Goal: Task Accomplishment & Management: Use online tool/utility

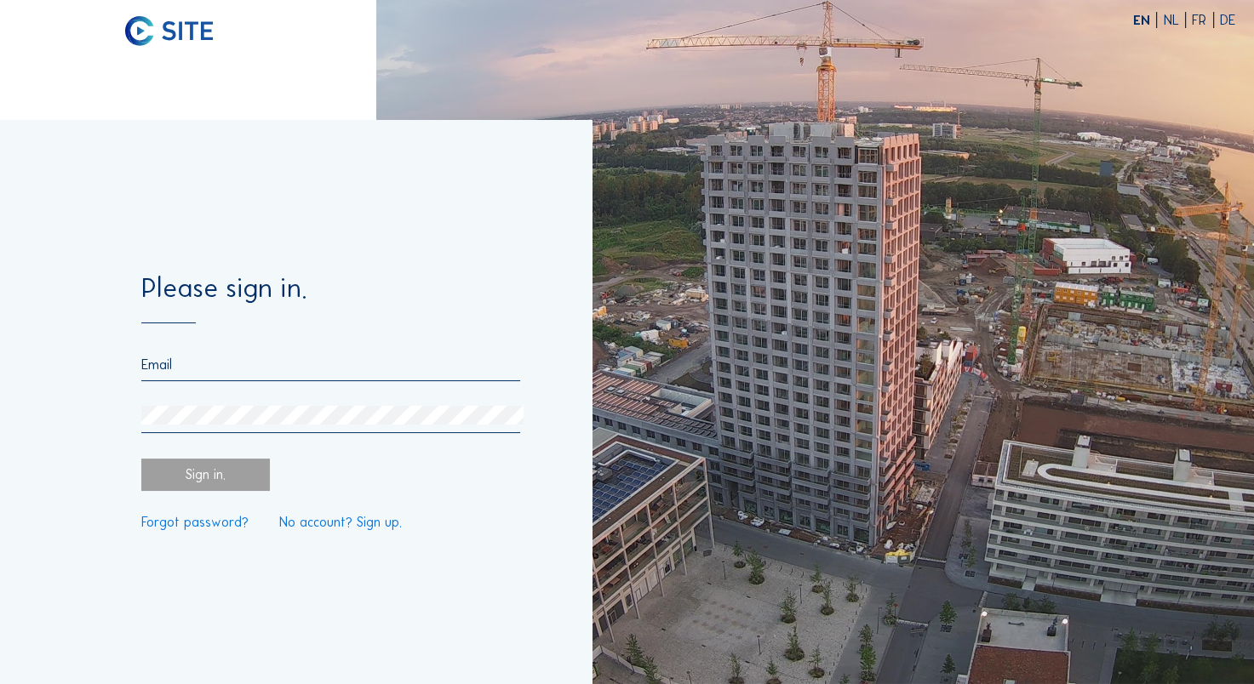
click at [435, 361] on input "email" at bounding box center [330, 365] width 378 height 16
paste input "digitale.communicatie@elia.be"
type input "digitale.communicatie@elia.be"
click at [227, 479] on div "Sign in." at bounding box center [205, 475] width 128 height 32
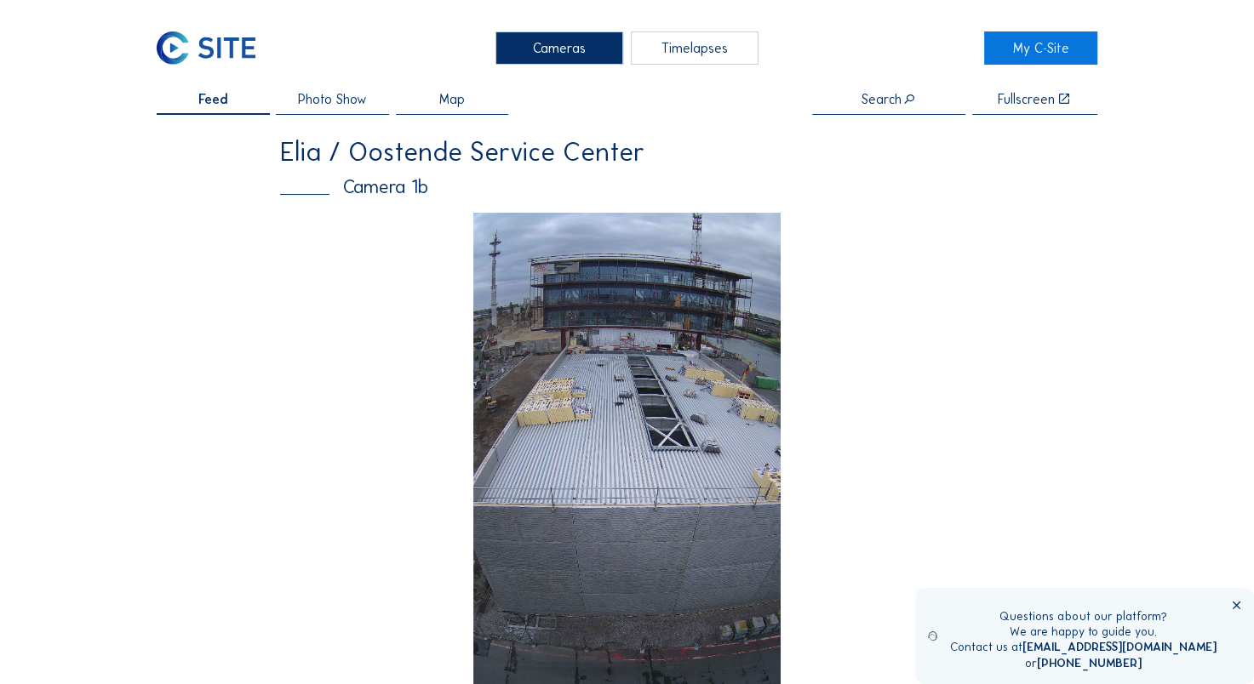
click at [705, 51] on div "Timelapses" at bounding box center [695, 47] width 128 height 33
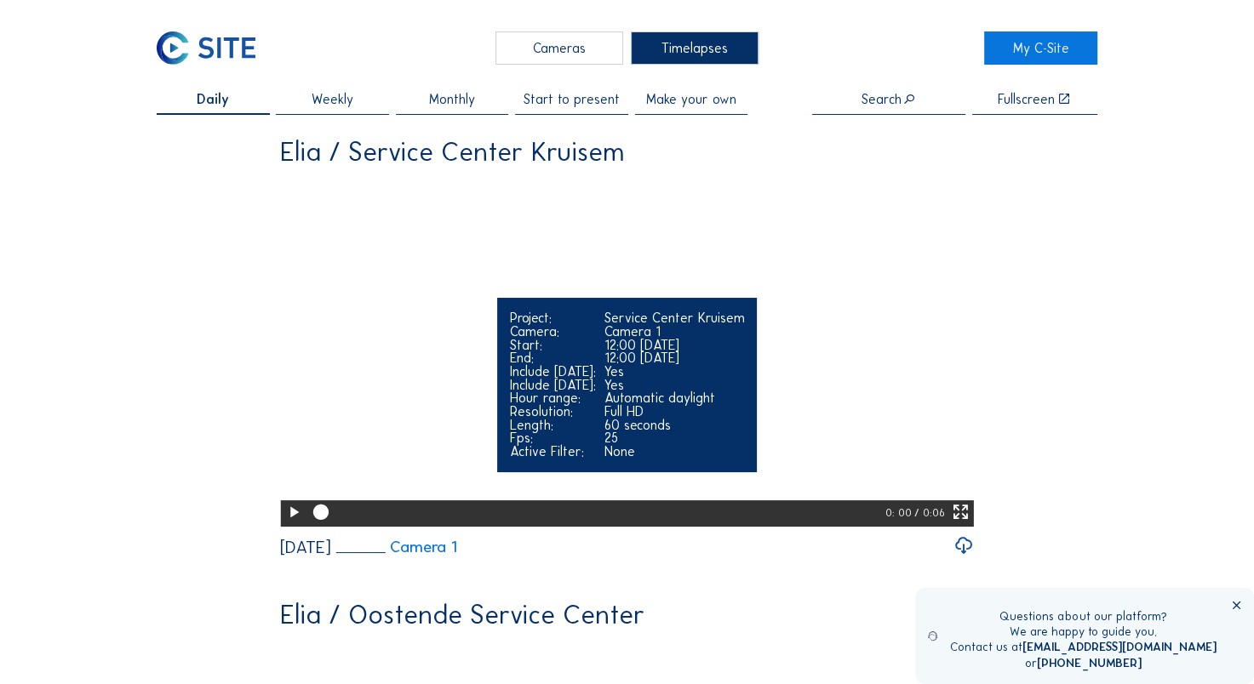
click at [289, 524] on icon at bounding box center [293, 512] width 19 height 23
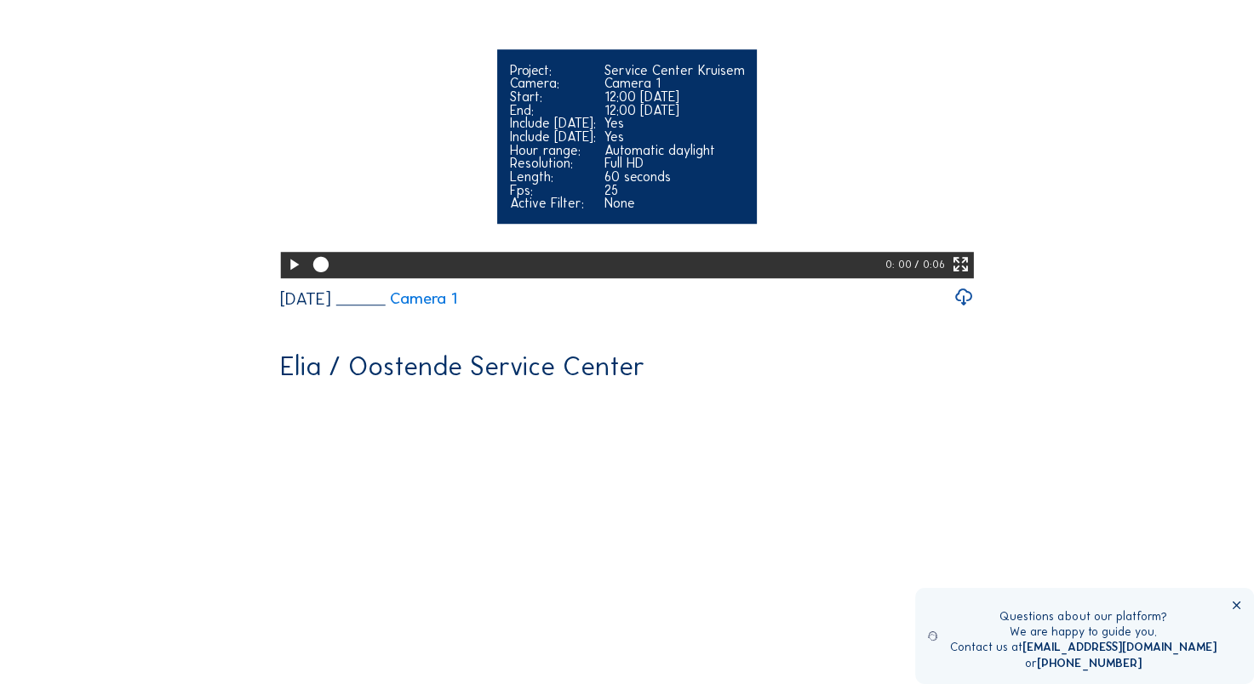
scroll to position [1175, 0]
click at [293, 276] on icon at bounding box center [293, 264] width 19 height 23
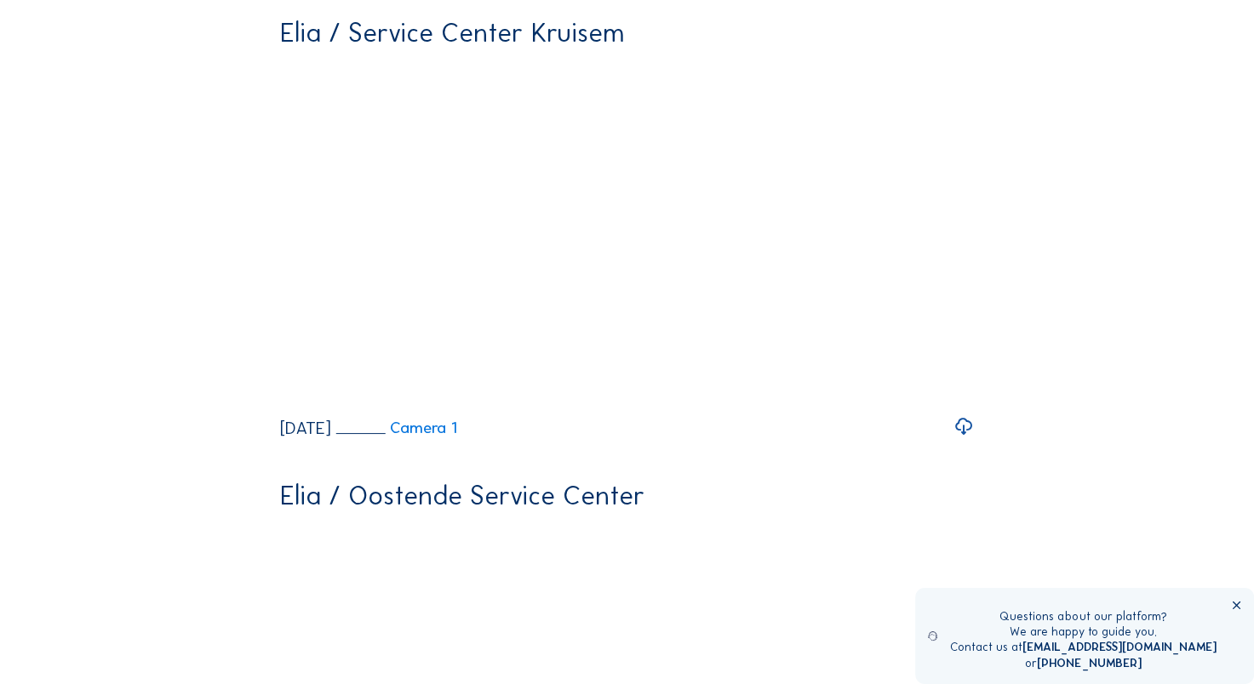
scroll to position [0, 0]
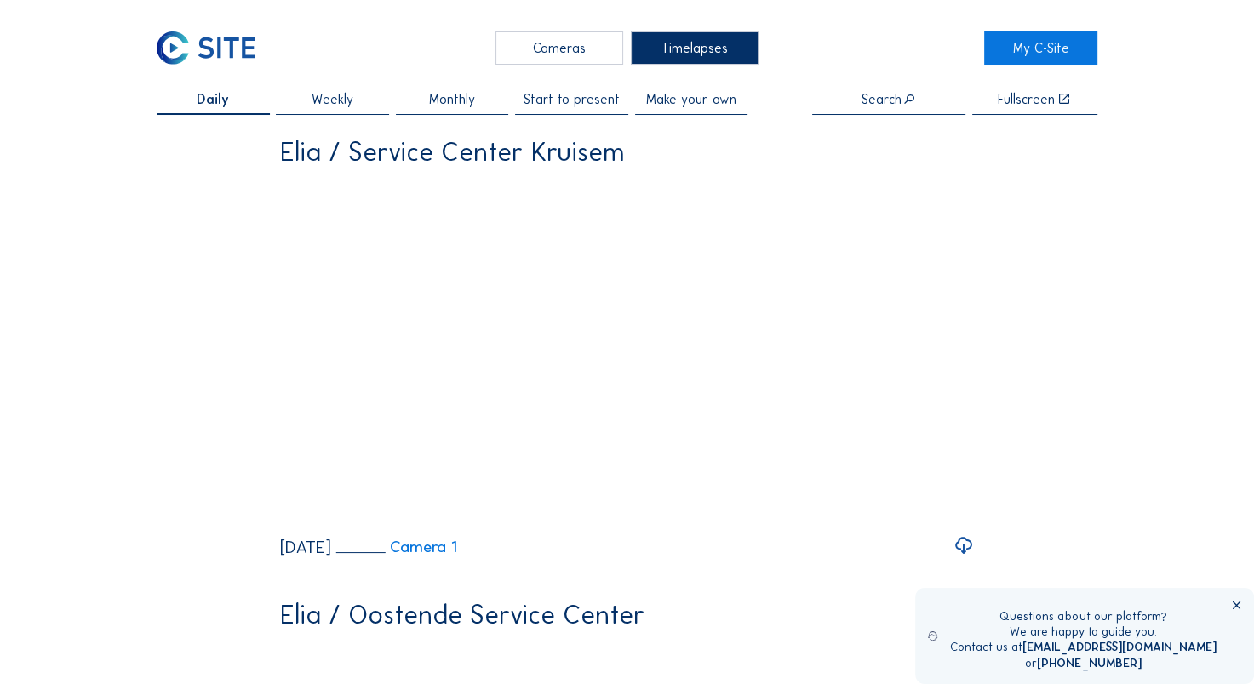
click at [724, 95] on span "Make your own" at bounding box center [691, 100] width 90 height 14
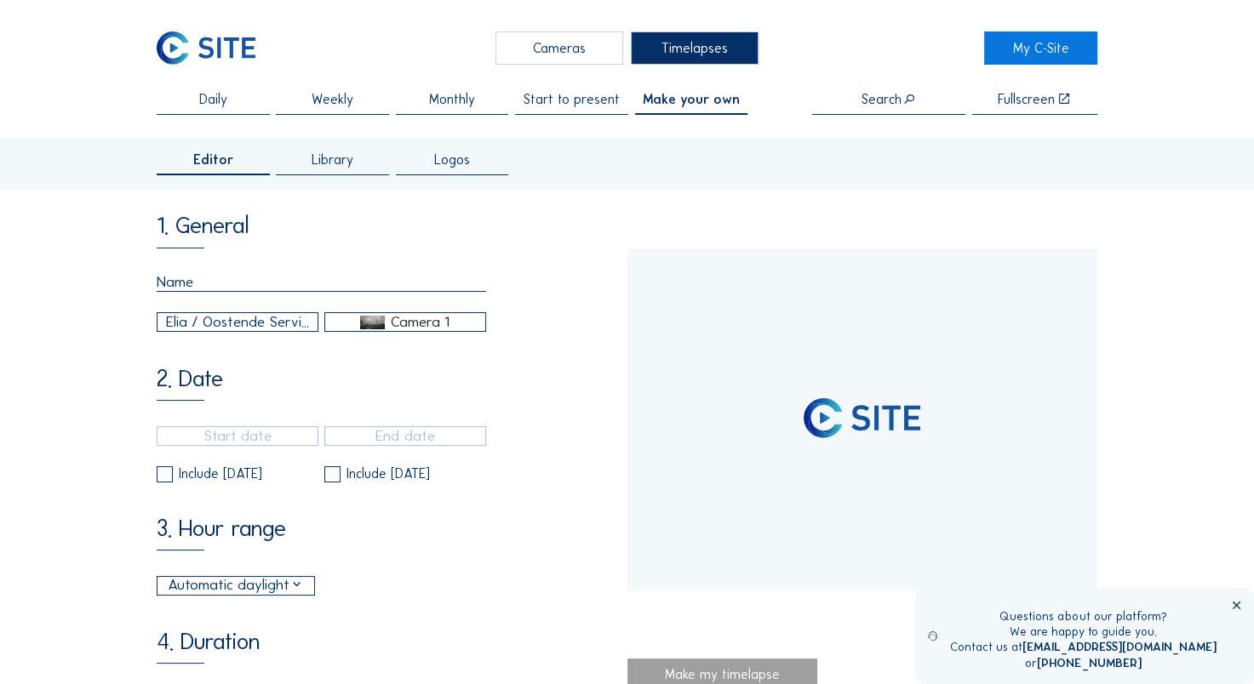
type input "[DATE] 14:45"
type input "[DATE] 10:15"
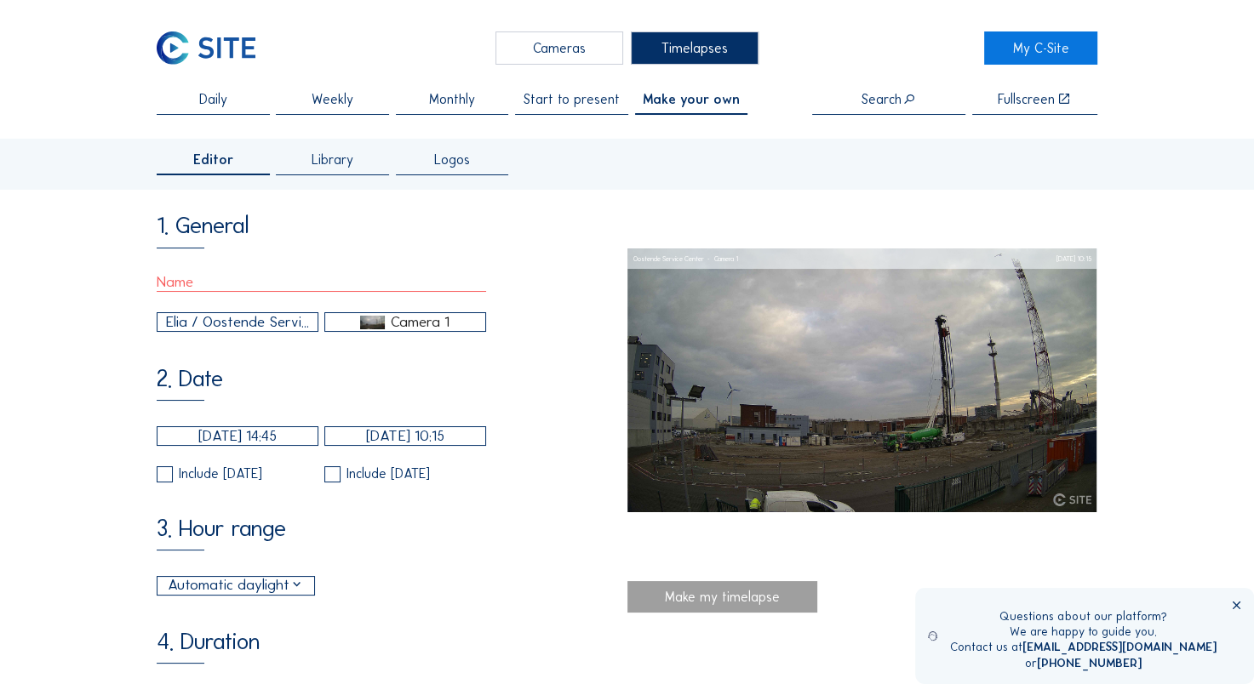
click at [247, 290] on input "text" at bounding box center [321, 282] width 329 height 19
click at [462, 106] on span "Monthly" at bounding box center [452, 100] width 46 height 14
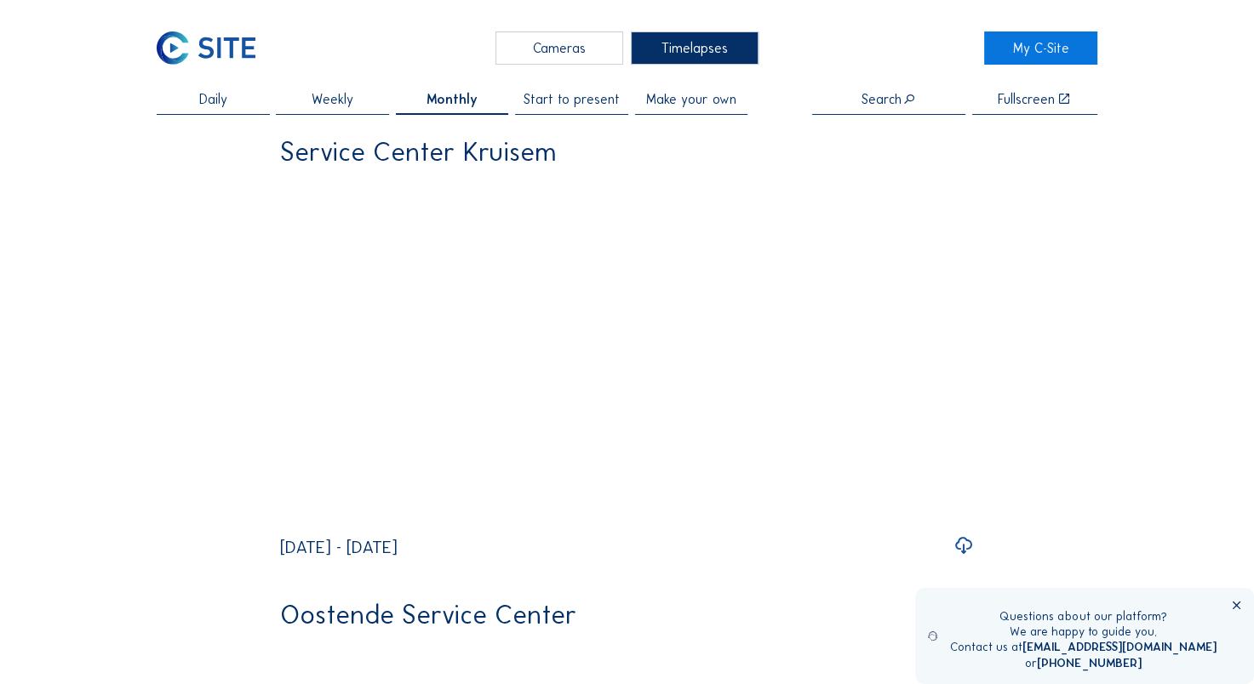
click at [370, 106] on div "Weekly" at bounding box center [332, 104] width 113 height 22
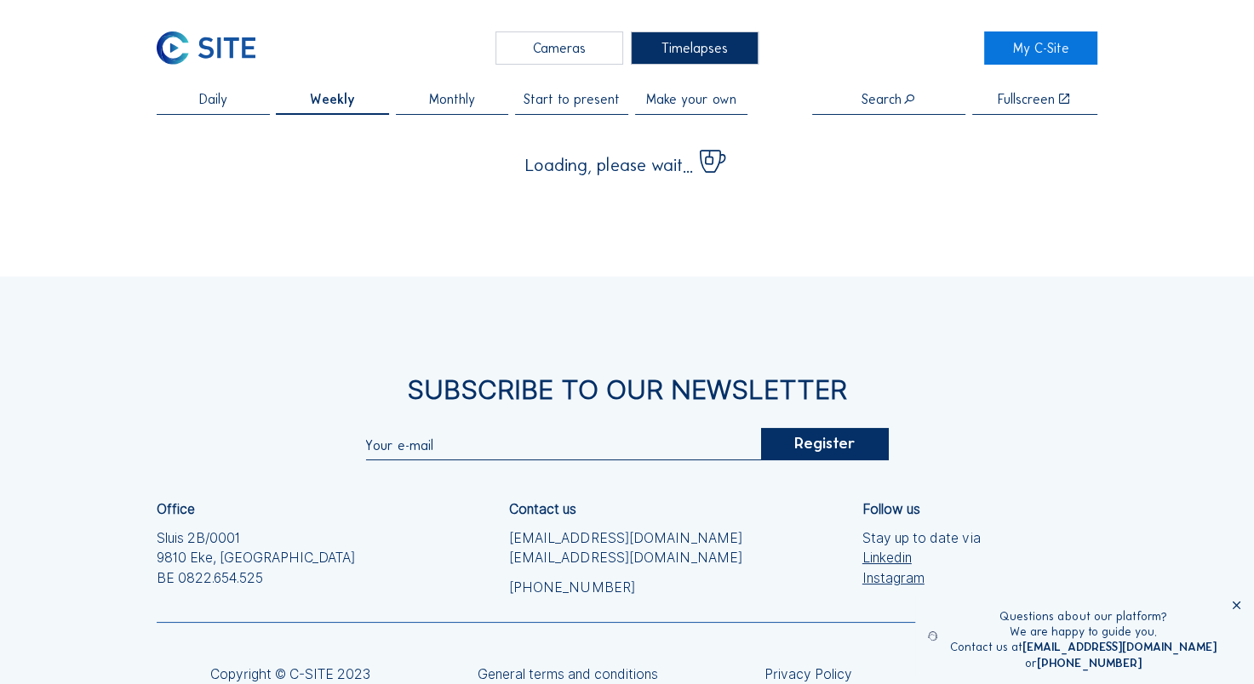
click at [470, 106] on span "Monthly" at bounding box center [452, 100] width 46 height 14
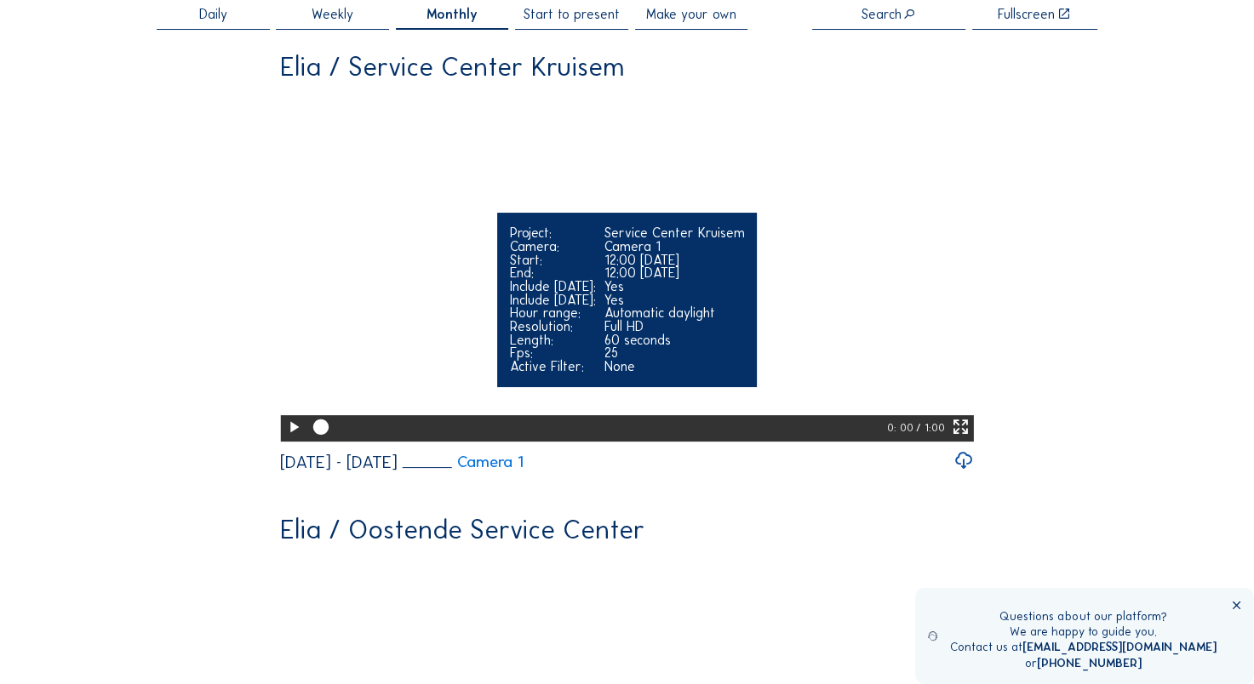
scroll to position [91, 0]
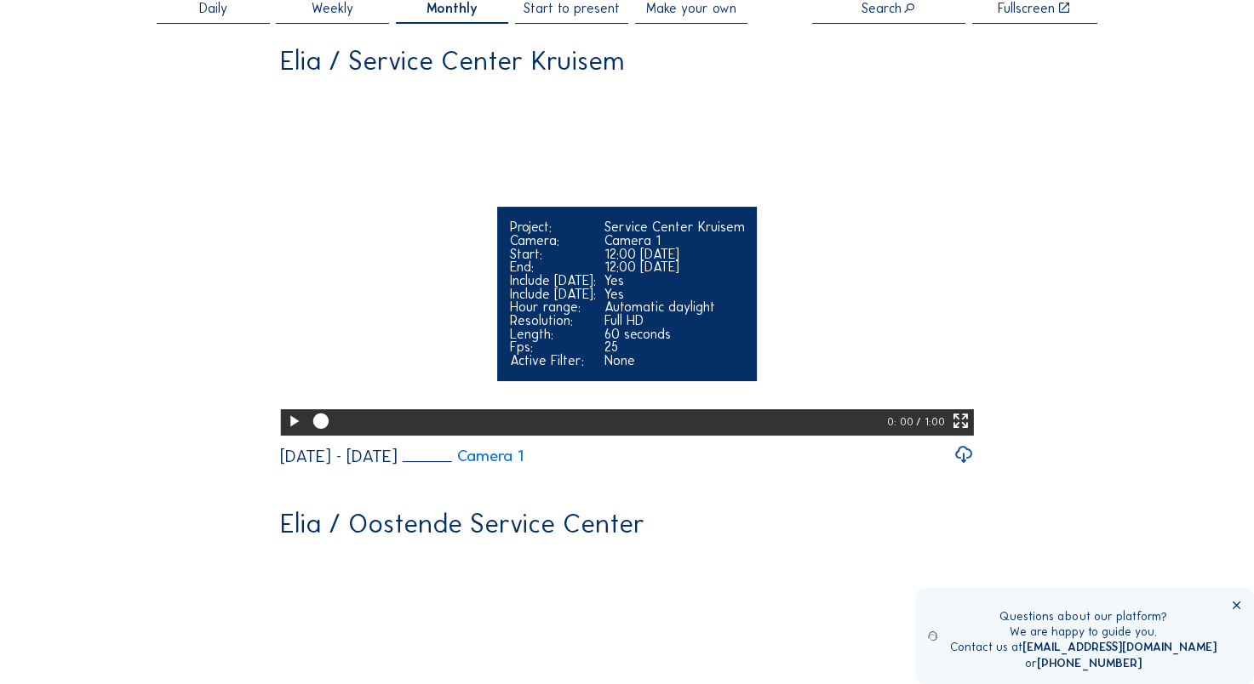
click at [291, 433] on icon at bounding box center [293, 421] width 19 height 23
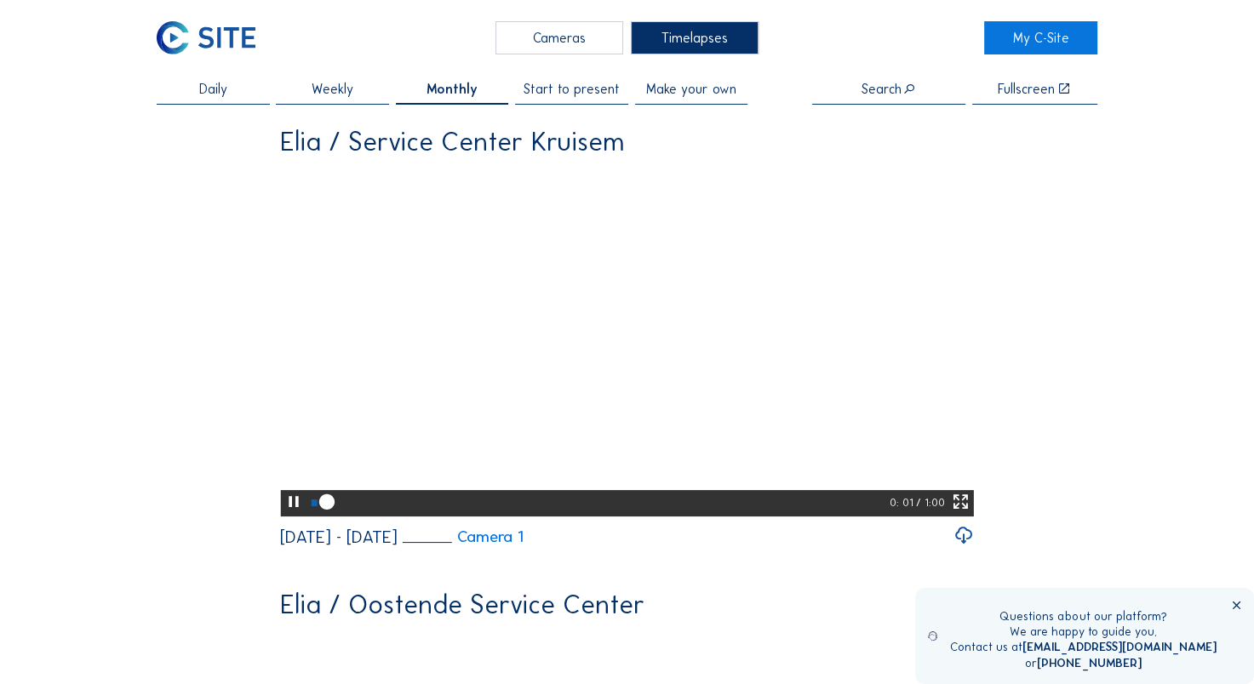
scroll to position [9, 0]
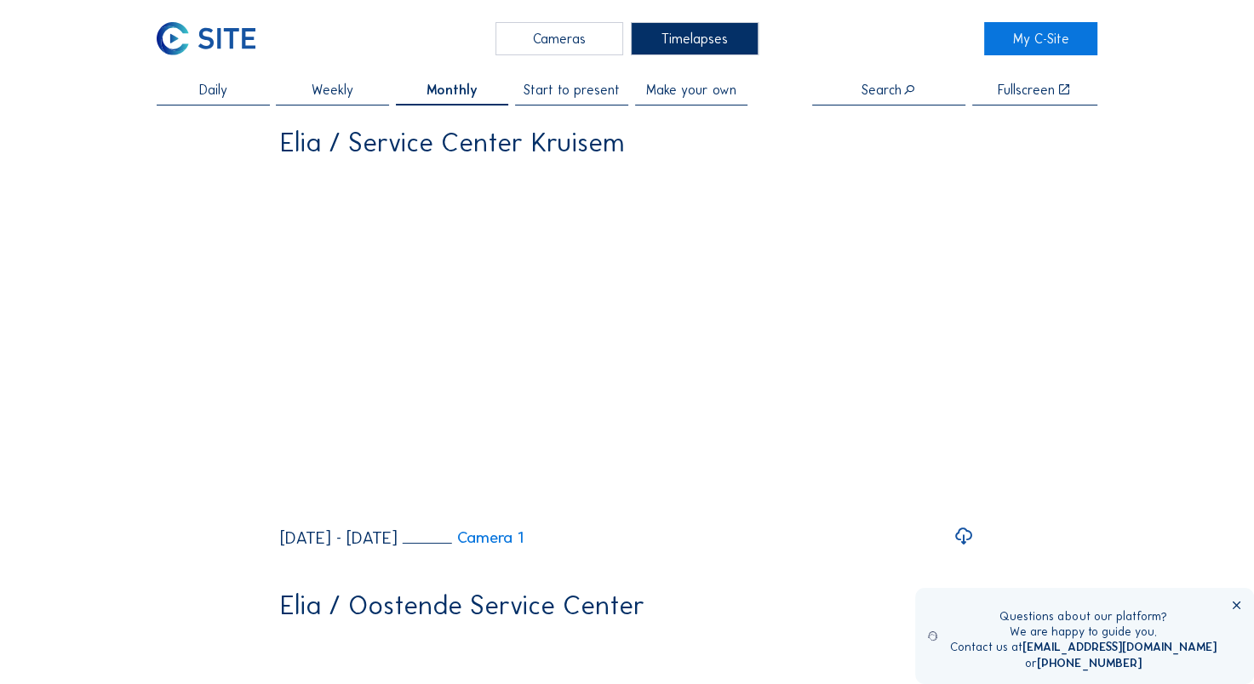
click at [344, 92] on span "Weekly" at bounding box center [333, 90] width 42 height 14
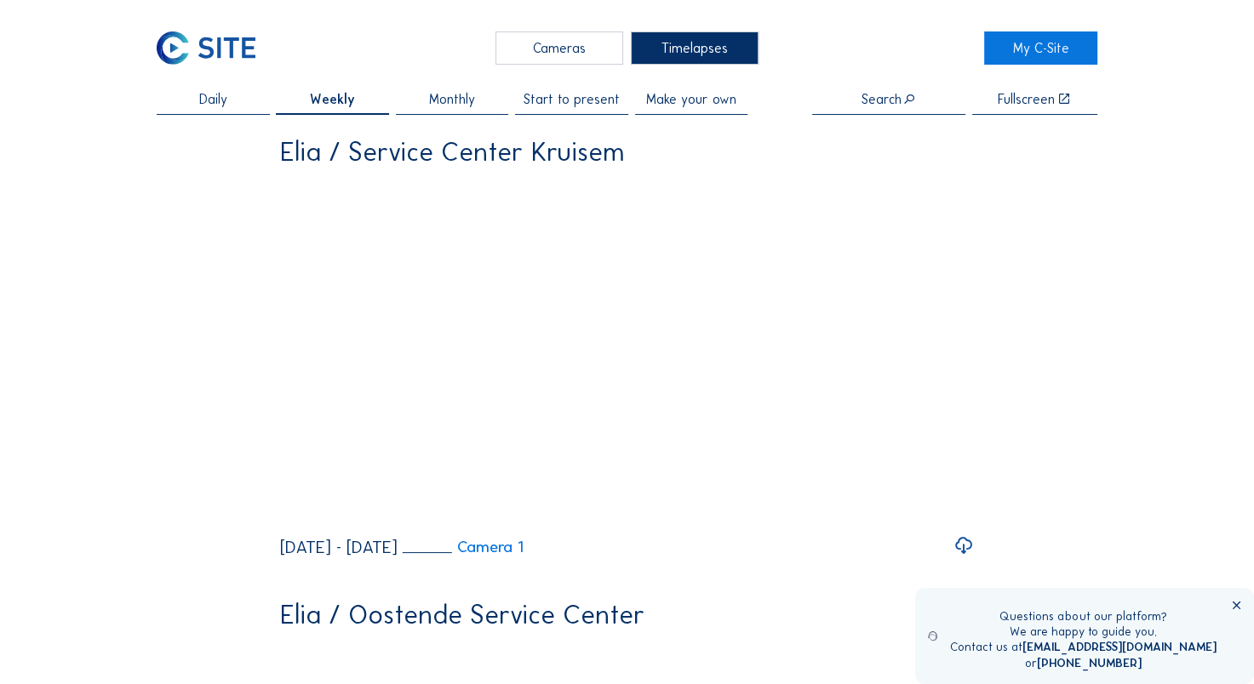
click at [750, 58] on div "Timelapses" at bounding box center [695, 47] width 128 height 33
click at [730, 103] on span "Make your own" at bounding box center [691, 100] width 90 height 14
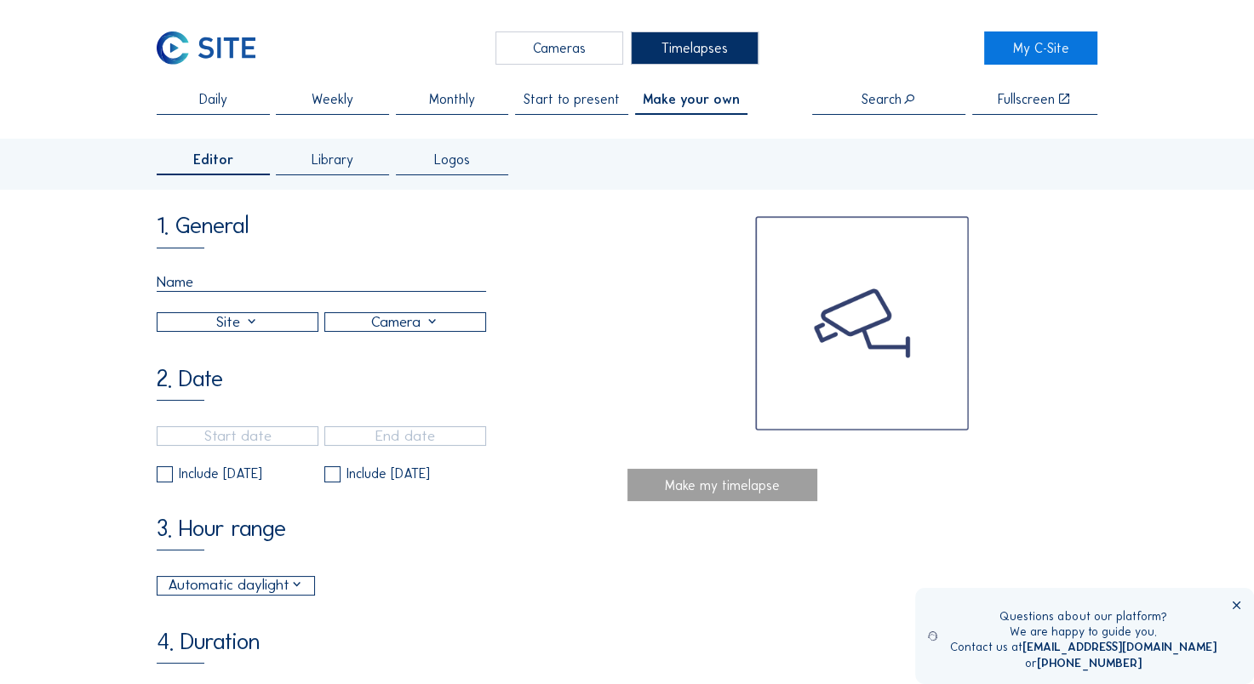
click at [721, 43] on div "Timelapses" at bounding box center [695, 47] width 128 height 33
click at [575, 60] on div "Cameras" at bounding box center [559, 47] width 128 height 33
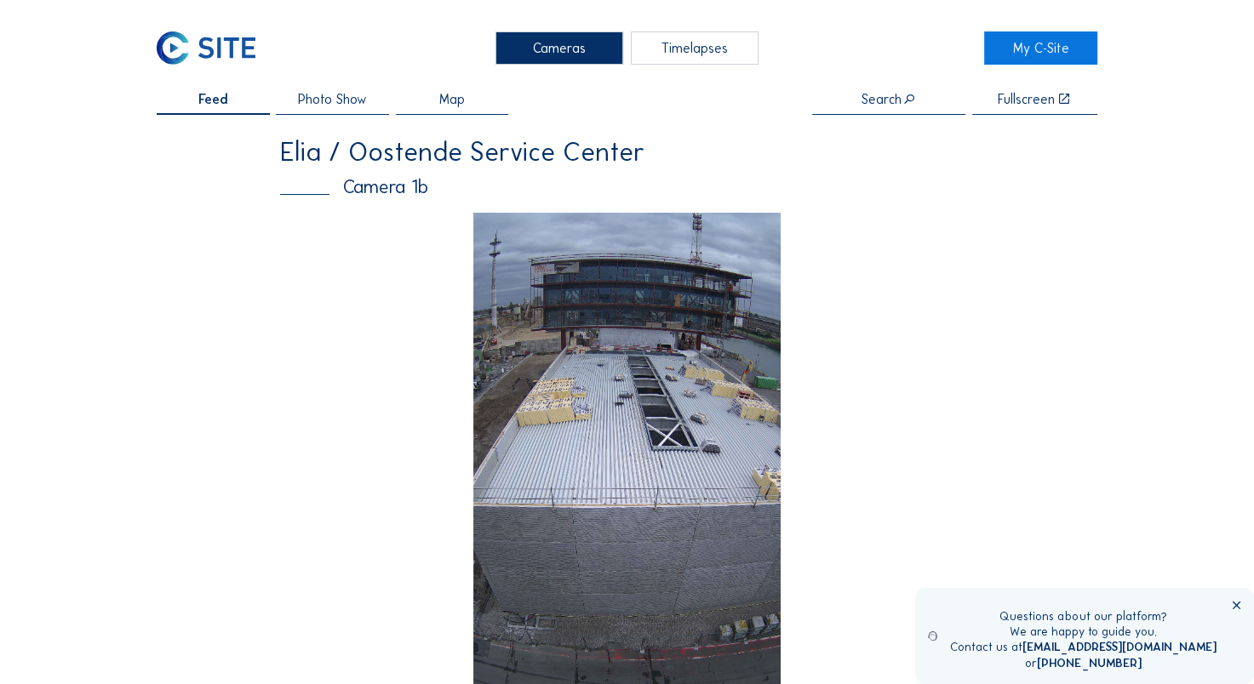
click at [722, 56] on div "Timelapses" at bounding box center [695, 47] width 128 height 33
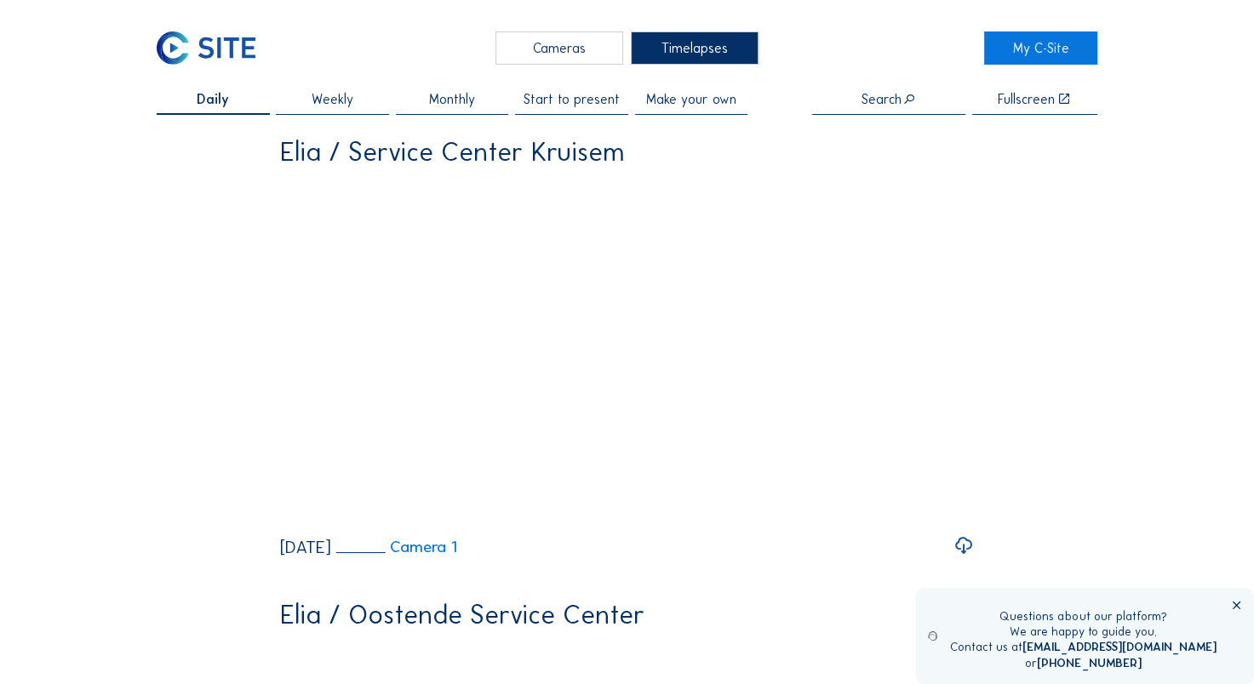
click at [696, 102] on span "Make your own" at bounding box center [691, 100] width 90 height 14
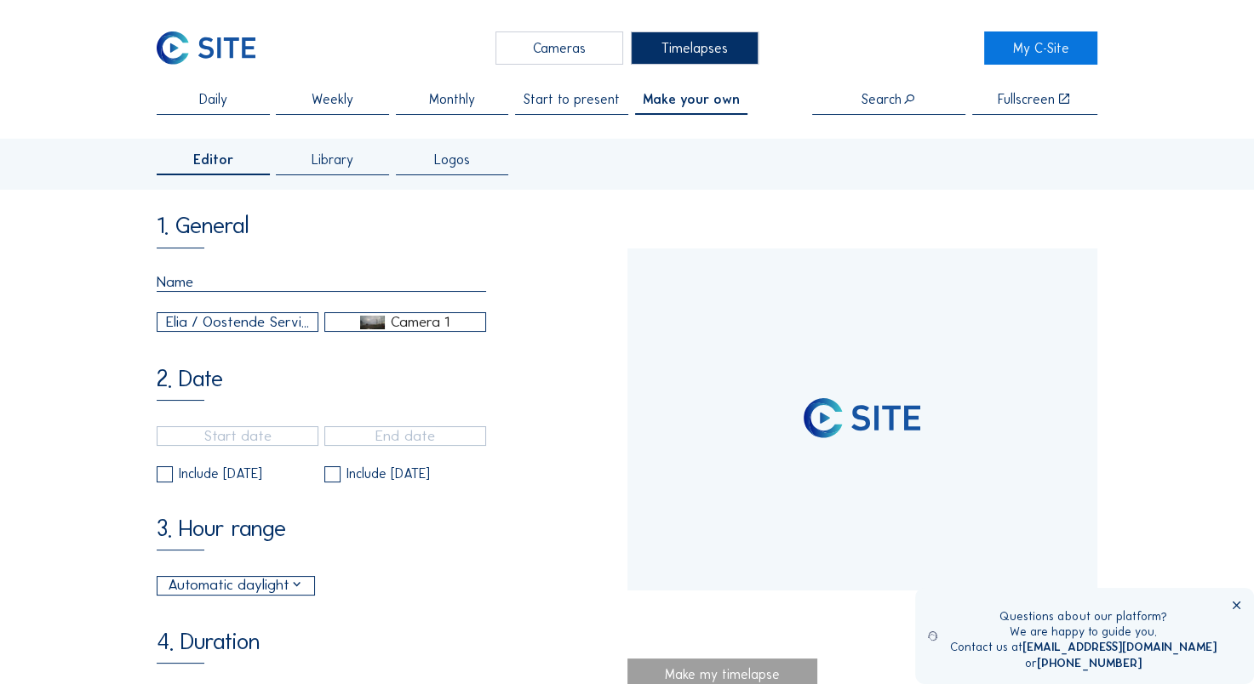
click at [313, 174] on div "Library" at bounding box center [332, 164] width 113 height 22
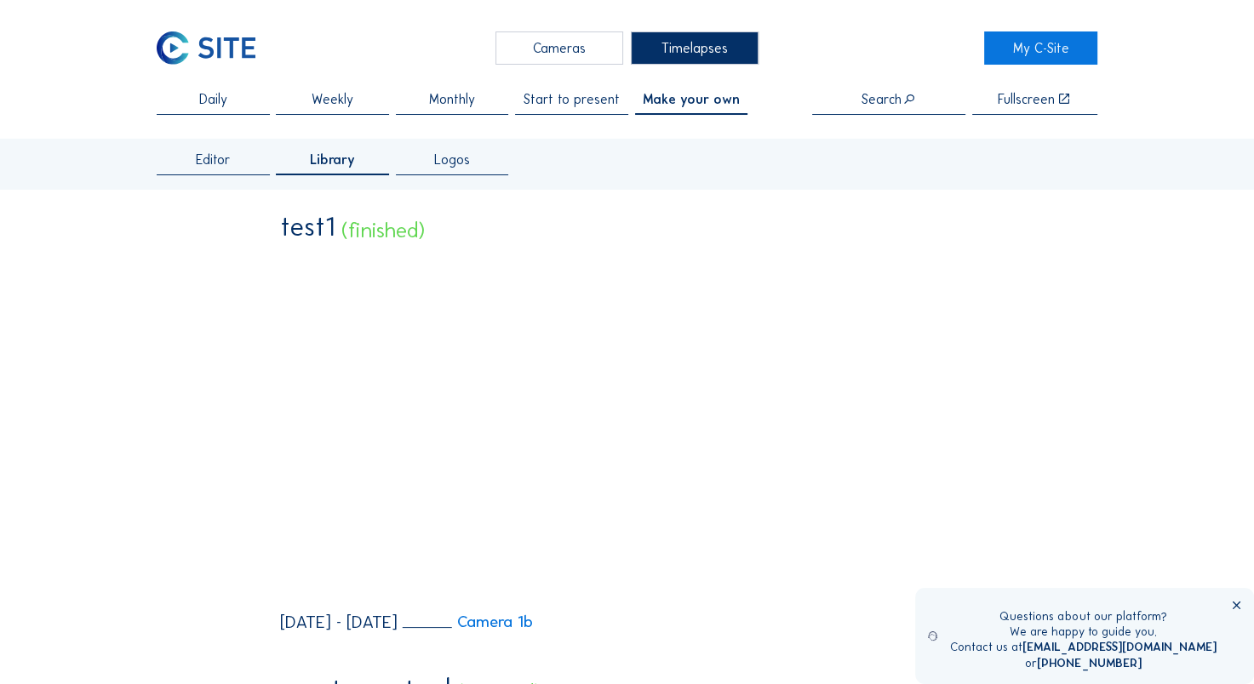
click at [683, 97] on span "Make your own" at bounding box center [691, 100] width 97 height 14
click at [194, 174] on div "Editor" at bounding box center [213, 164] width 113 height 22
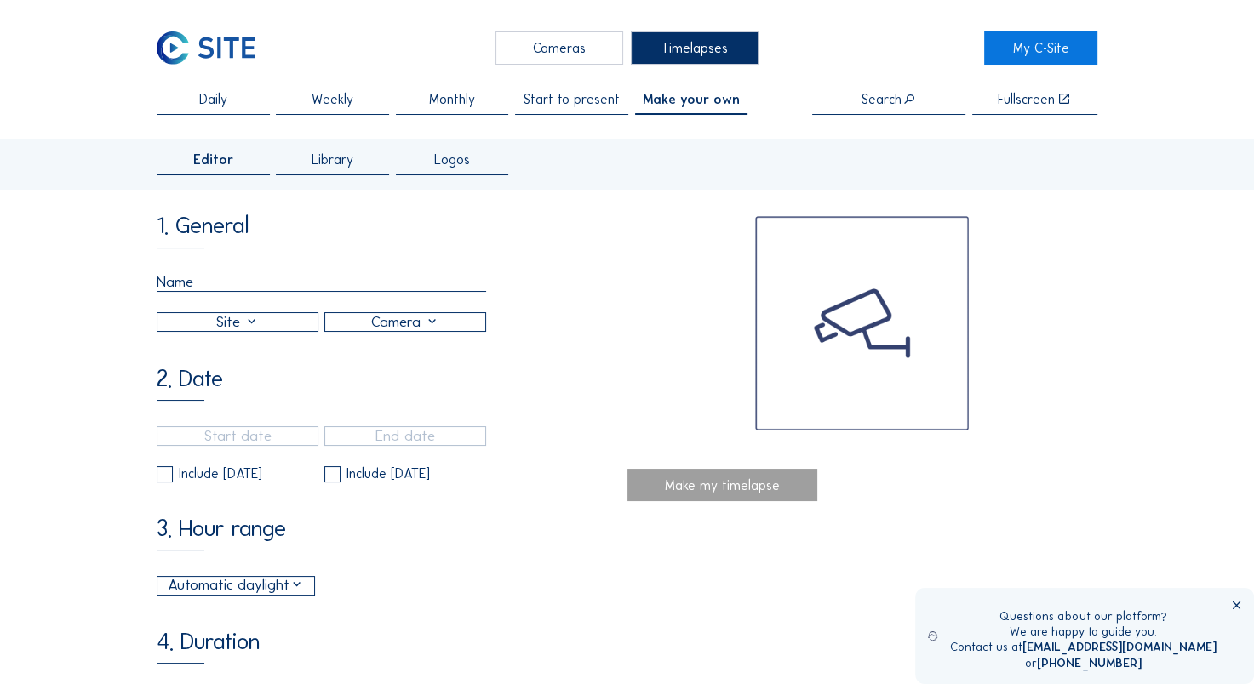
click at [197, 292] on input "text" at bounding box center [321, 282] width 329 height 19
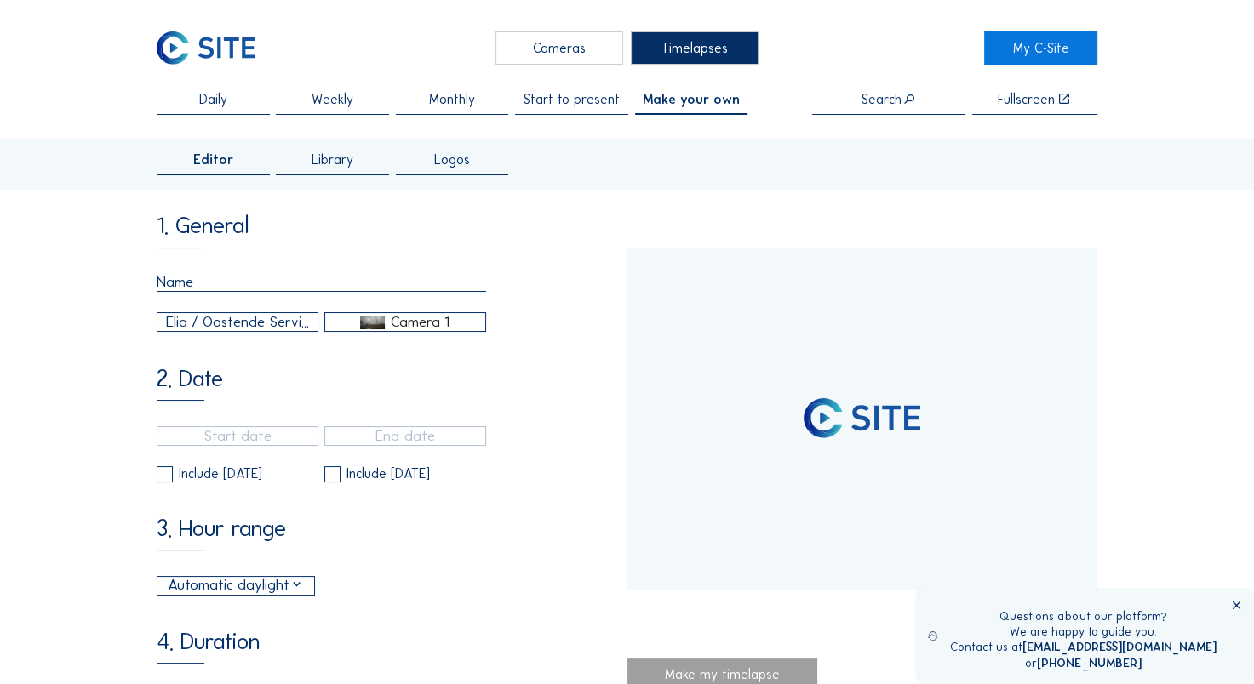
type input "[DATE] 14:45"
type input "[DATE] 10:15"
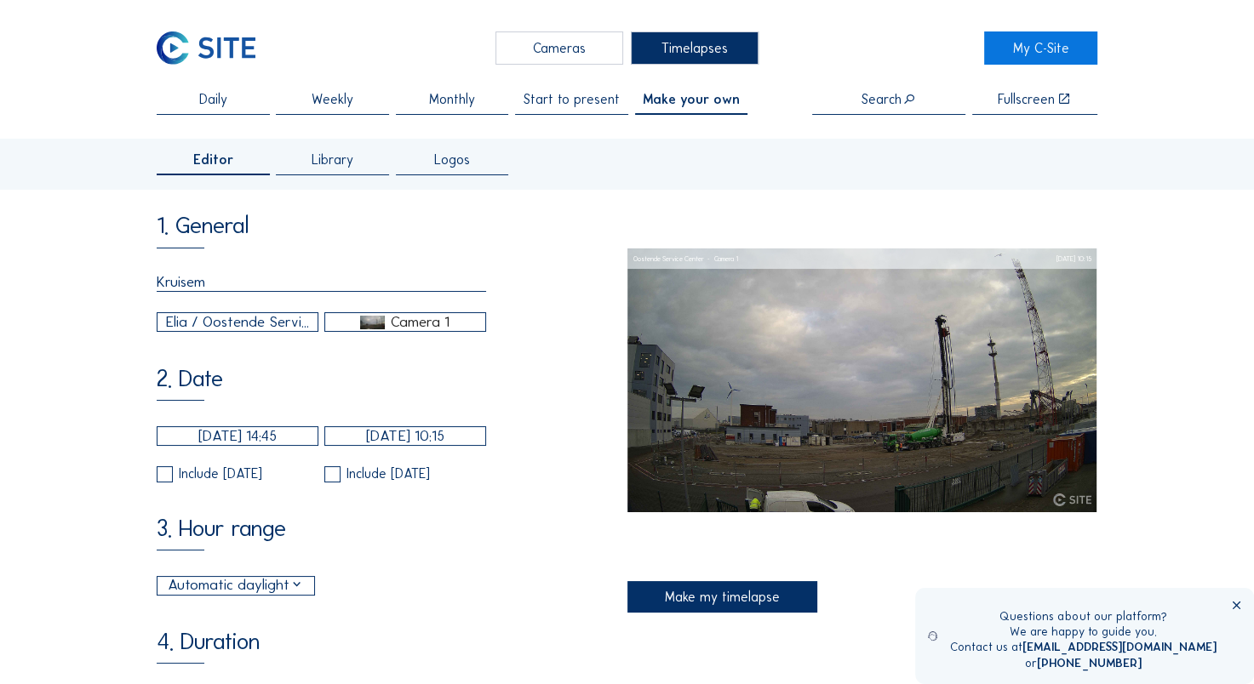
click at [220, 292] on input "Kruisem" at bounding box center [321, 282] width 329 height 19
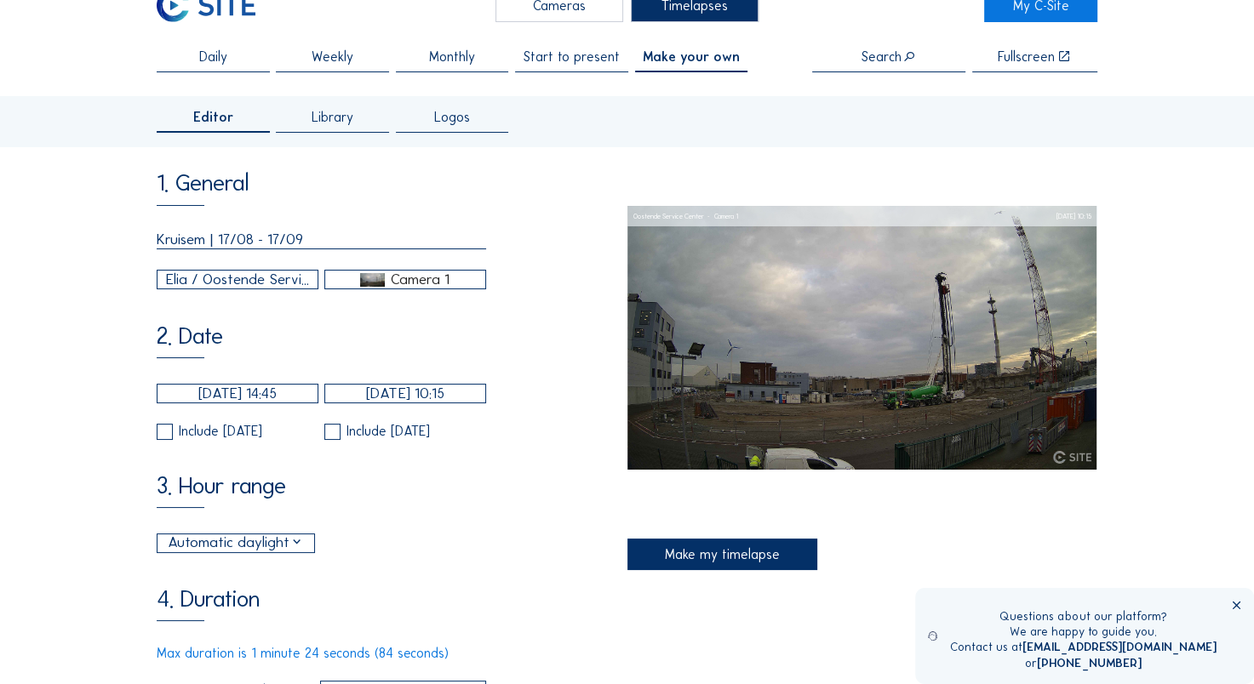
type input "Kruisem | 17/08 - 17/09"
click at [283, 279] on div "Elia / Oostende Service Center" at bounding box center [238, 280] width 144 height 22
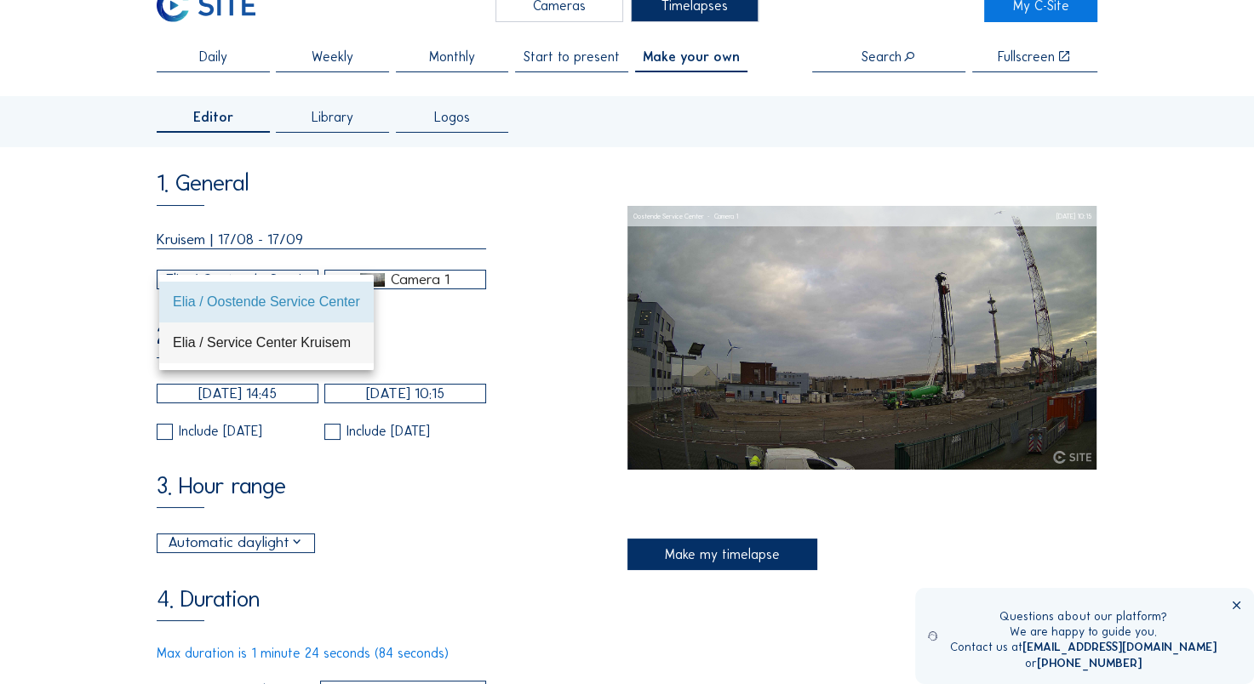
click at [252, 349] on div "Elia / Service Center Kruisem" at bounding box center [266, 343] width 187 height 16
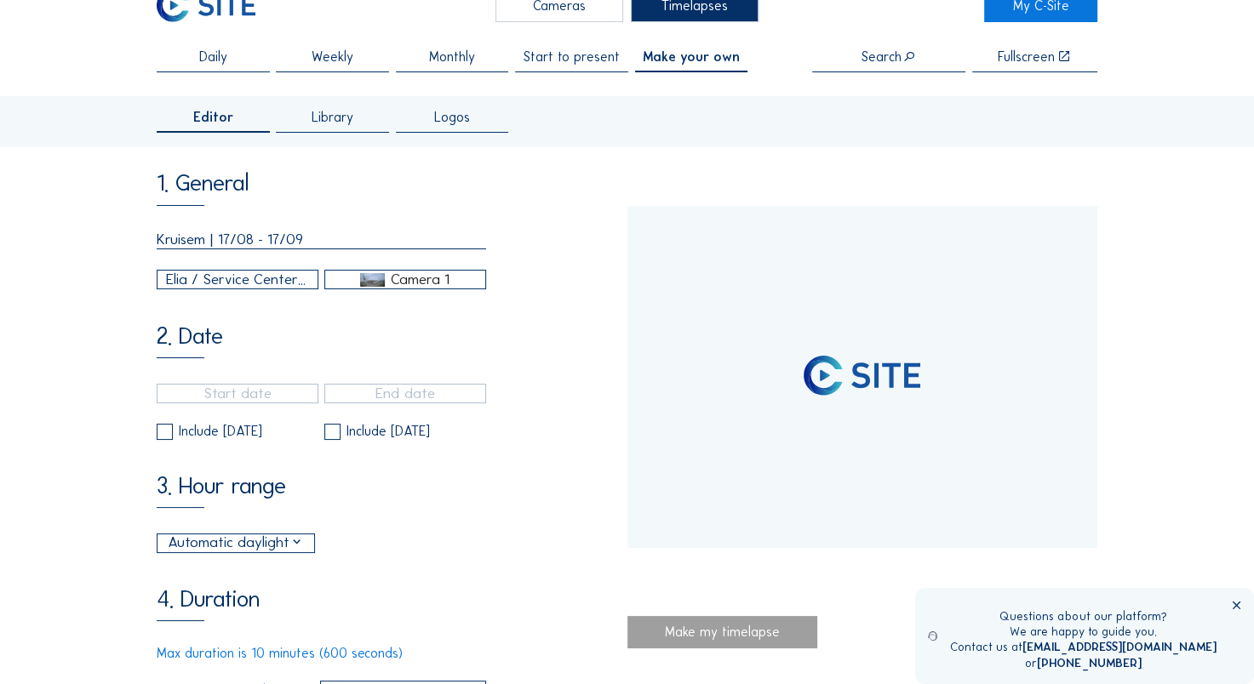
type input "08/10/2024 14:56"
type input "17/09/2025 16:16"
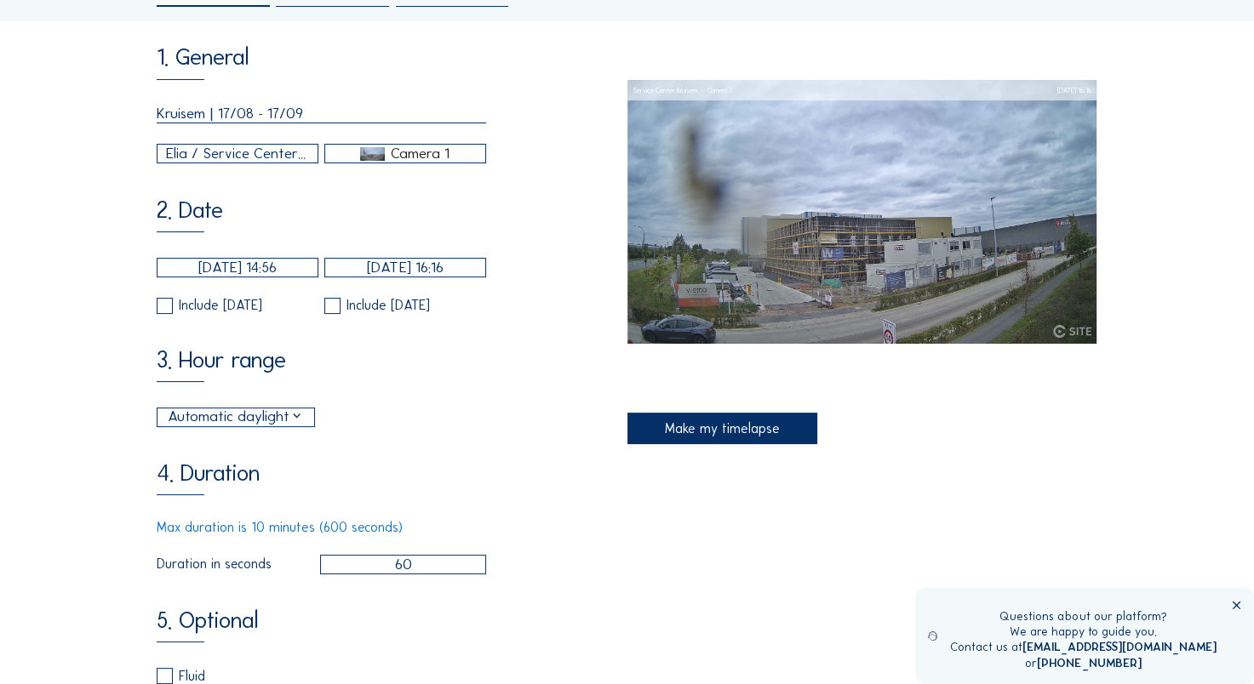
scroll to position [169, 0]
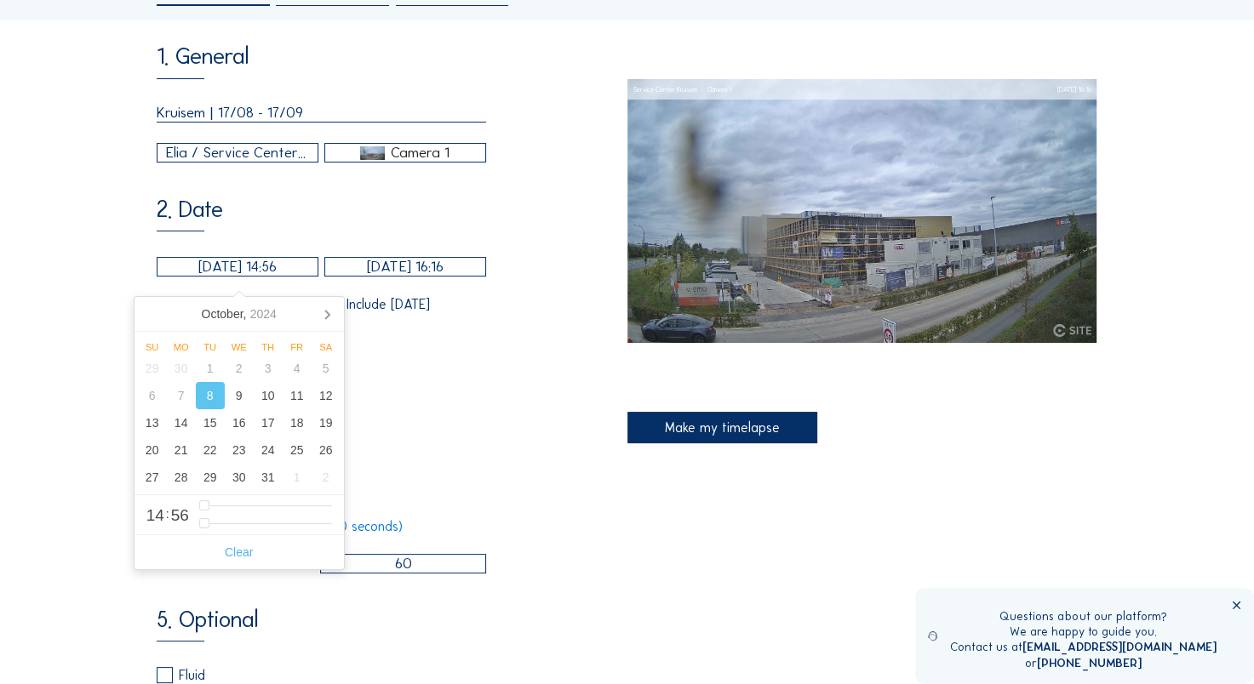
click at [197, 277] on input "08/10/2024 14:56" at bounding box center [238, 267] width 162 height 20
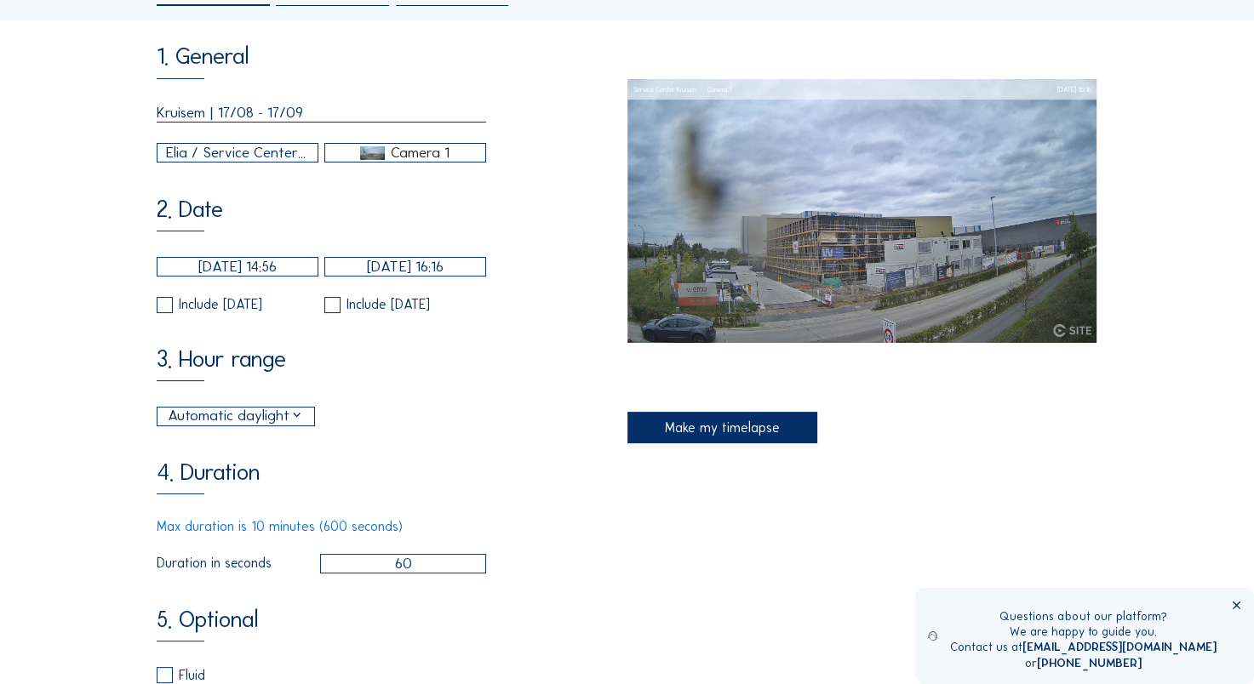
click at [101, 268] on div "Cameras Timelapses My C-Site Daily Weekly Monthly Start to present Make your ow…" at bounding box center [627, 686] width 1254 height 1710
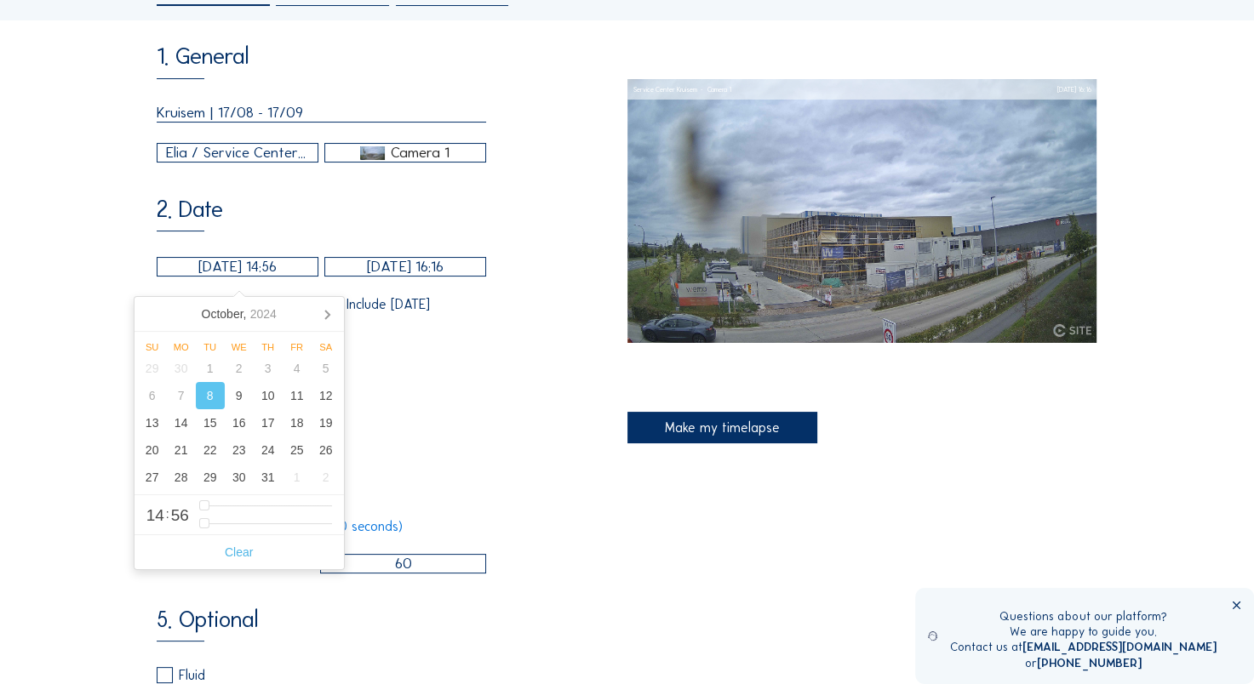
click at [221, 277] on input "08/10/2024 14:56" at bounding box center [238, 267] width 162 height 20
click at [249, 327] on div "October, 2024" at bounding box center [239, 313] width 89 height 27
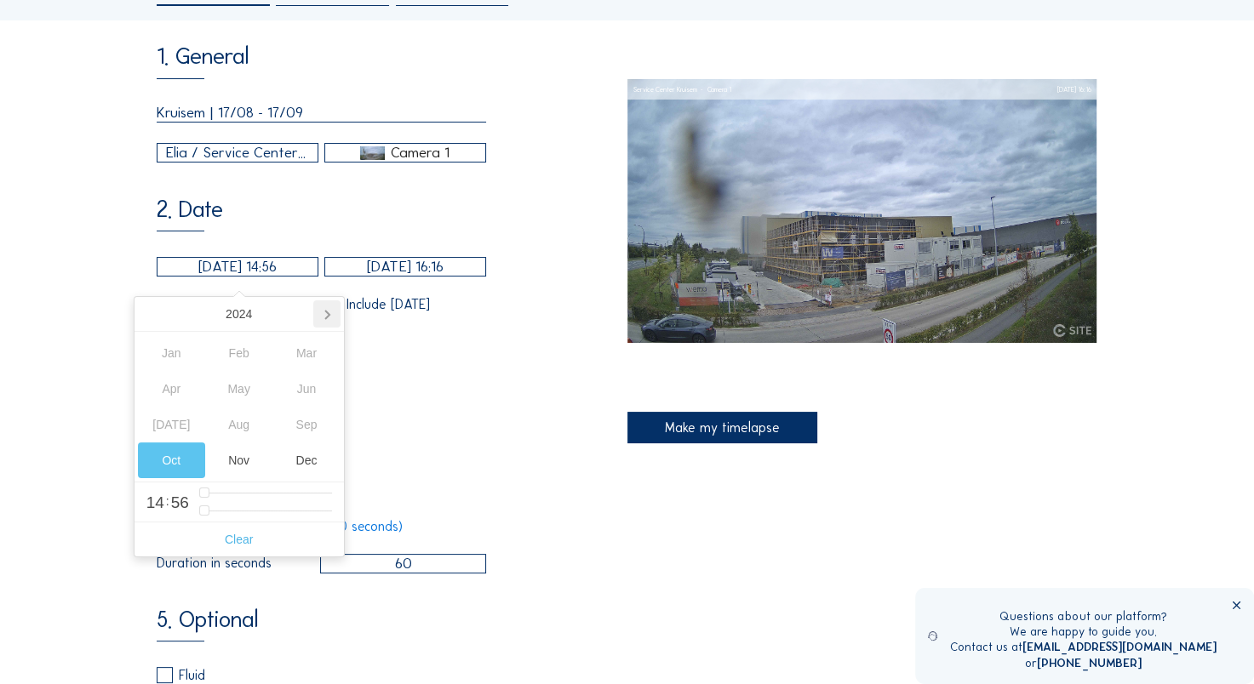
click at [323, 318] on icon at bounding box center [326, 313] width 27 height 27
click at [235, 422] on div "Aug" at bounding box center [238, 425] width 67 height 36
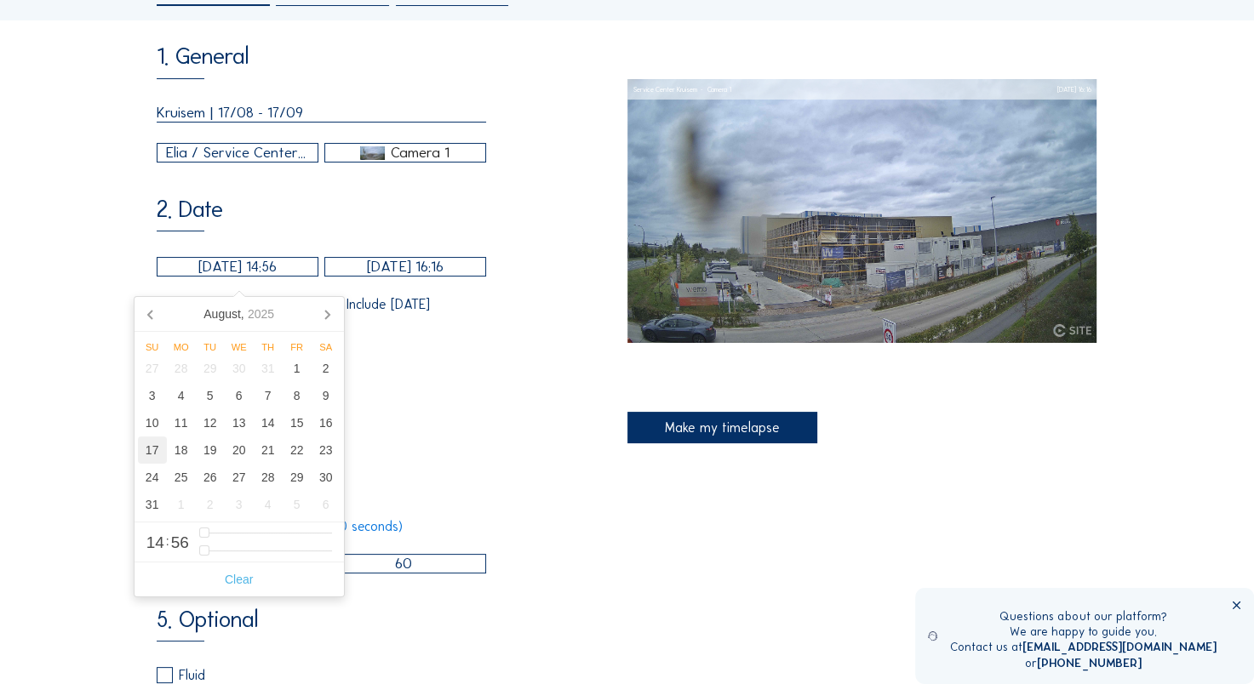
click at [157, 453] on div "17" at bounding box center [152, 450] width 29 height 27
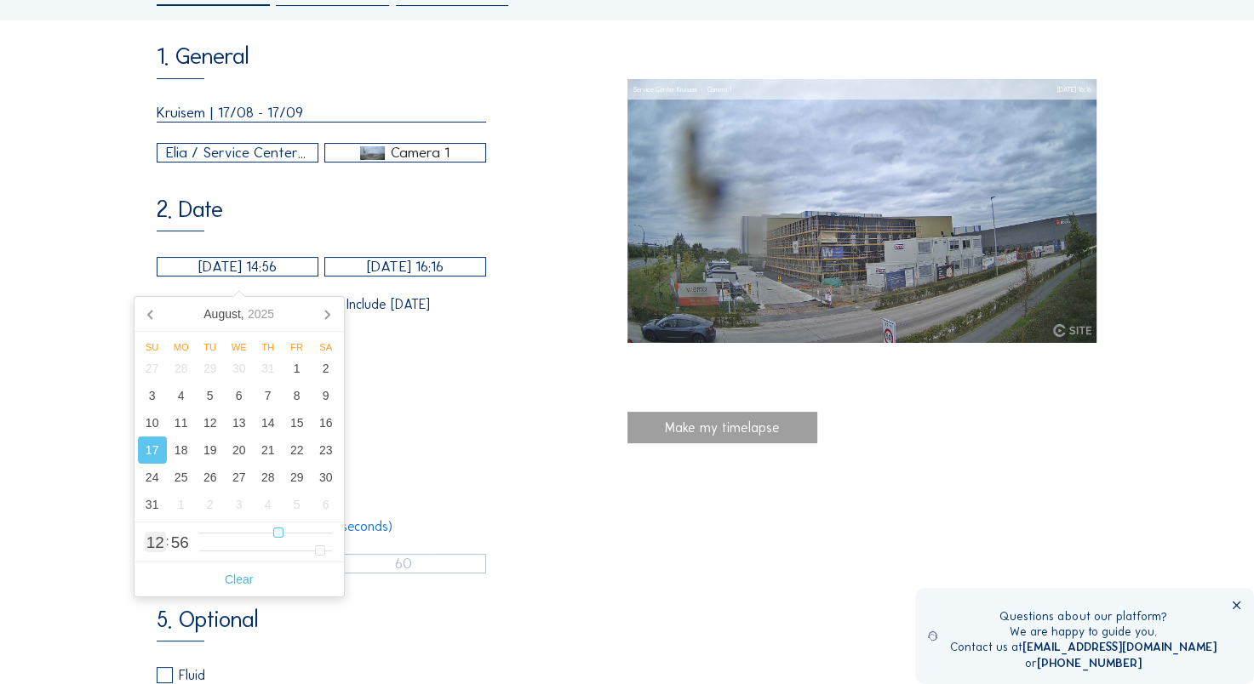
type input "17/08/2025 12:56"
type input "12"
type input "17/08/2025 09:56"
type input "9"
type input "17/08/2025 07:56"
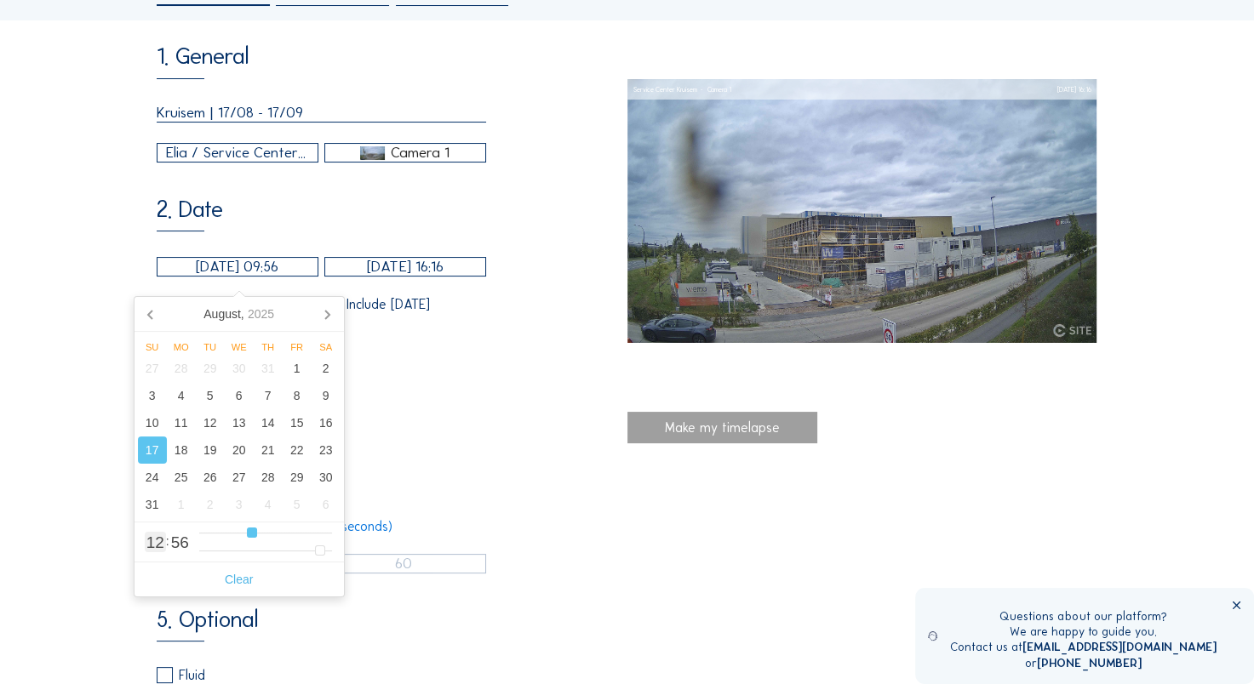
type input "7"
type input "17/08/2025 04:56"
type input "4"
type input "17/08/2025 02:56"
type input "2"
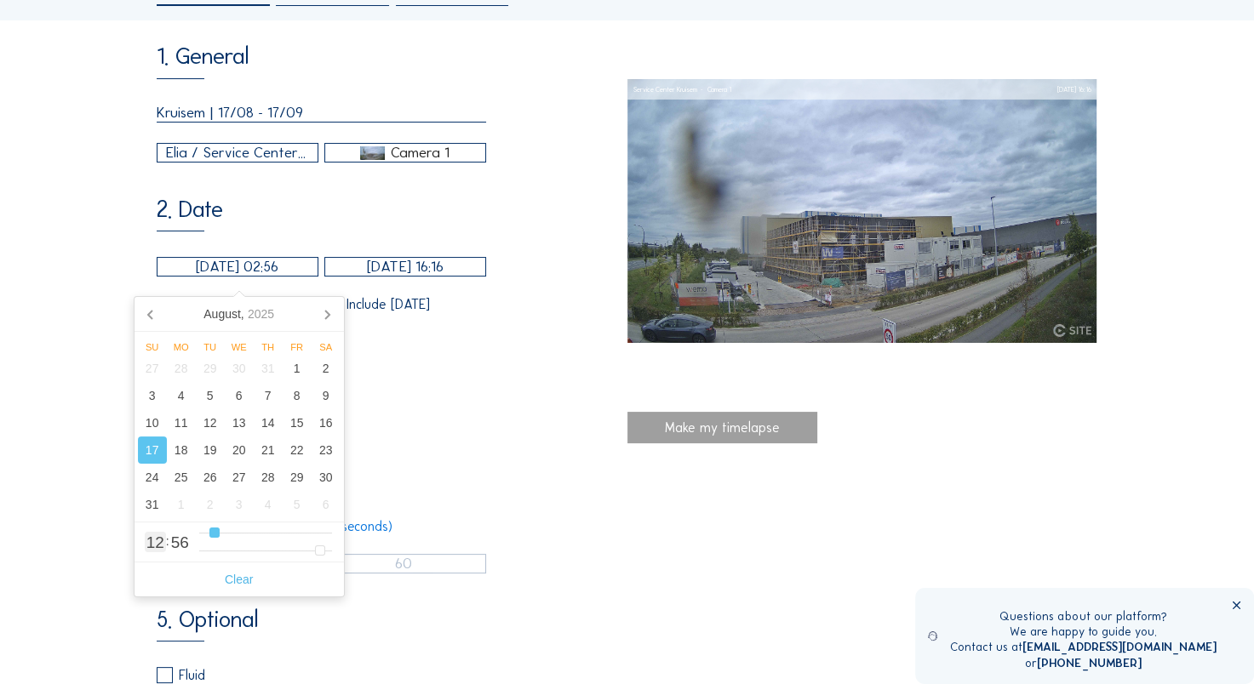
type input "17/08/2025 01:56"
type input "1"
type input "17/08/2025 00:56"
drag, startPoint x: 280, startPoint y: 535, endPoint x: 184, endPoint y: 535, distance: 96.2
type input "0"
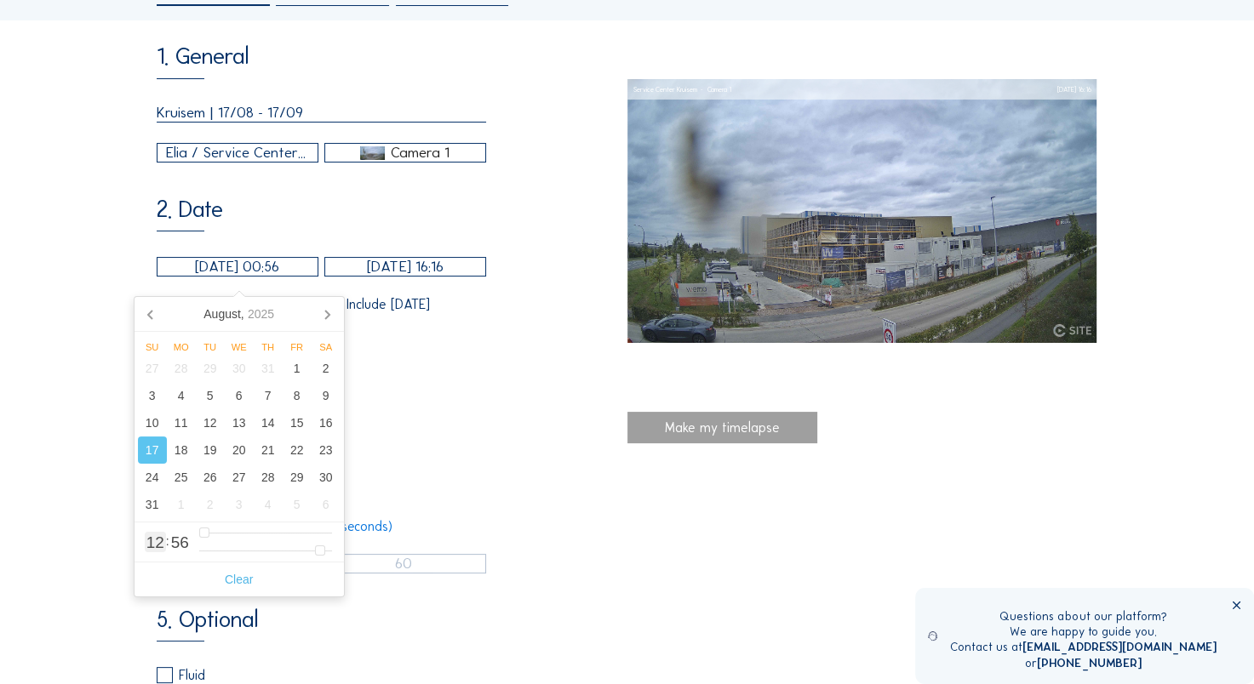
click at [199, 535] on input "range" at bounding box center [265, 533] width 133 height 14
type input "17/08/2025 00:54"
type input "54"
type input "17/08/2025 00:52"
type input "52"
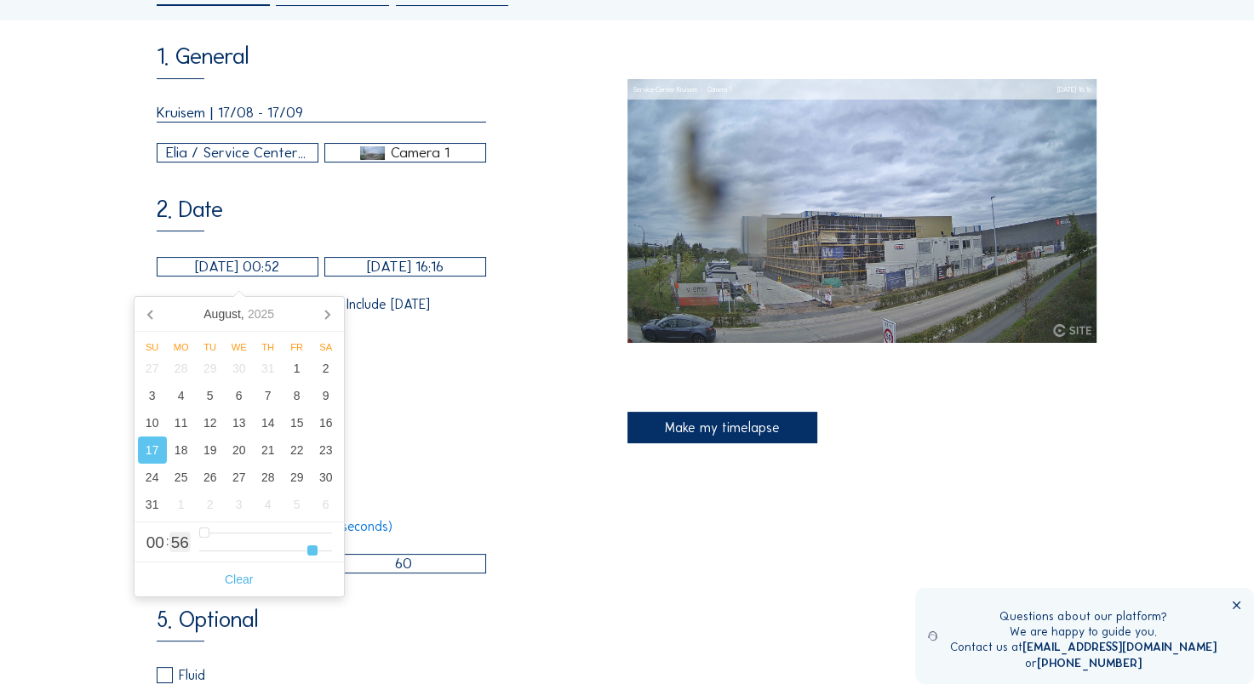
type input "17/08/2025 00:47"
type input "47"
type input "17/08/2025 00:43"
type input "43"
type input "17/08/2025 00:37"
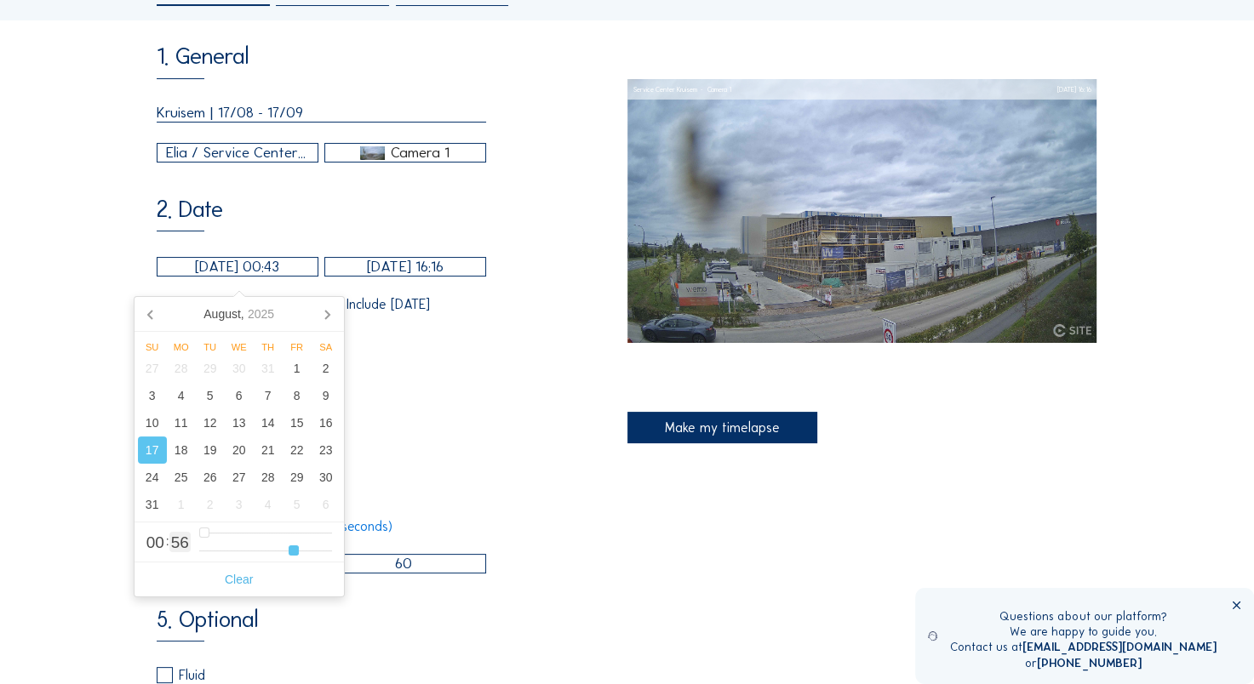
type input "37"
type input "17/08/2025 00:32"
type input "32"
type input "17/08/2025 00:23"
type input "23"
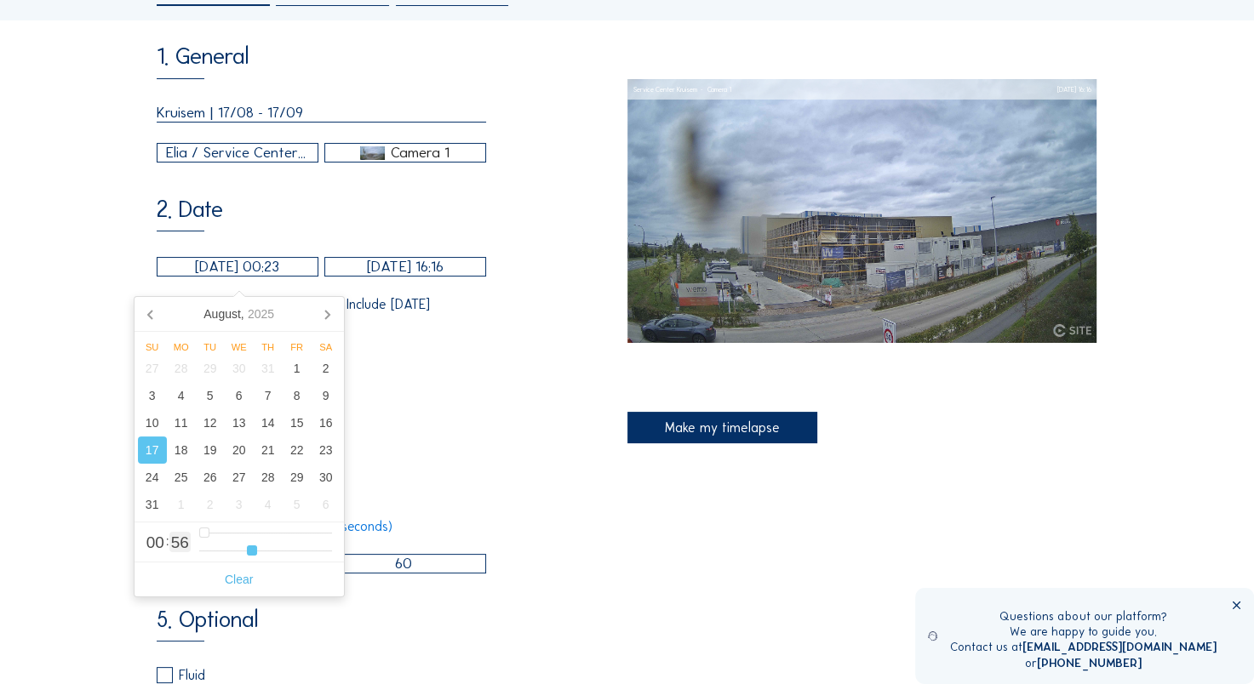
type input "[DATE] 00:16"
type input "16"
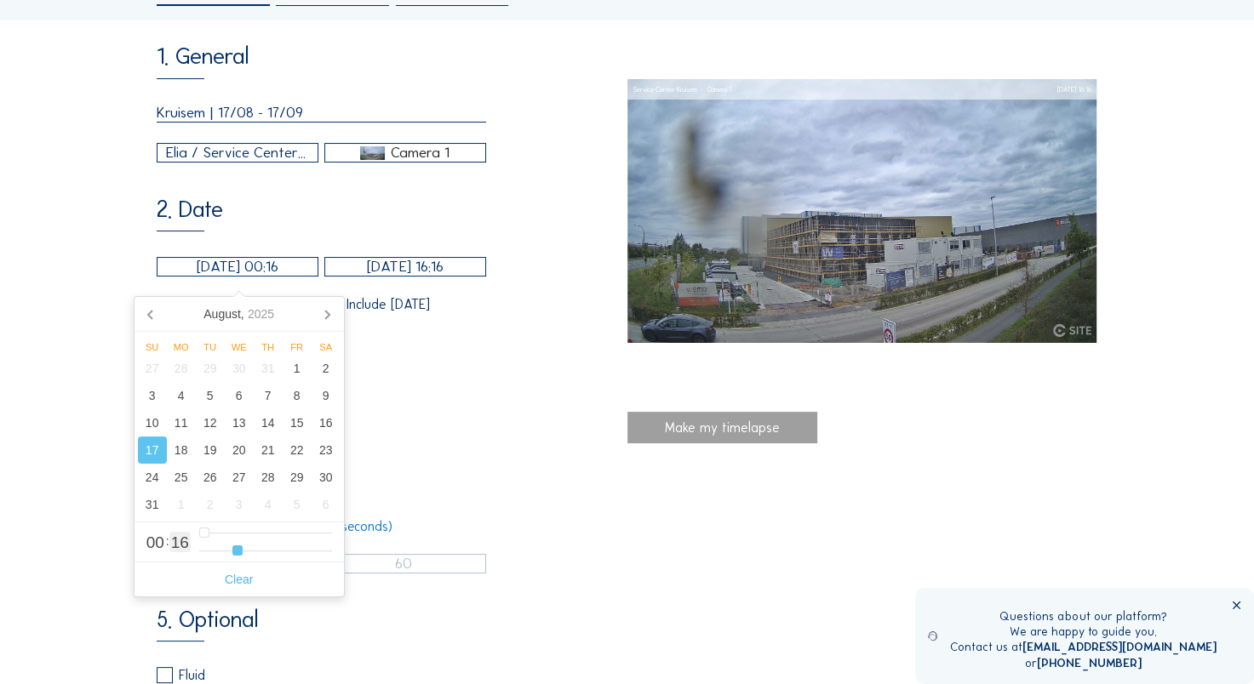
type input "17/08/2025 00:09"
type input "9"
type input "[DATE] 00:00"
drag, startPoint x: 317, startPoint y: 558, endPoint x: 149, endPoint y: 559, distance: 167.7
type input "0"
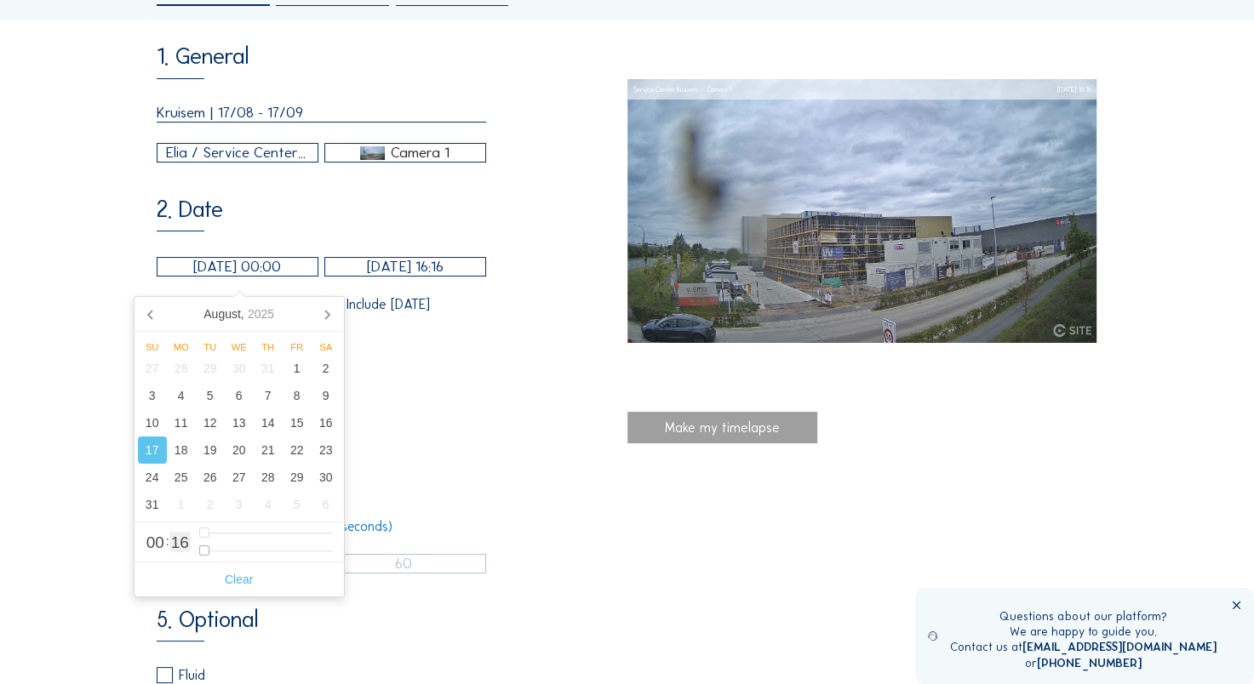
click at [199, 558] on input "range" at bounding box center [265, 551] width 133 height 14
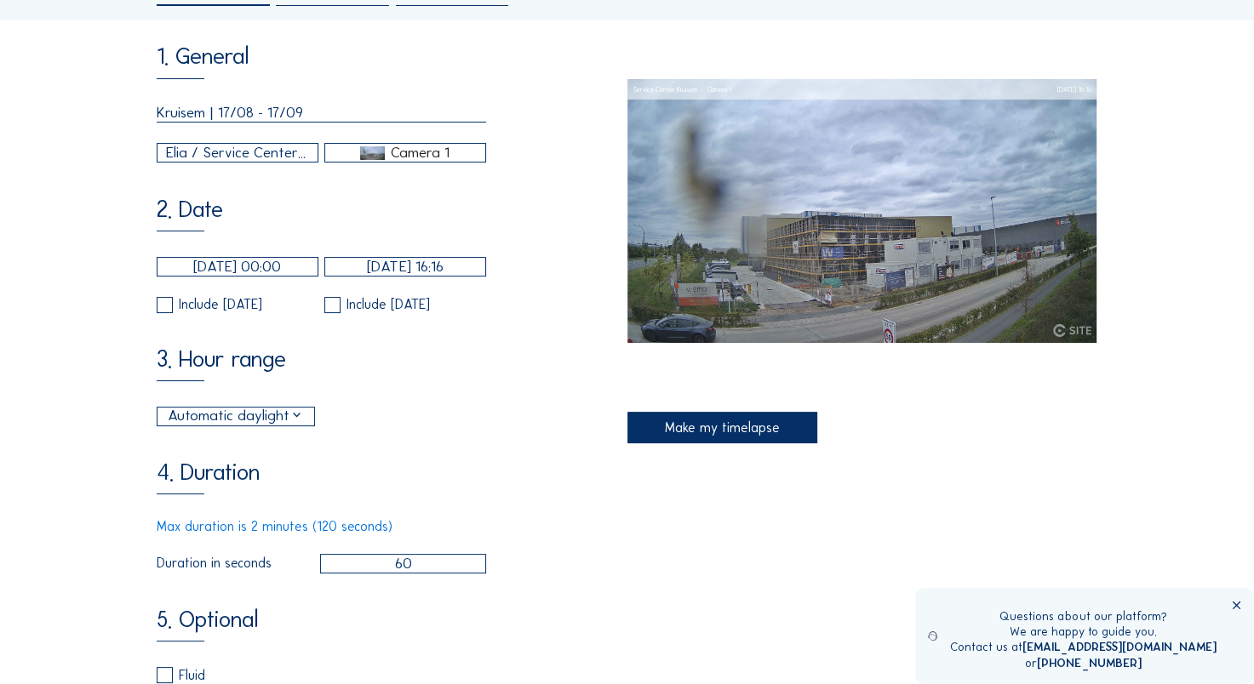
click at [489, 327] on div "1. General Kruisem | 17/08 - 17/09 Elia / Service Center Kruisem Camera 1 2. Da…" at bounding box center [392, 470] width 470 height 852
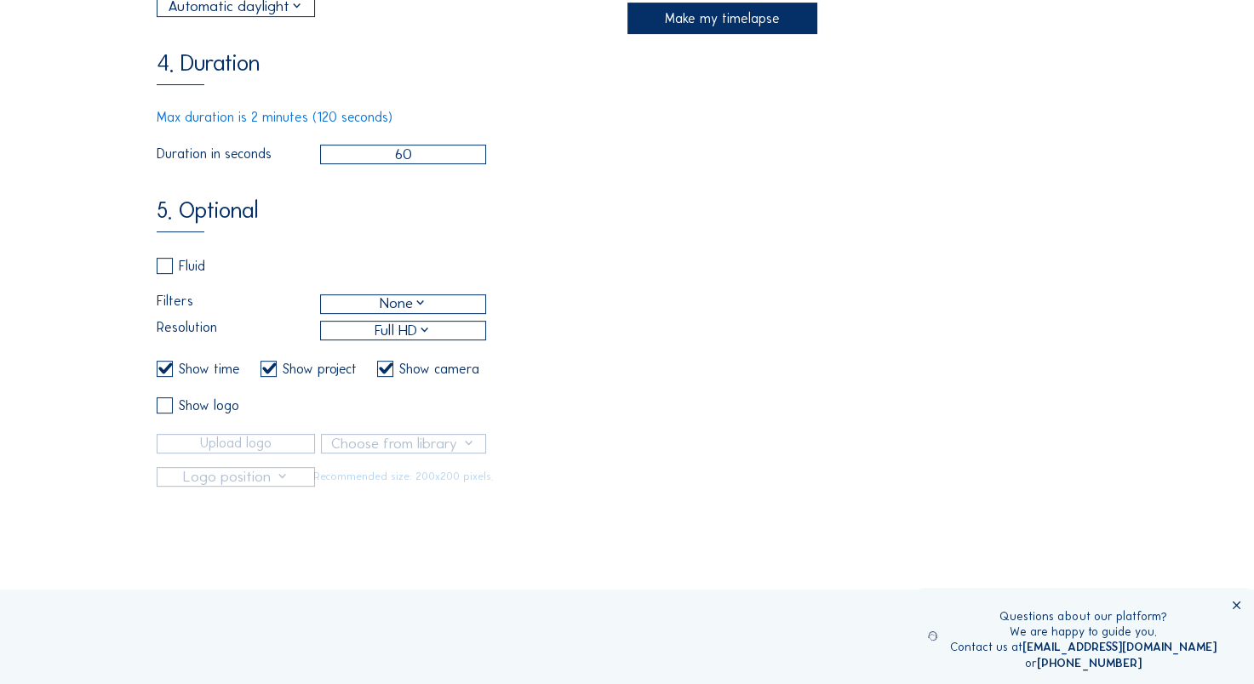
scroll to position [581, 0]
click at [393, 375] on label at bounding box center [385, 367] width 16 height 16
click at [388, 373] on input "checkbox" at bounding box center [382, 367] width 11 height 11
checkbox input "false"
click at [191, 411] on div "Show logo" at bounding box center [209, 405] width 60 height 14
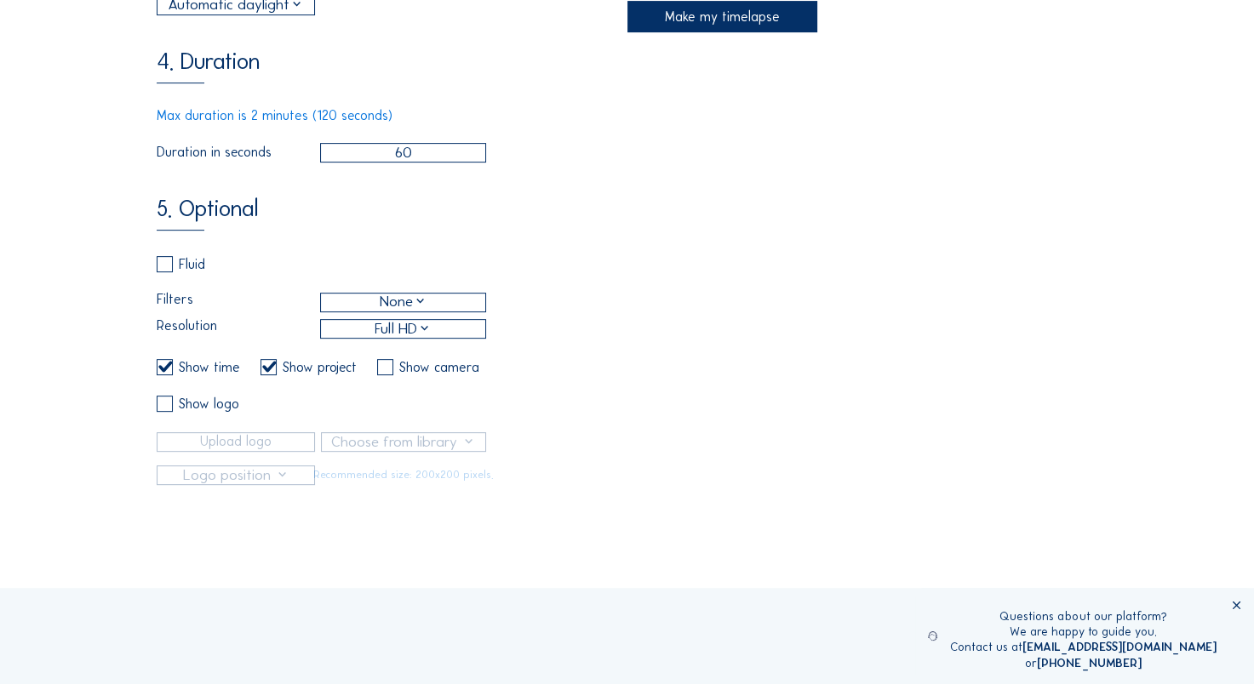
click at [160, 409] on input "checkbox" at bounding box center [162, 403] width 11 height 11
checkbox input "true"
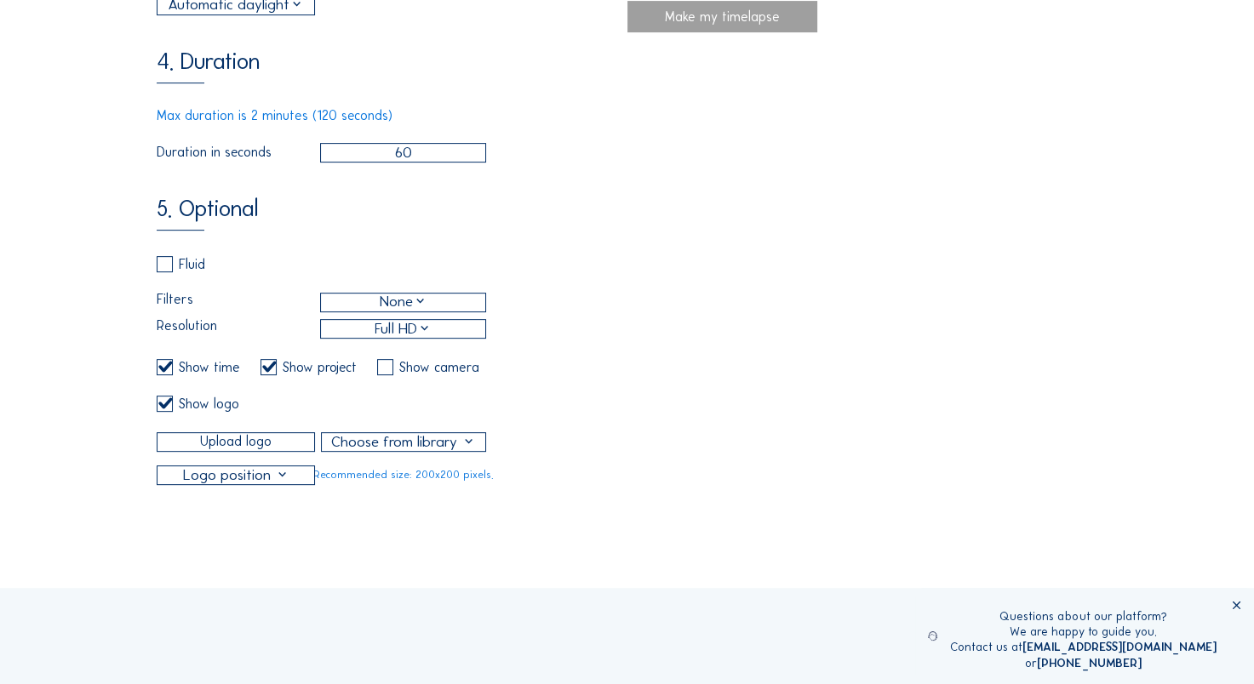
click at [266, 452] on input "Upload logo" at bounding box center [236, 442] width 158 height 20
click at [373, 451] on div at bounding box center [403, 442] width 163 height 18
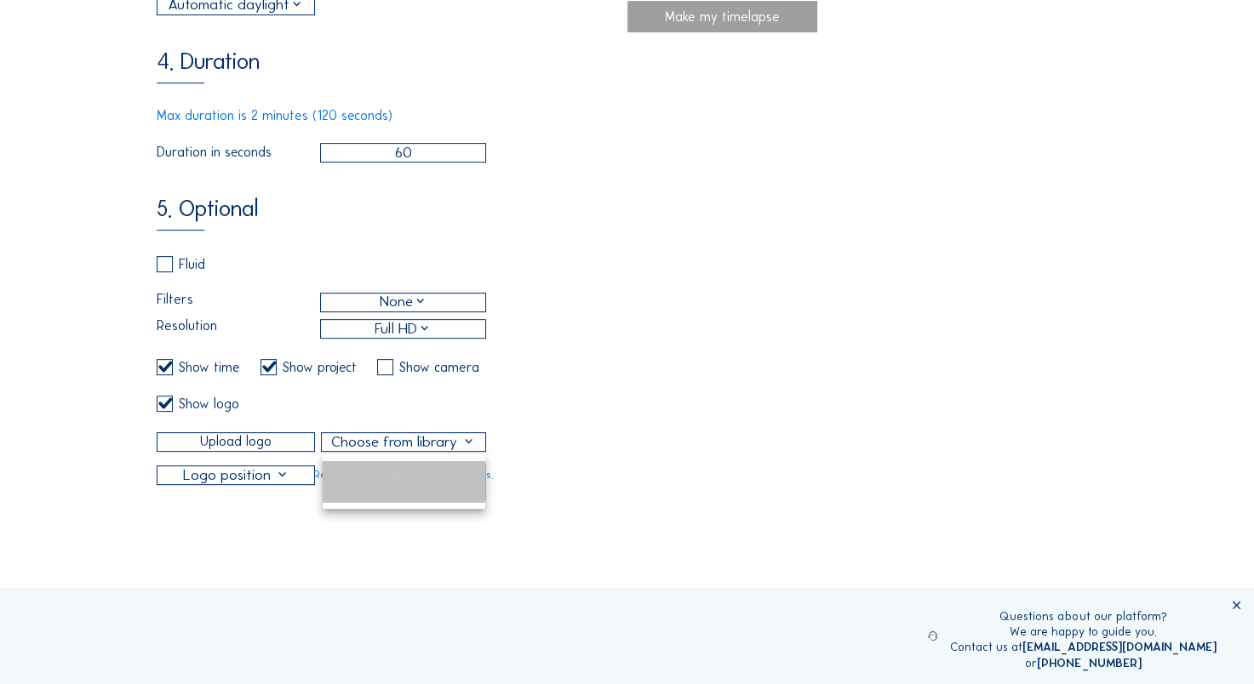
click at [358, 483] on div at bounding box center [404, 481] width 163 height 41
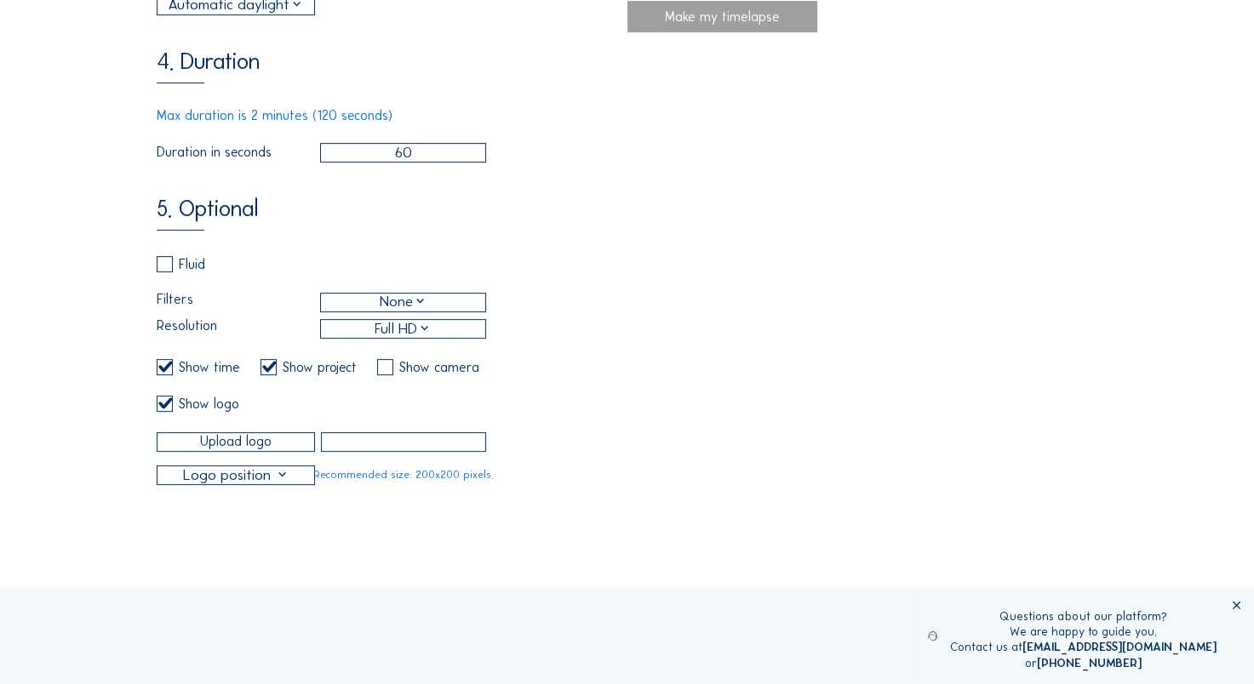
click at [287, 484] on div at bounding box center [235, 475] width 157 height 18
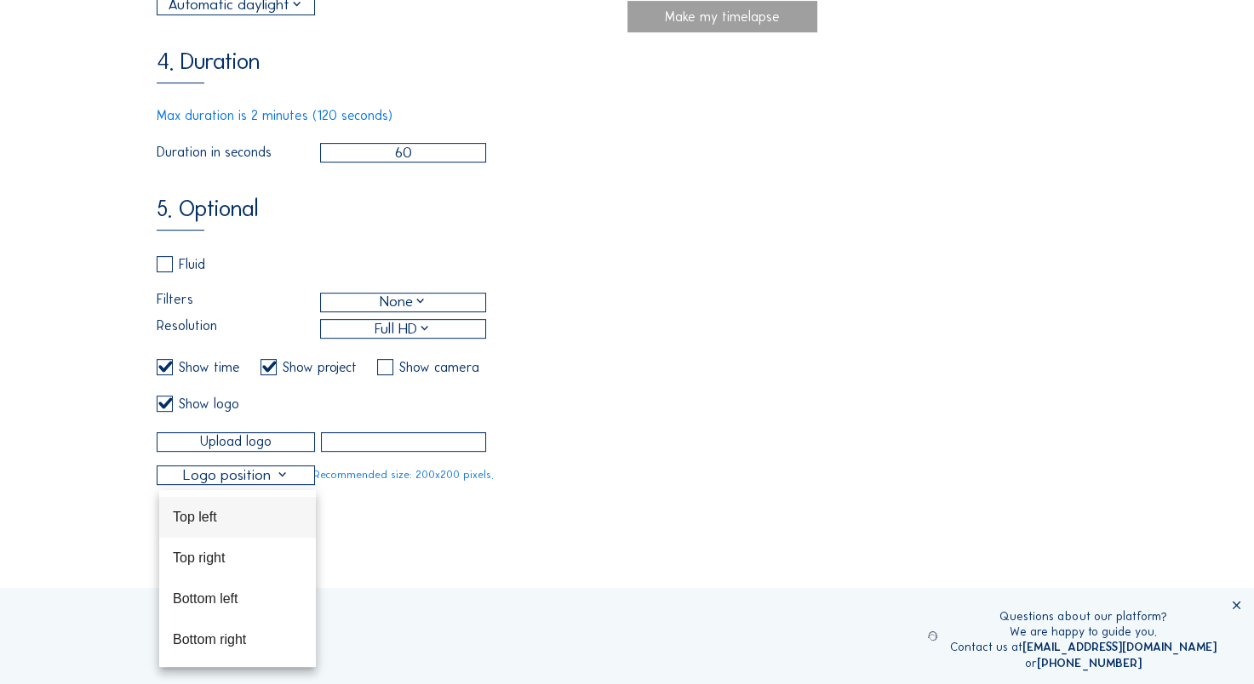
click at [249, 514] on div "Top left" at bounding box center [237, 517] width 129 height 16
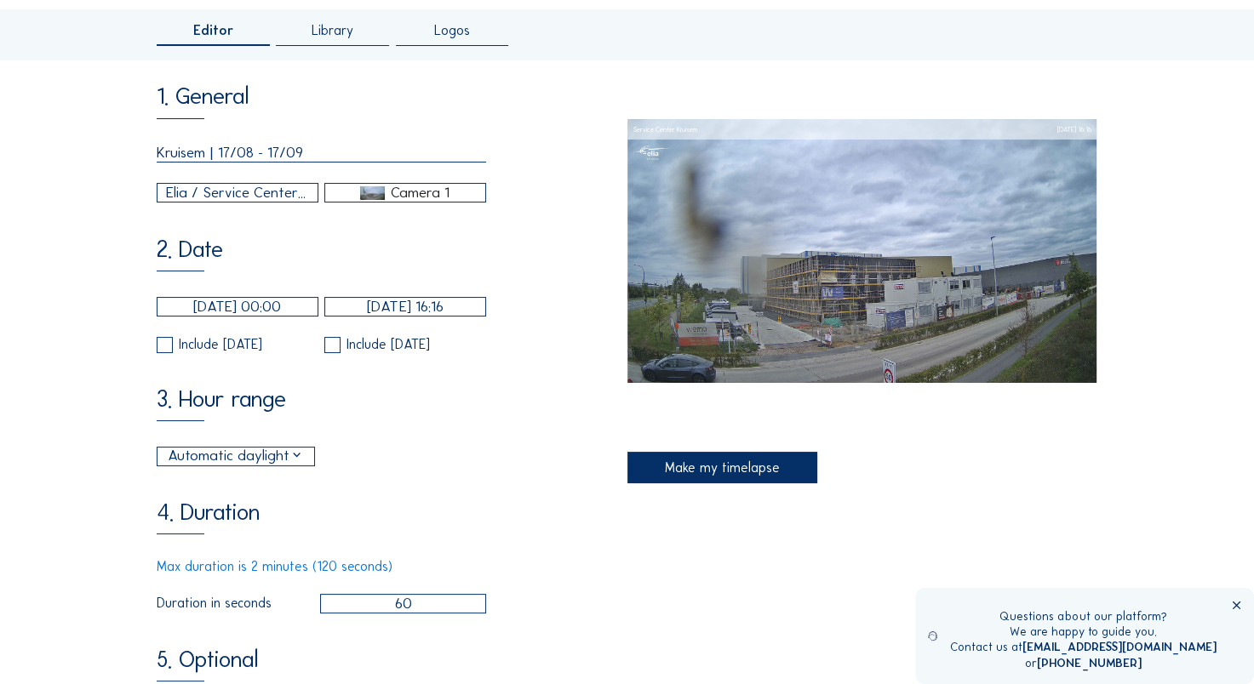
scroll to position [129, 0]
click at [690, 476] on div "Make my timelapse" at bounding box center [722, 469] width 190 height 32
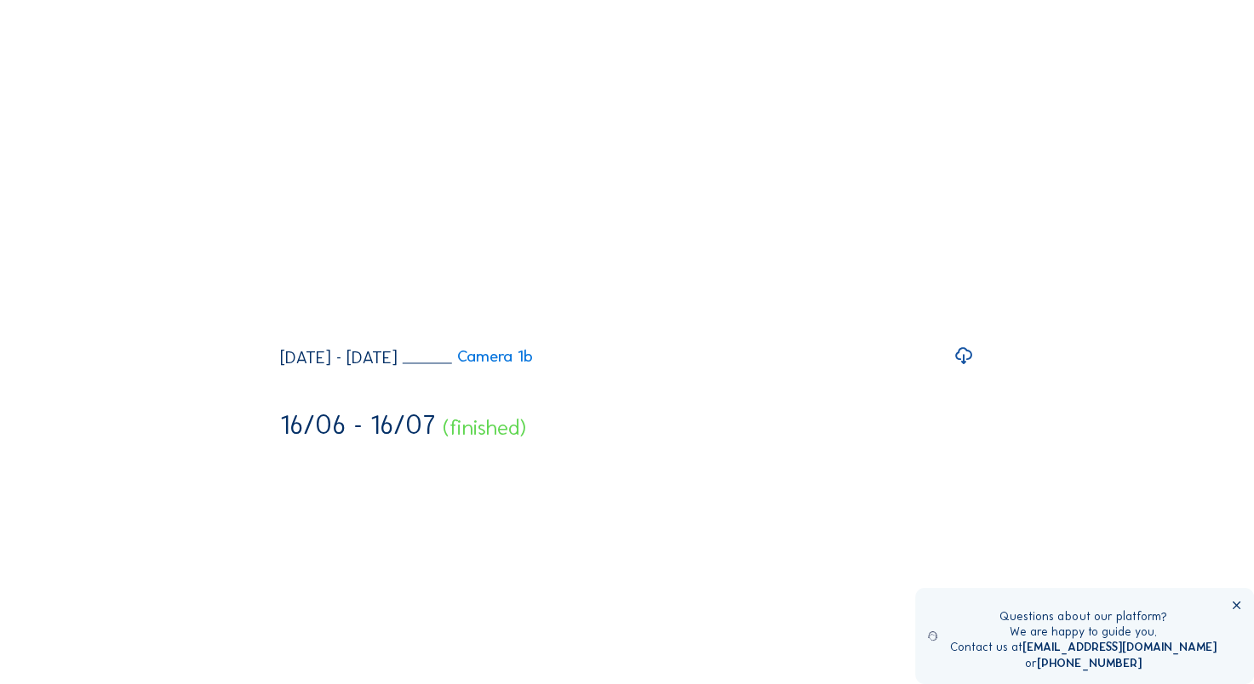
scroll to position [2583, 0]
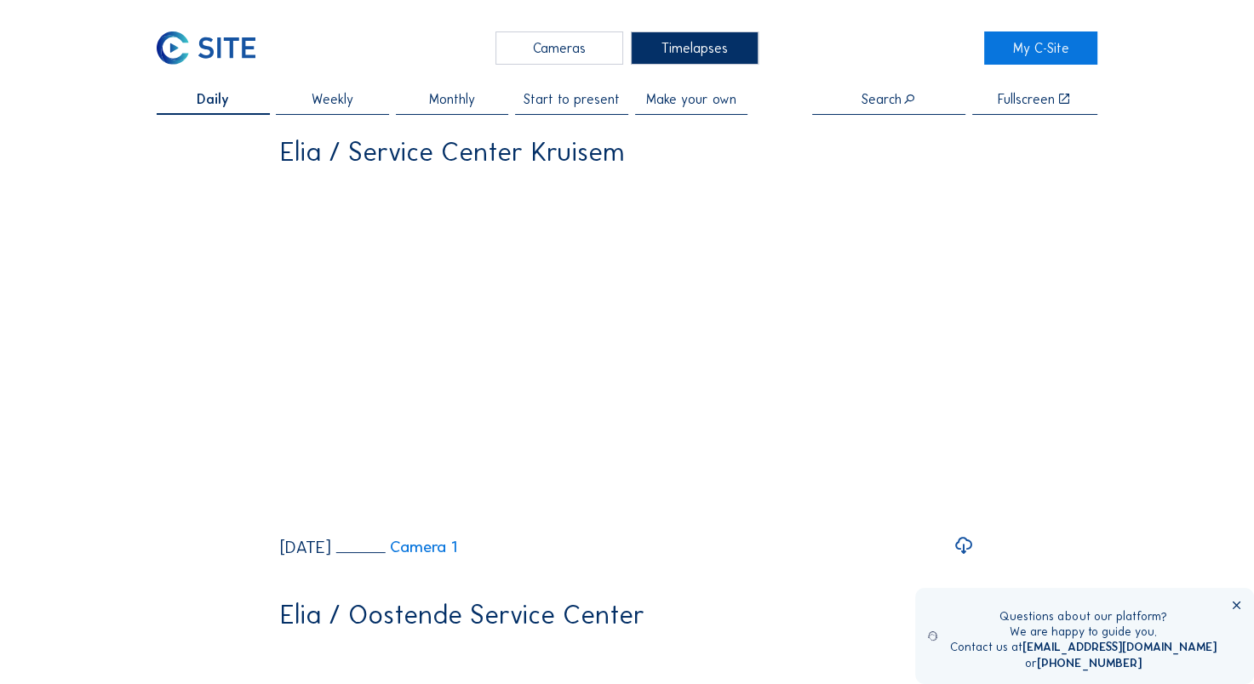
click at [663, 112] on div "Make your own" at bounding box center [691, 104] width 113 height 22
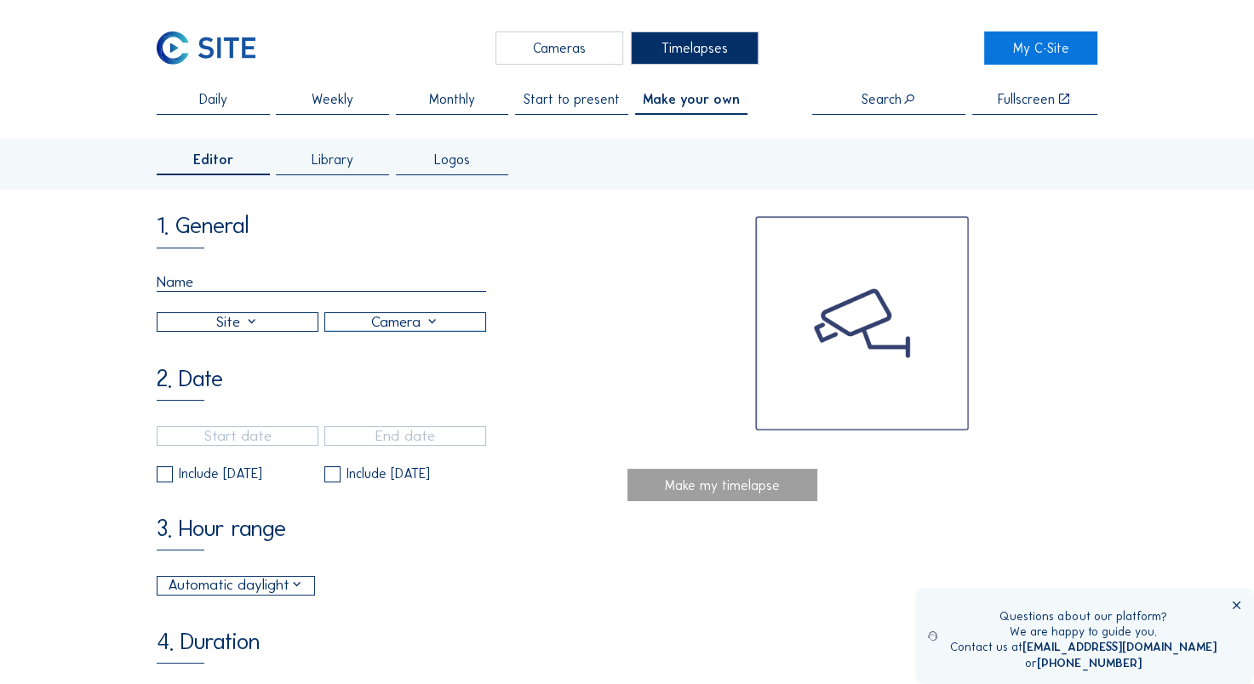
click at [335, 167] on span "Library" at bounding box center [333, 160] width 42 height 14
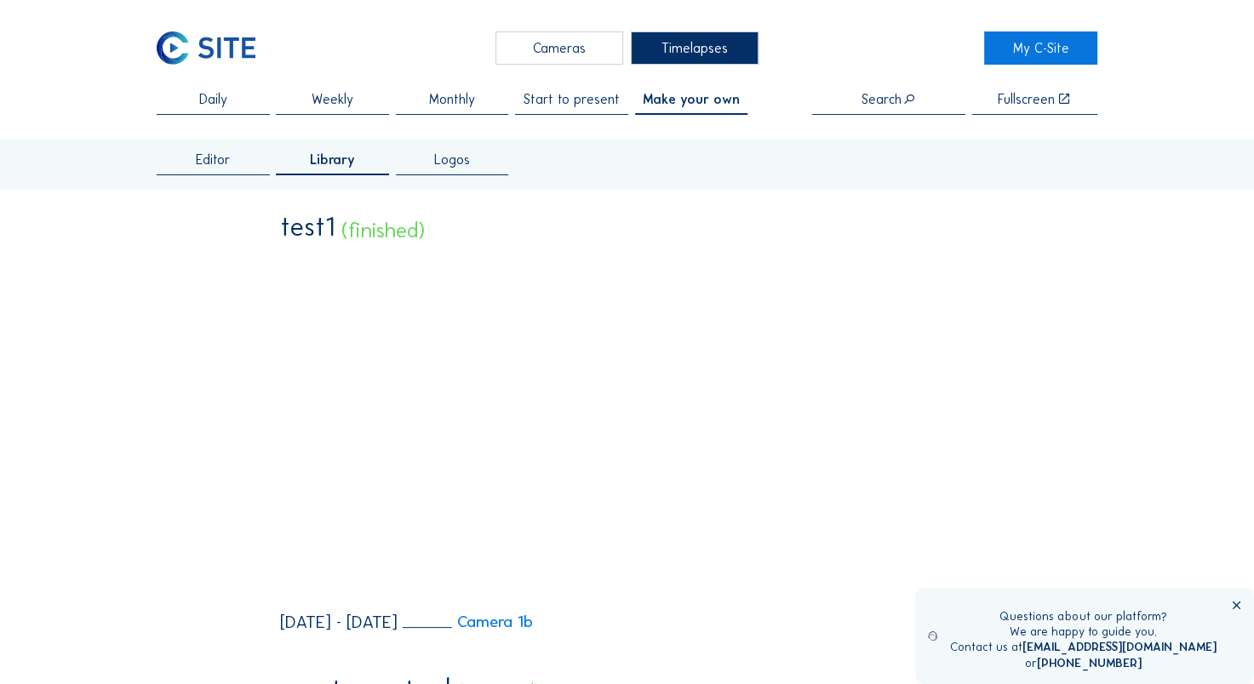
click at [668, 93] on span "Make your own" at bounding box center [691, 100] width 97 height 14
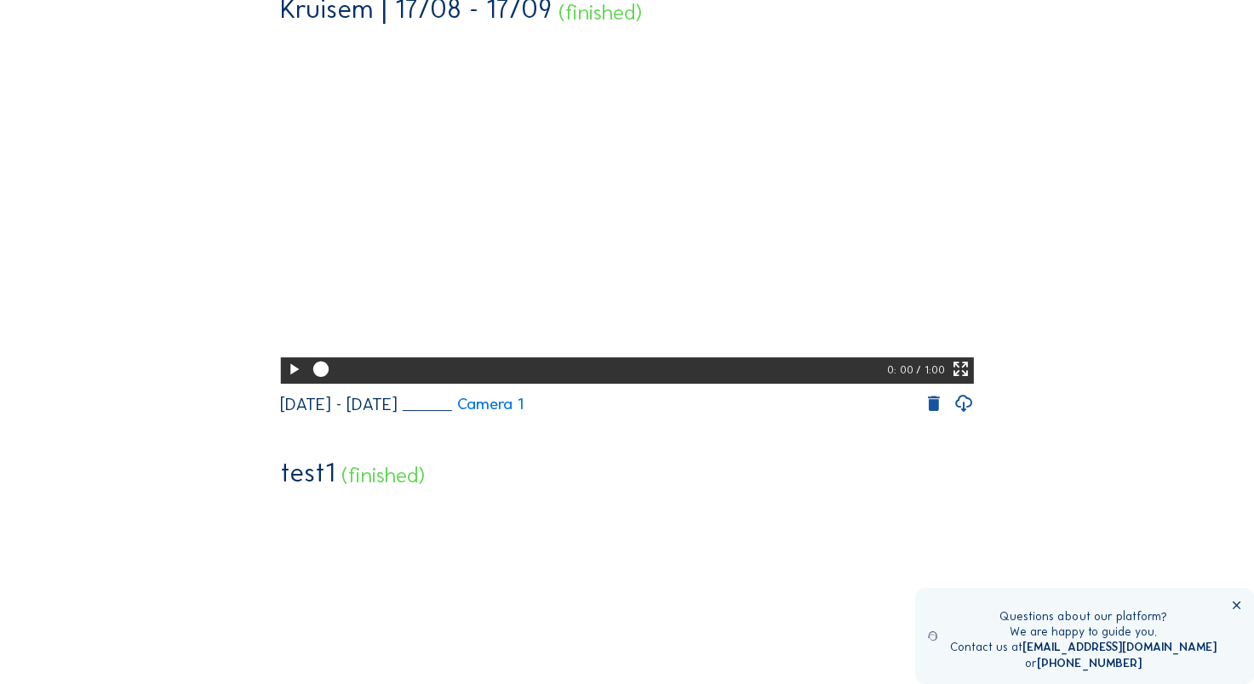
scroll to position [217, 0]
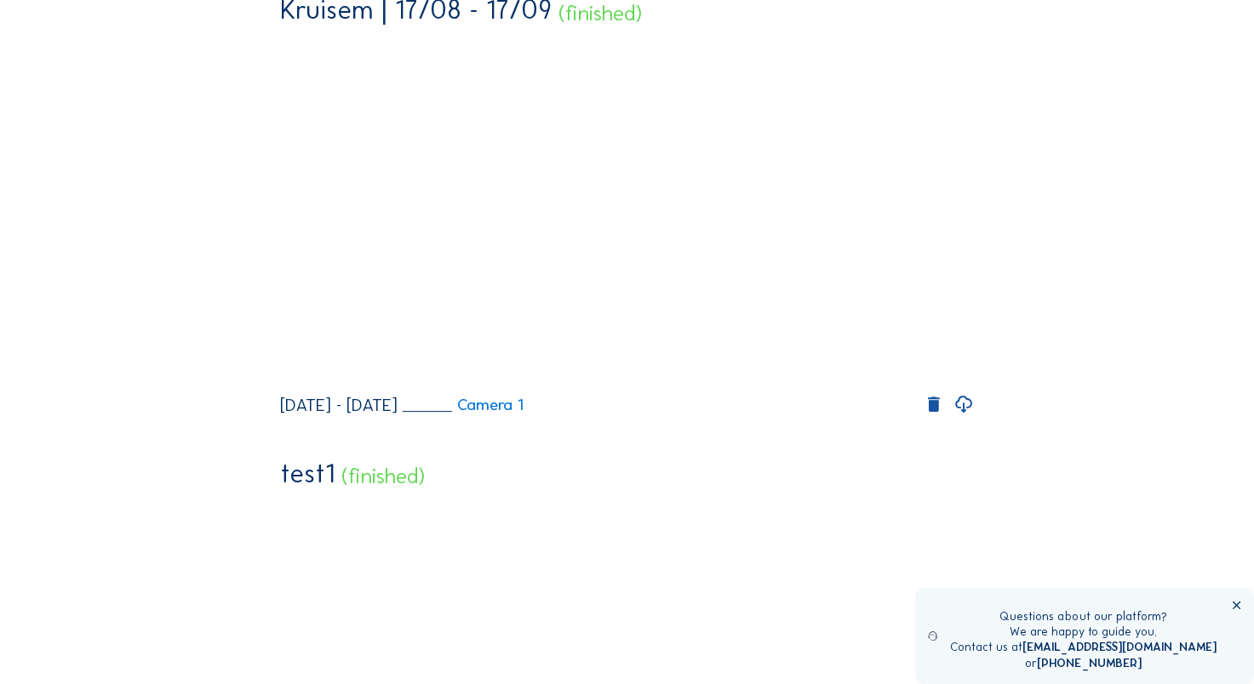
click at [964, 417] on icon at bounding box center [963, 405] width 20 height 24
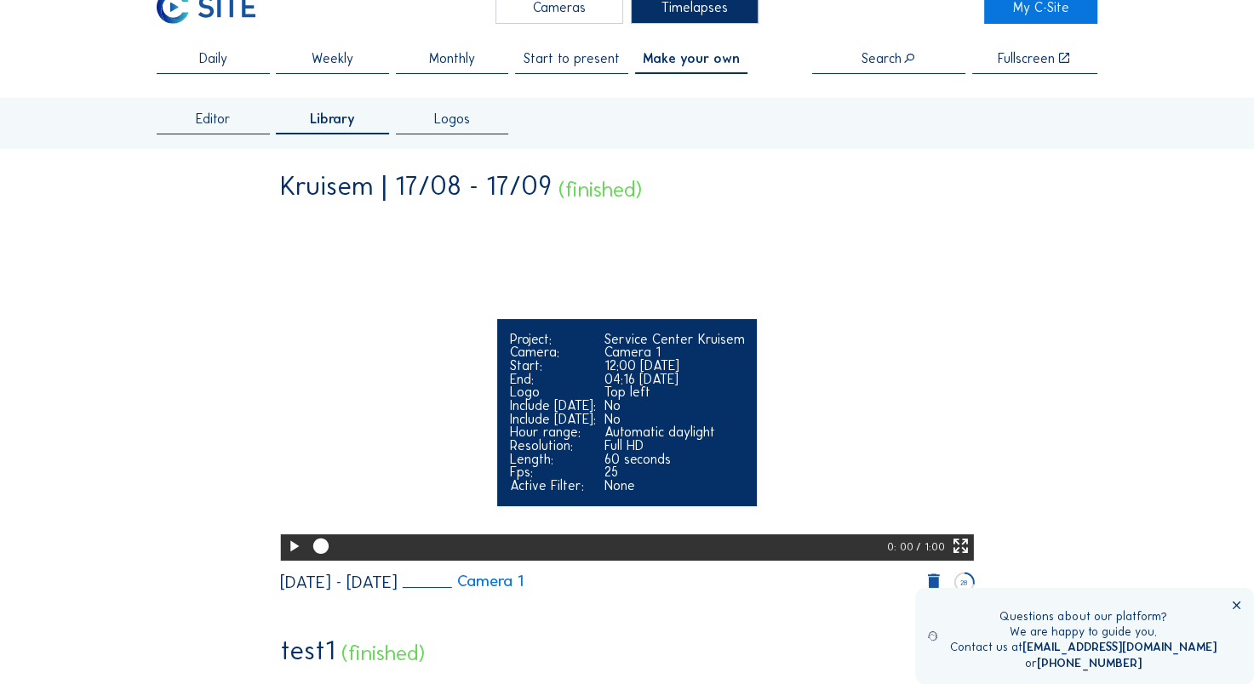
scroll to position [19, 0]
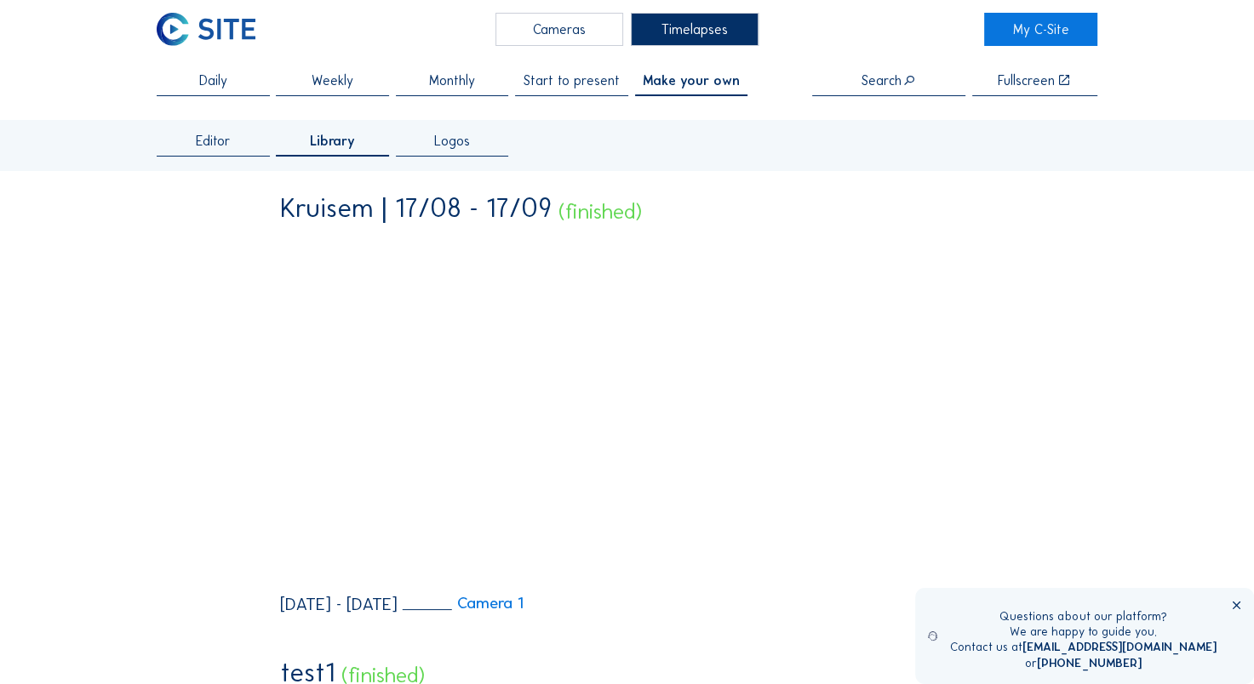
click at [201, 154] on div "Editor" at bounding box center [213, 145] width 113 height 22
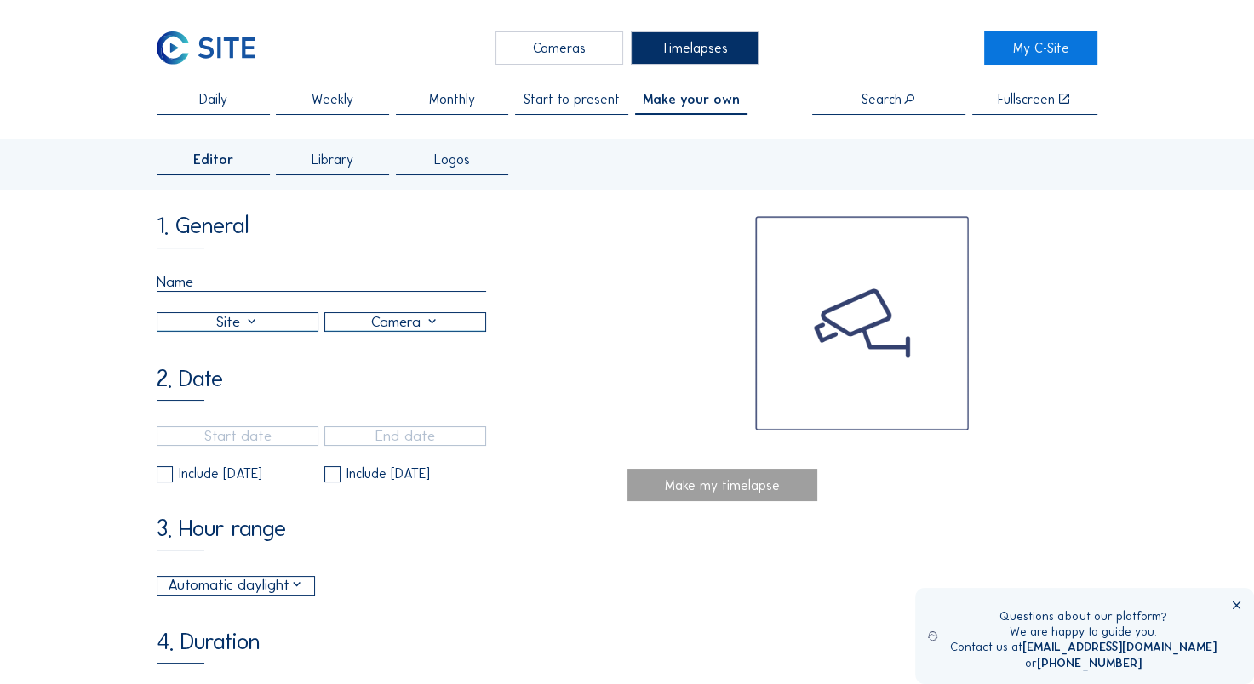
click at [232, 283] on input "text" at bounding box center [321, 282] width 329 height 19
drag, startPoint x: 78, startPoint y: 378, endPoint x: 184, endPoint y: 321, distance: 120.0
click at [184, 321] on div at bounding box center [237, 322] width 160 height 18
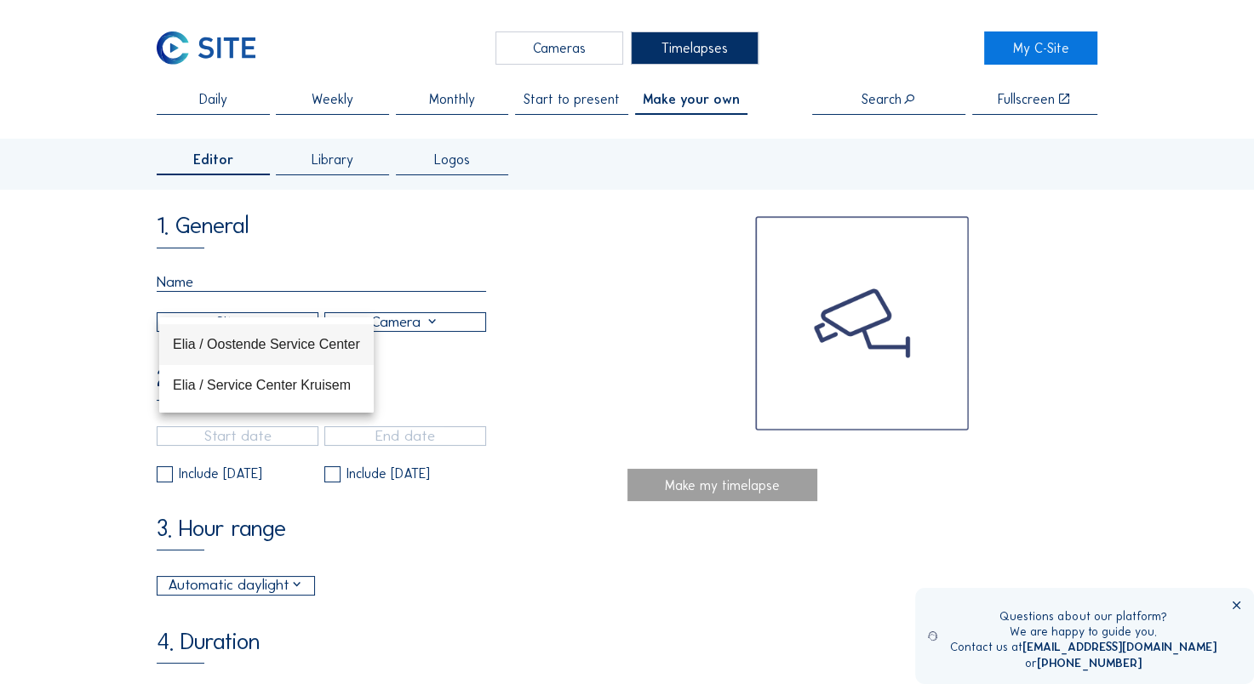
click at [201, 341] on div "Elia / Oostende Service Center" at bounding box center [266, 344] width 187 height 16
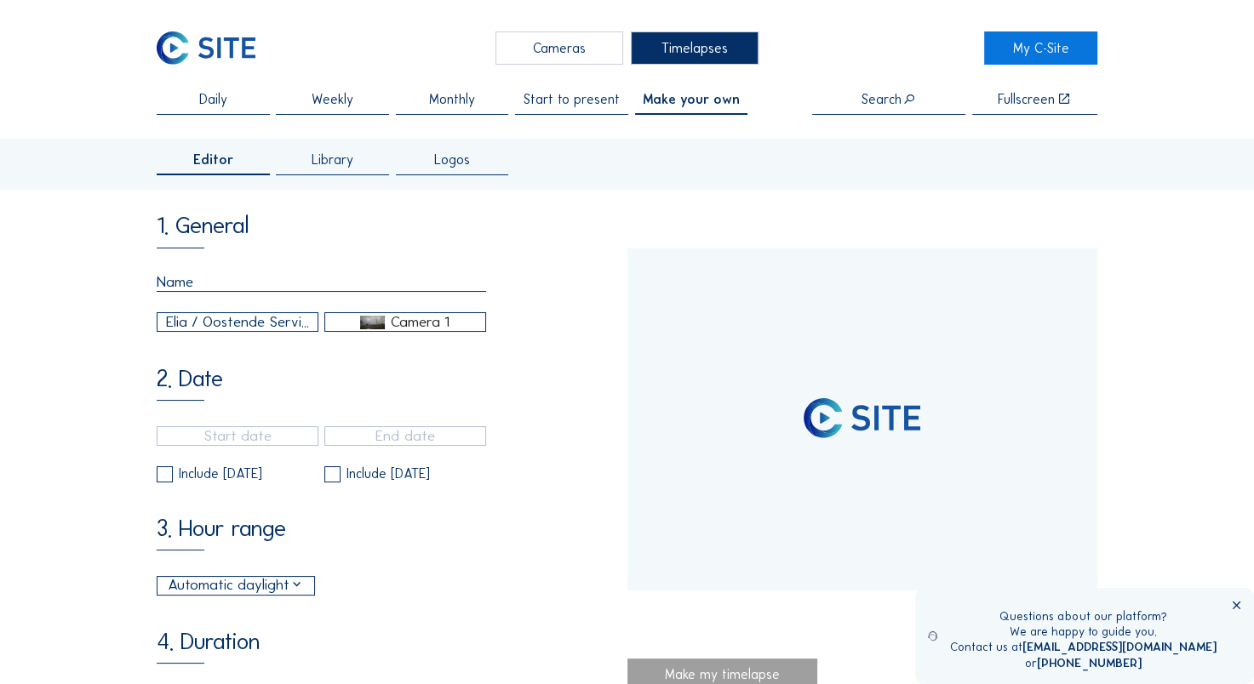
click at [420, 329] on div "Camera 1" at bounding box center [420, 322] width 59 height 15
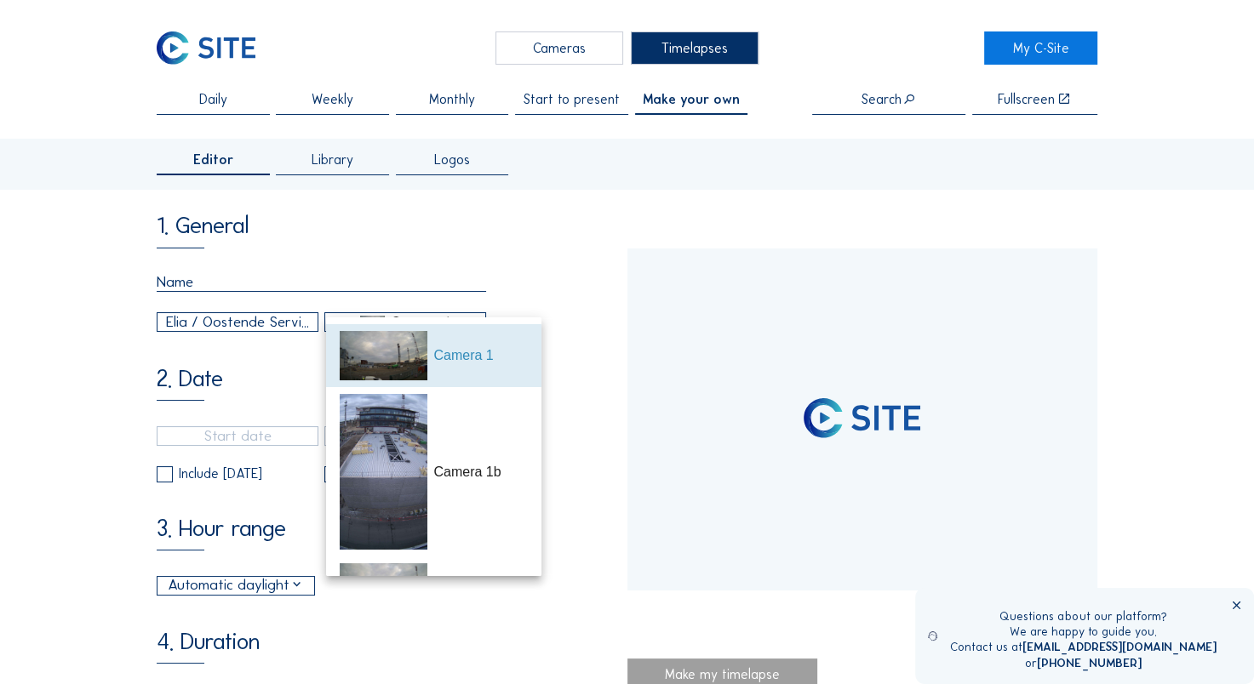
type input "[DATE] 14:45"
type input "[DATE] 10:15"
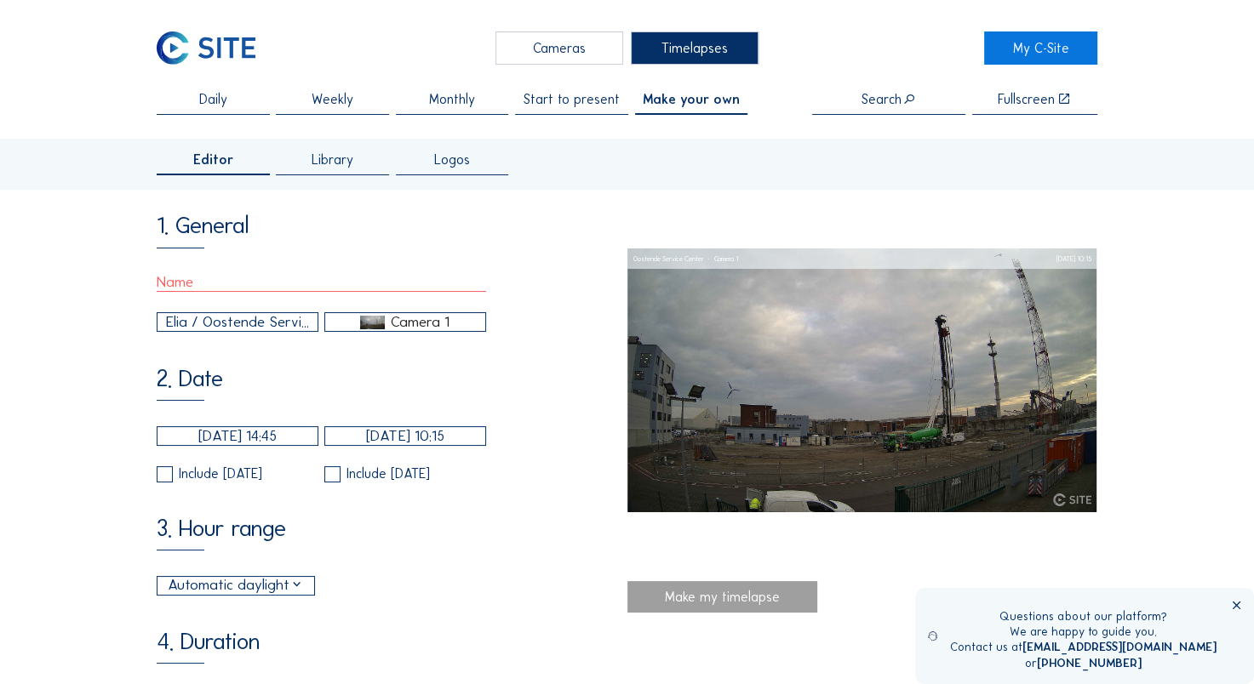
click at [457, 471] on div "[DATE] 14:45 [DATE] 10:15 Include [DATE] Include [DATE]" at bounding box center [321, 454] width 329 height 56
click at [408, 330] on div "Camera 1" at bounding box center [420, 322] width 59 height 15
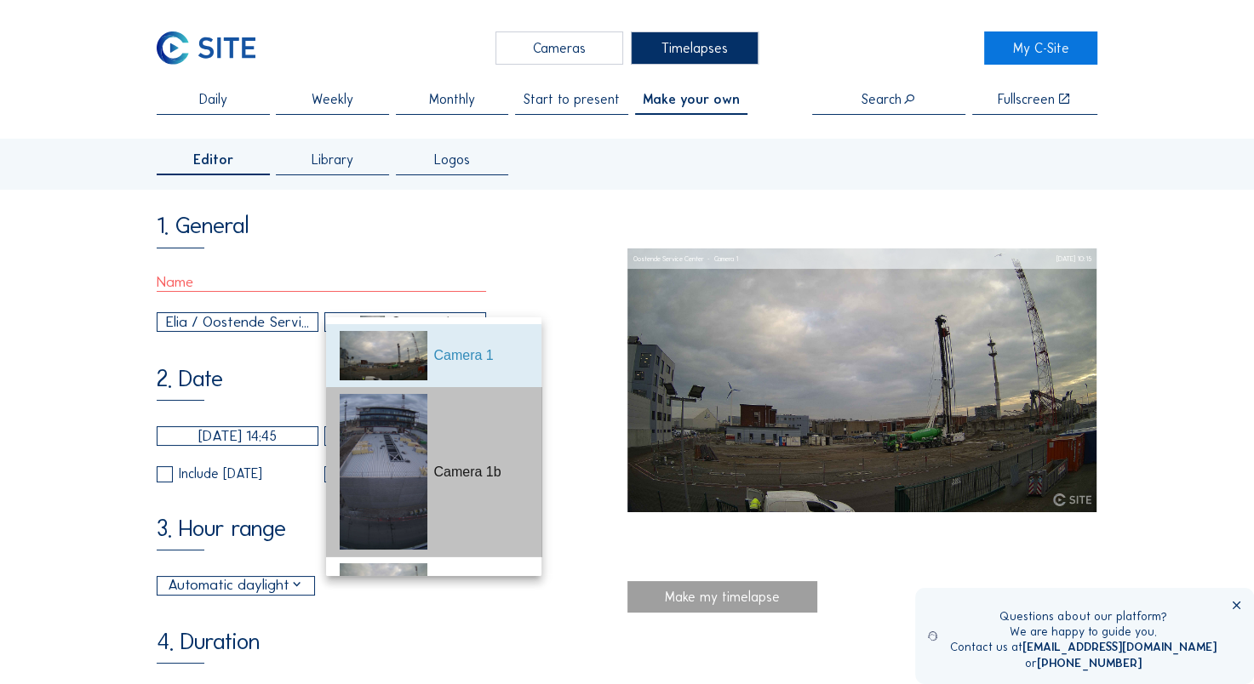
click at [392, 436] on img at bounding box center [384, 472] width 88 height 156
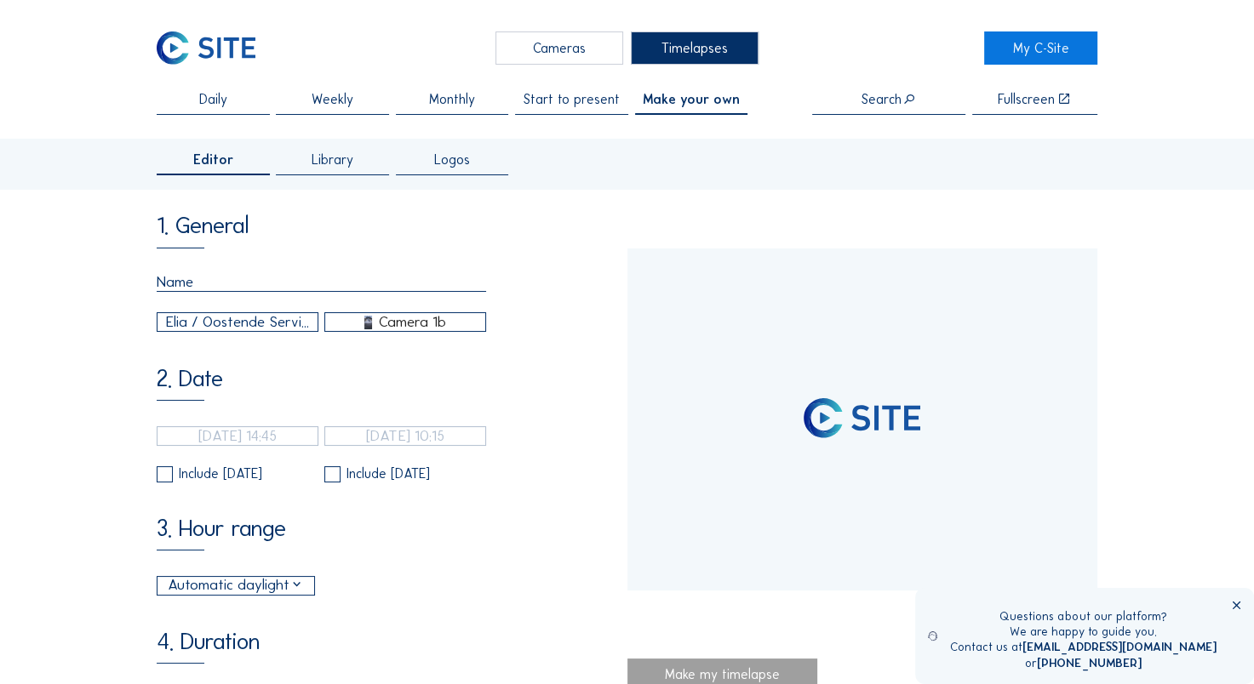
type input "[DATE] 12:29"
type input "[DATE] 16:46"
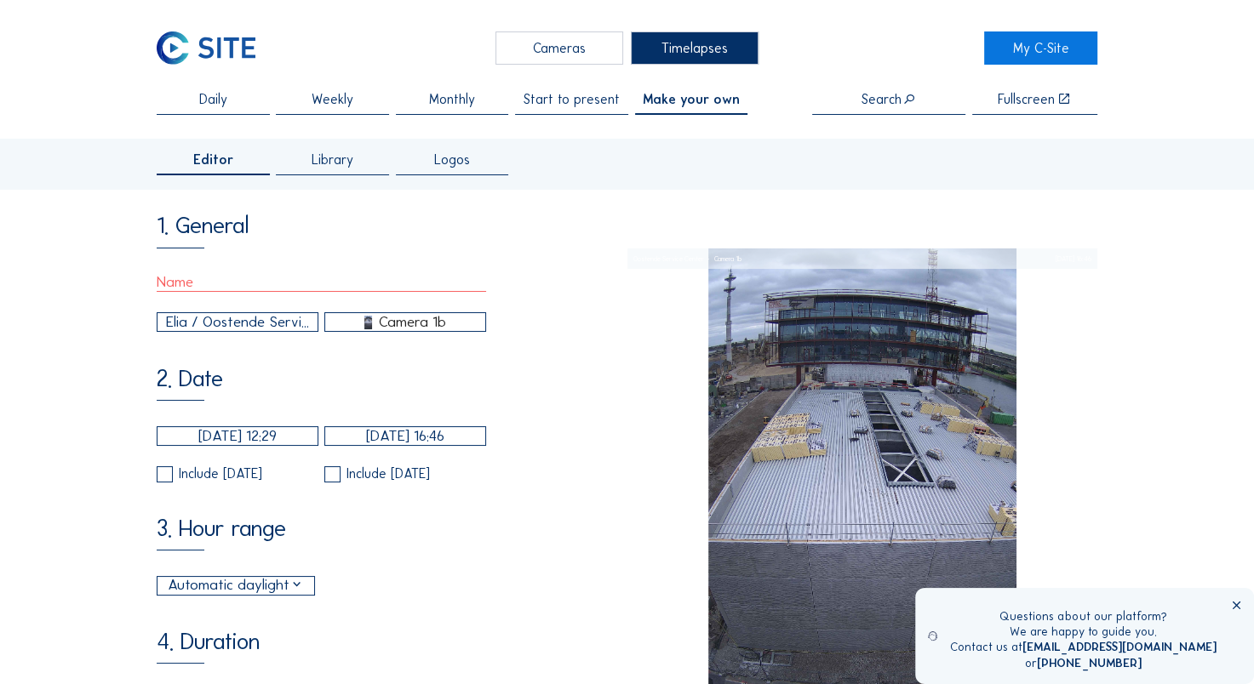
type input "60"
click at [262, 289] on input "text" at bounding box center [321, 282] width 329 height 19
type input "[GEOGRAPHIC_DATA] | 17/08 - 17/09"
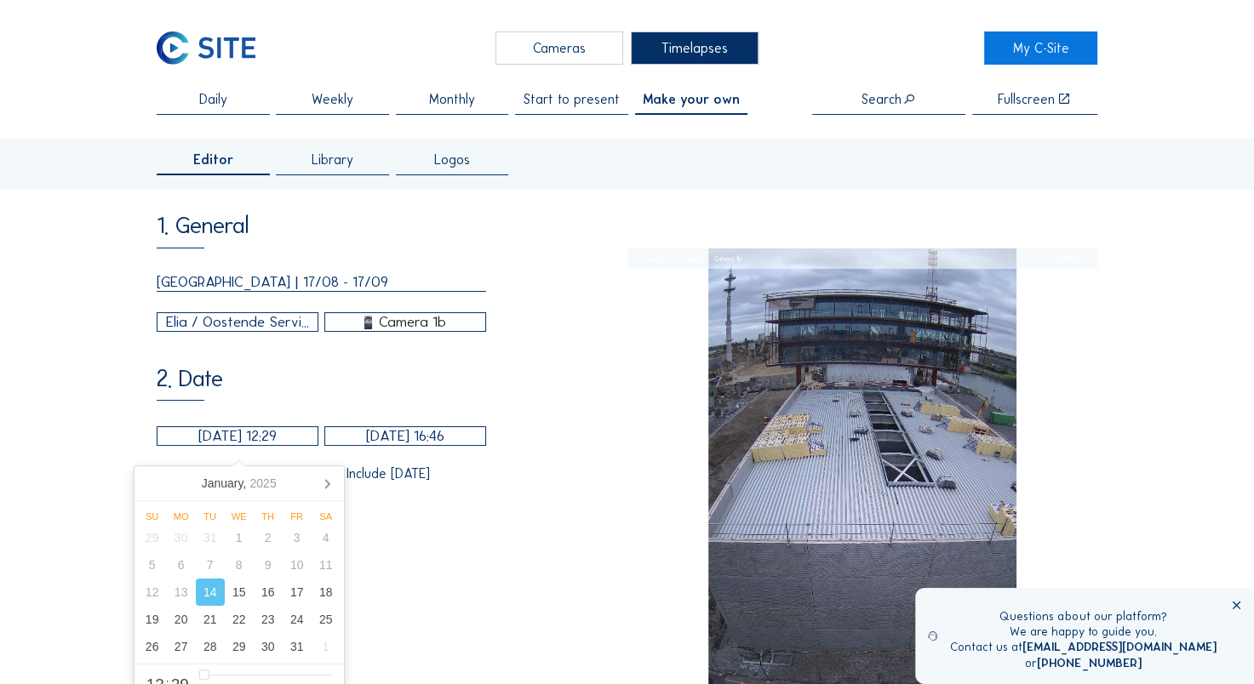
click at [243, 444] on input "[DATE] 12:29" at bounding box center [238, 436] width 162 height 20
click at [333, 487] on icon at bounding box center [326, 483] width 27 height 27
click at [259, 484] on icon "2025" at bounding box center [266, 484] width 26 height 14
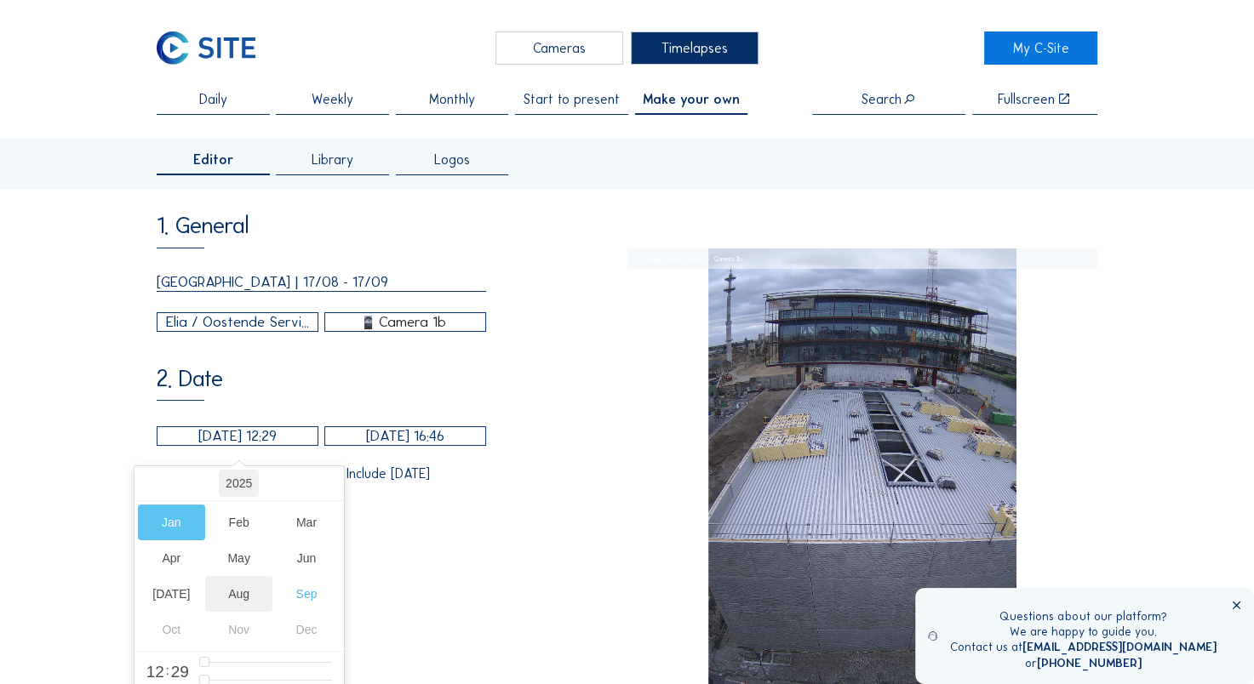
click at [235, 596] on div "Aug" at bounding box center [238, 594] width 67 height 36
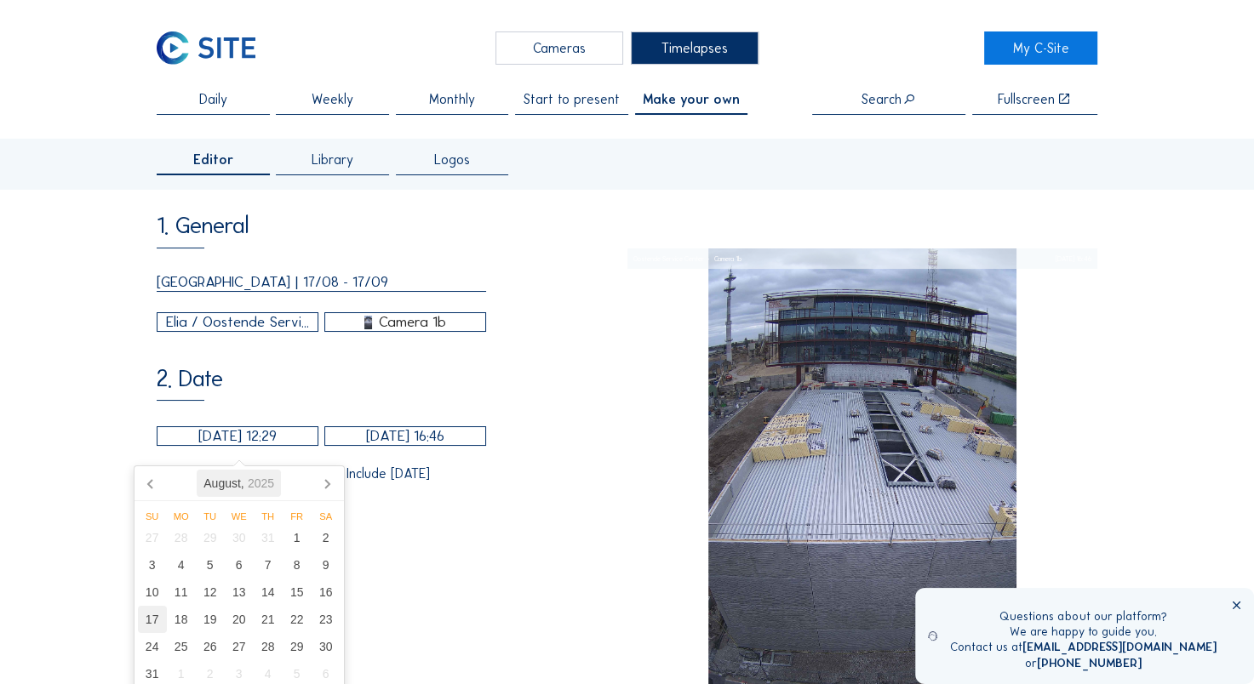
click at [163, 625] on div "17" at bounding box center [152, 619] width 29 height 27
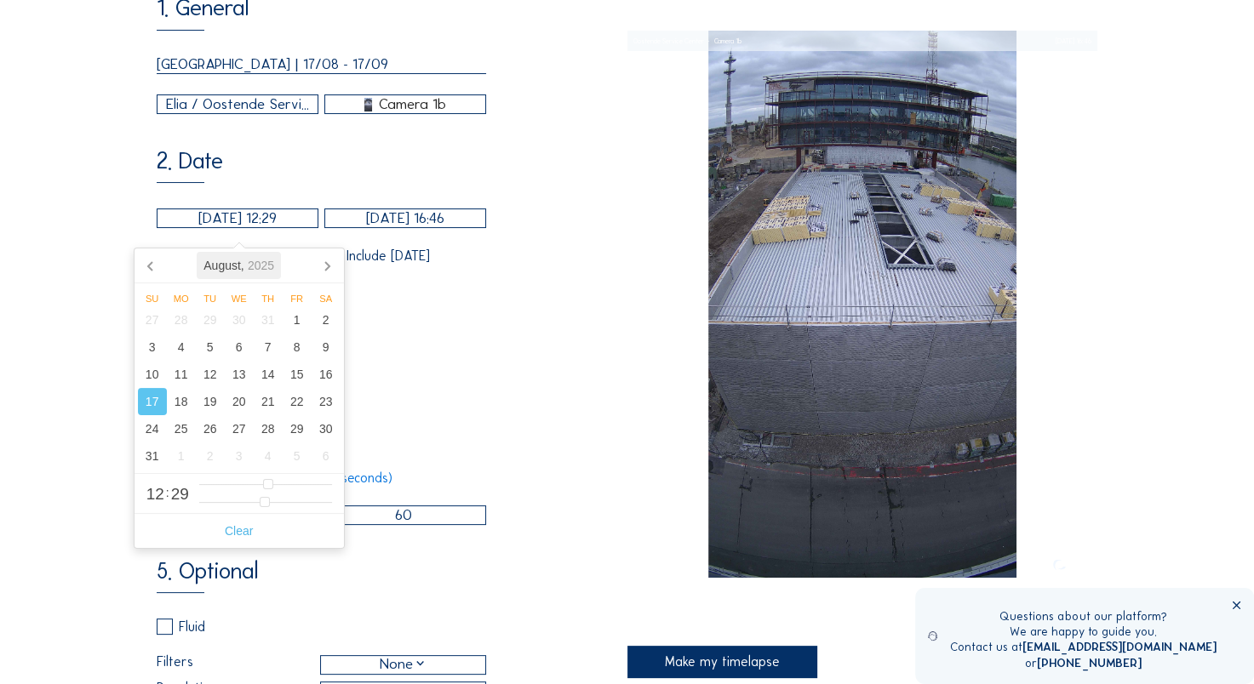
scroll to position [221, 0]
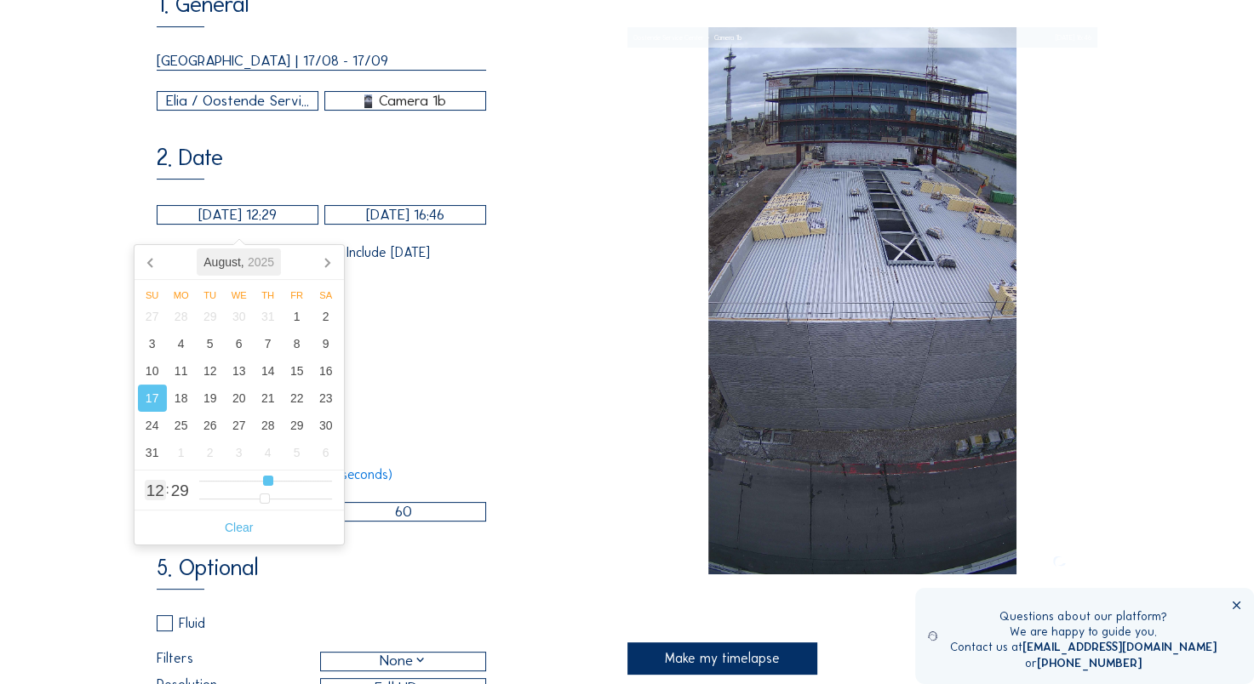
type input "[DATE] 08:29"
type input "8"
type input "[DATE] 06:29"
type input "6"
type input "[DATE] 04:29"
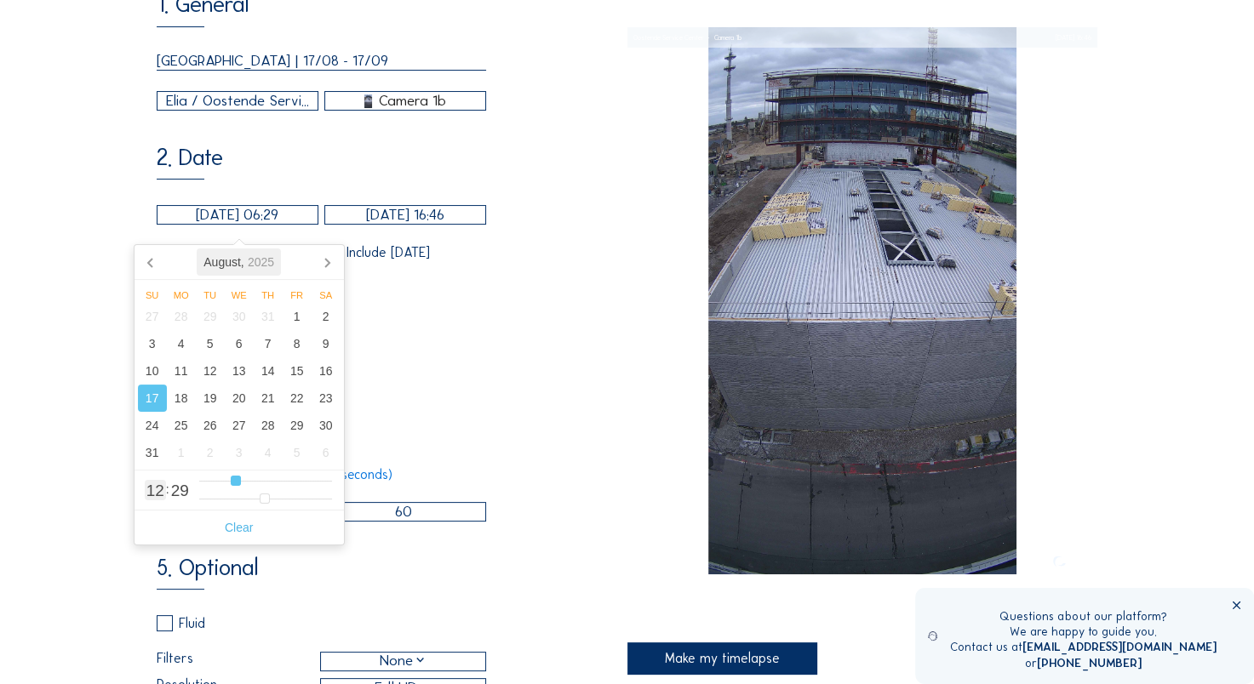
type input "4"
type input "[DATE] 02:29"
type input "2"
type input "[DATE] 00:29"
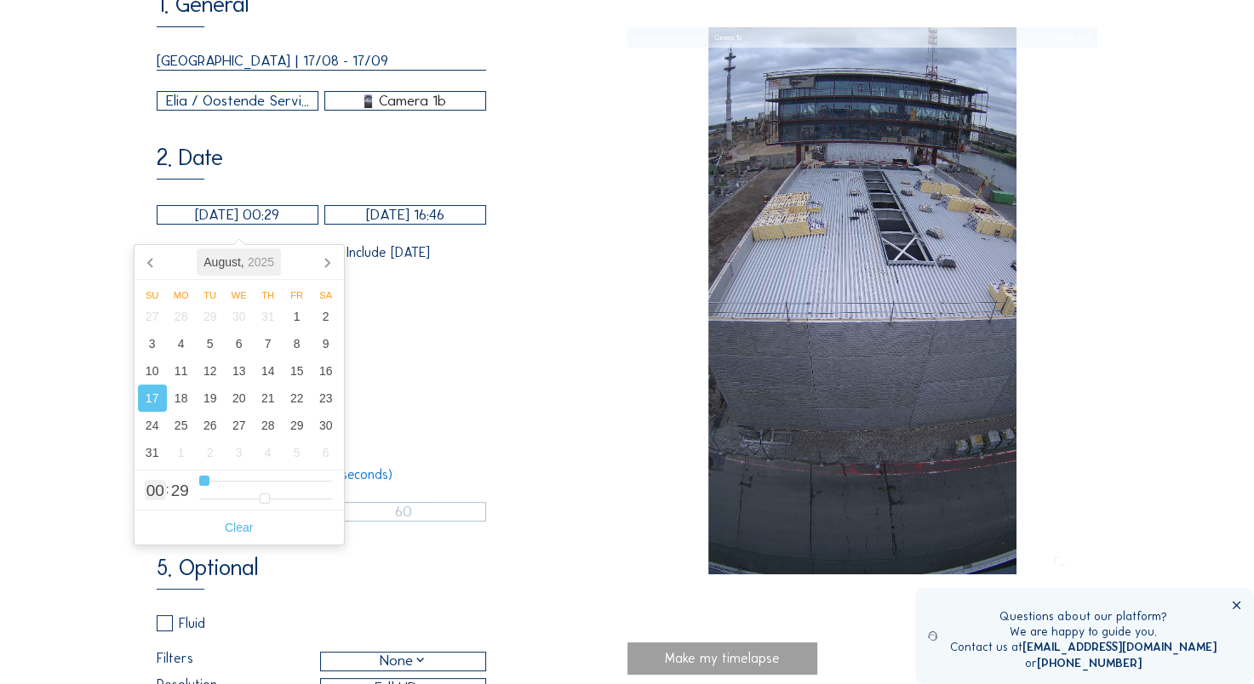
drag, startPoint x: 271, startPoint y: 483, endPoint x: 152, endPoint y: 505, distance: 121.2
type input "0"
click at [199, 489] on input "range" at bounding box center [265, 481] width 133 height 14
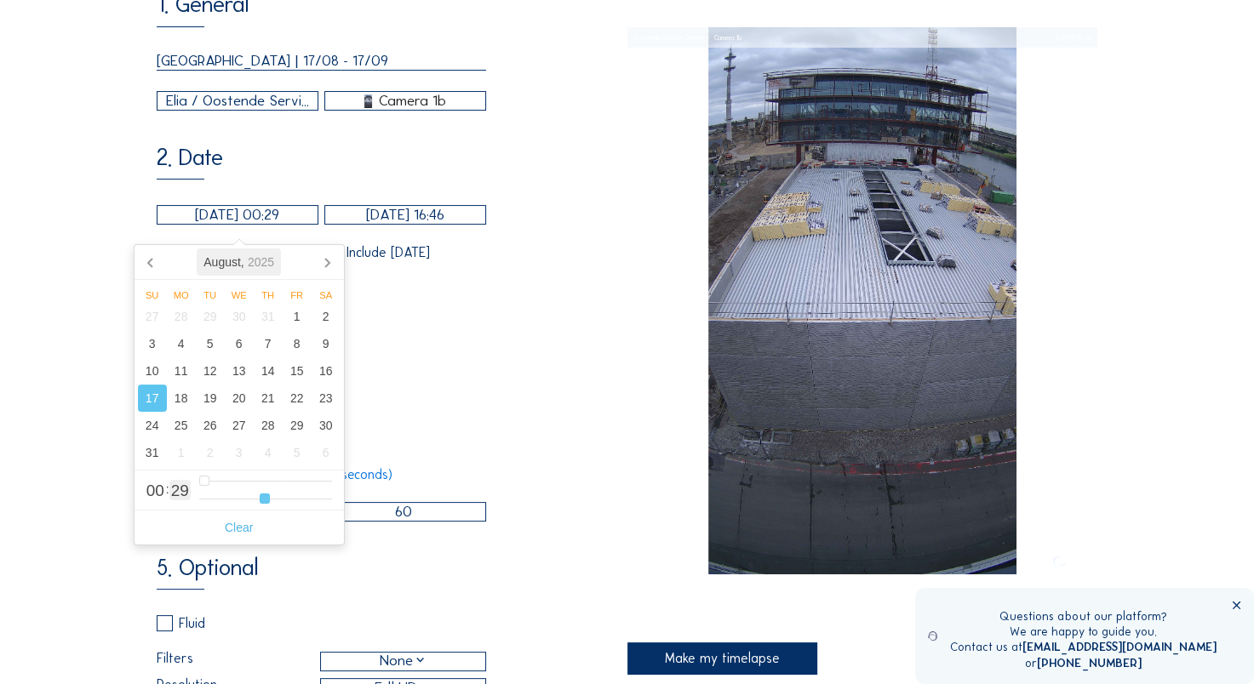
type input "[DATE] 00:30"
type input "30"
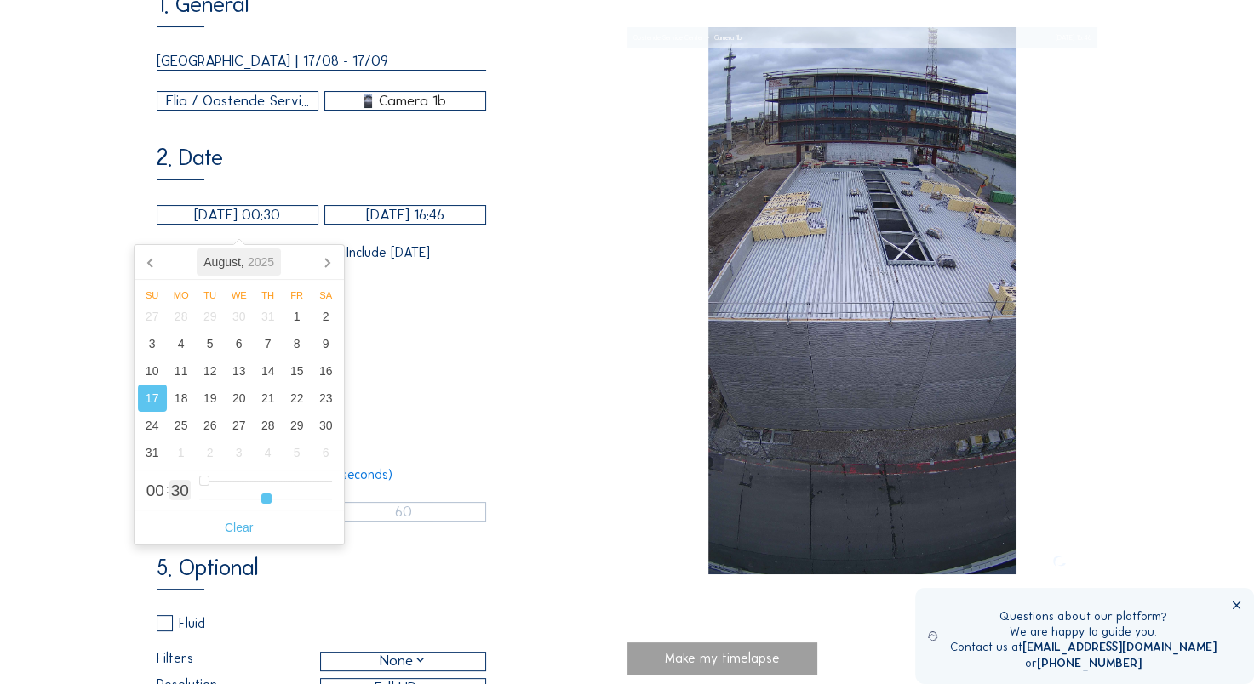
type input "[DATE] 00:22"
type input "22"
type input "[DATE] 00:16"
type input "16"
type input "[DATE] 00:10"
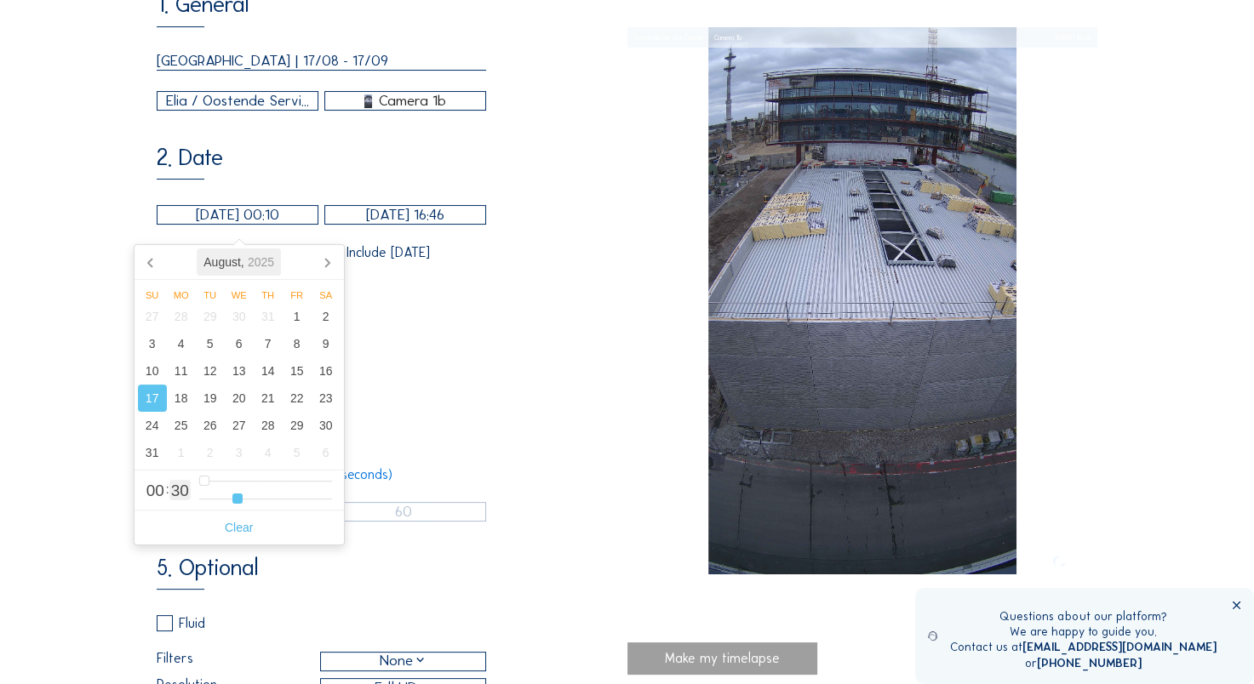
type input "10"
type input "[DATE] 00:01"
type input "1"
type input "[DATE] 00:00"
drag, startPoint x: 266, startPoint y: 507, endPoint x: 121, endPoint y: 511, distance: 144.8
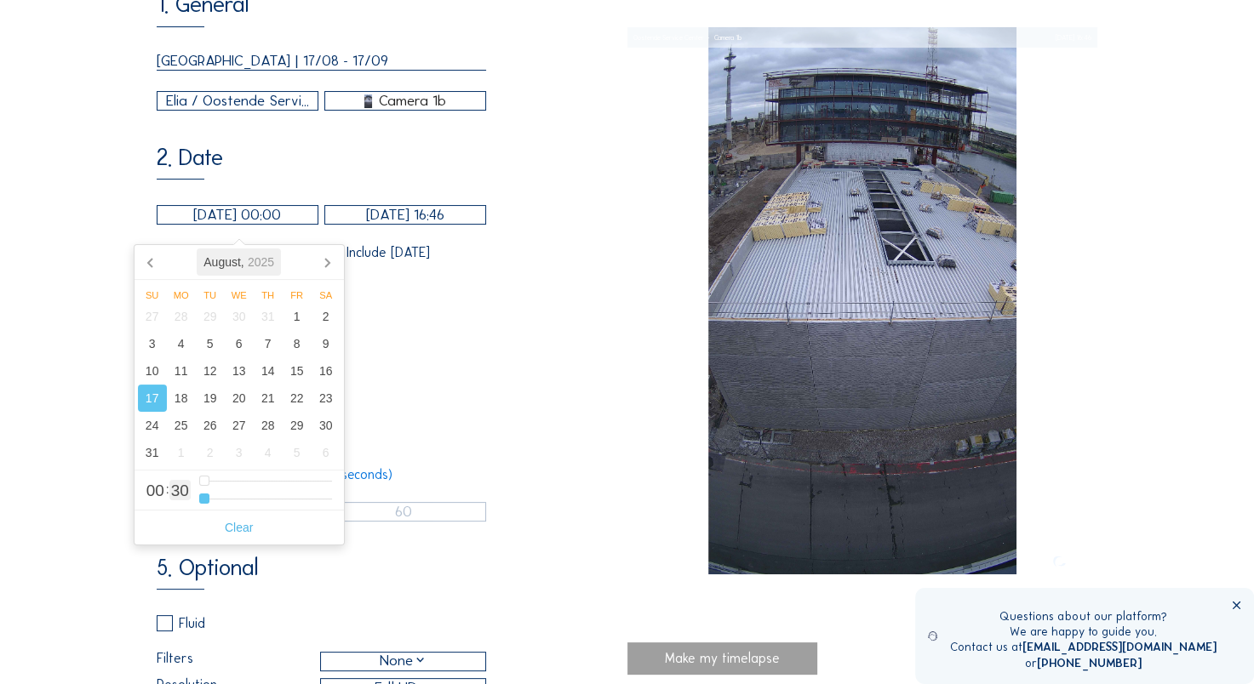
type input "0"
click at [199, 506] on input "range" at bounding box center [265, 499] width 133 height 14
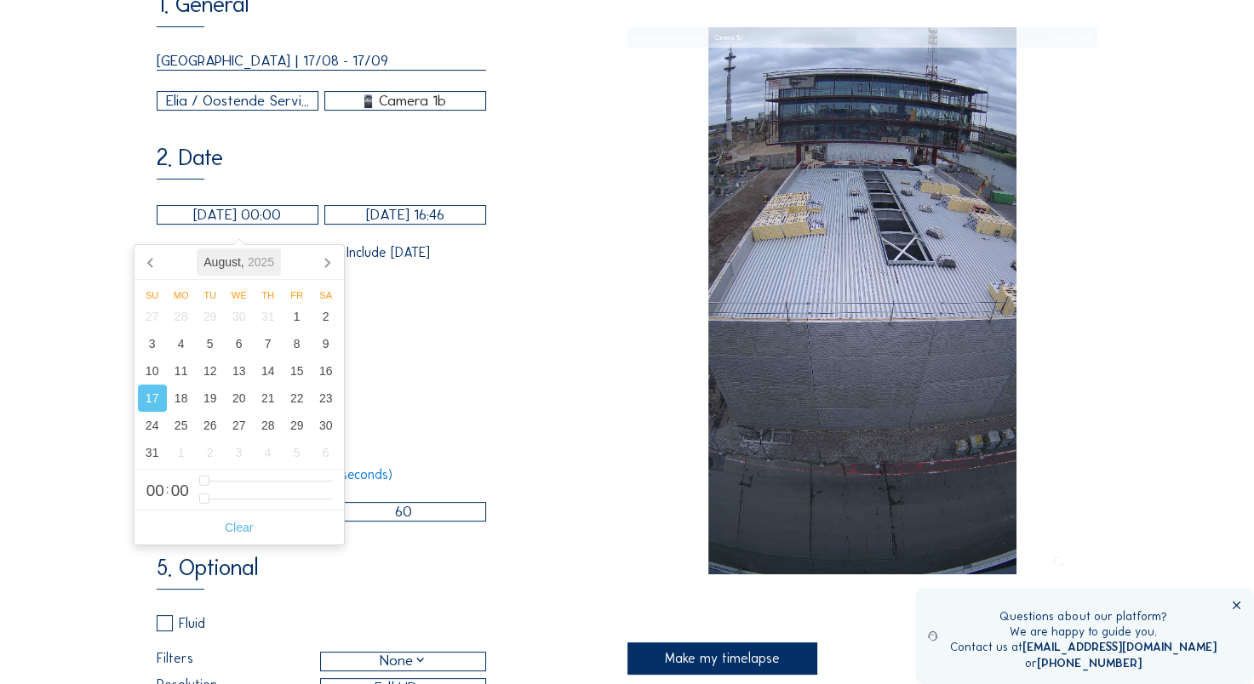
click at [392, 212] on input "[DATE] 16:46" at bounding box center [405, 215] width 162 height 20
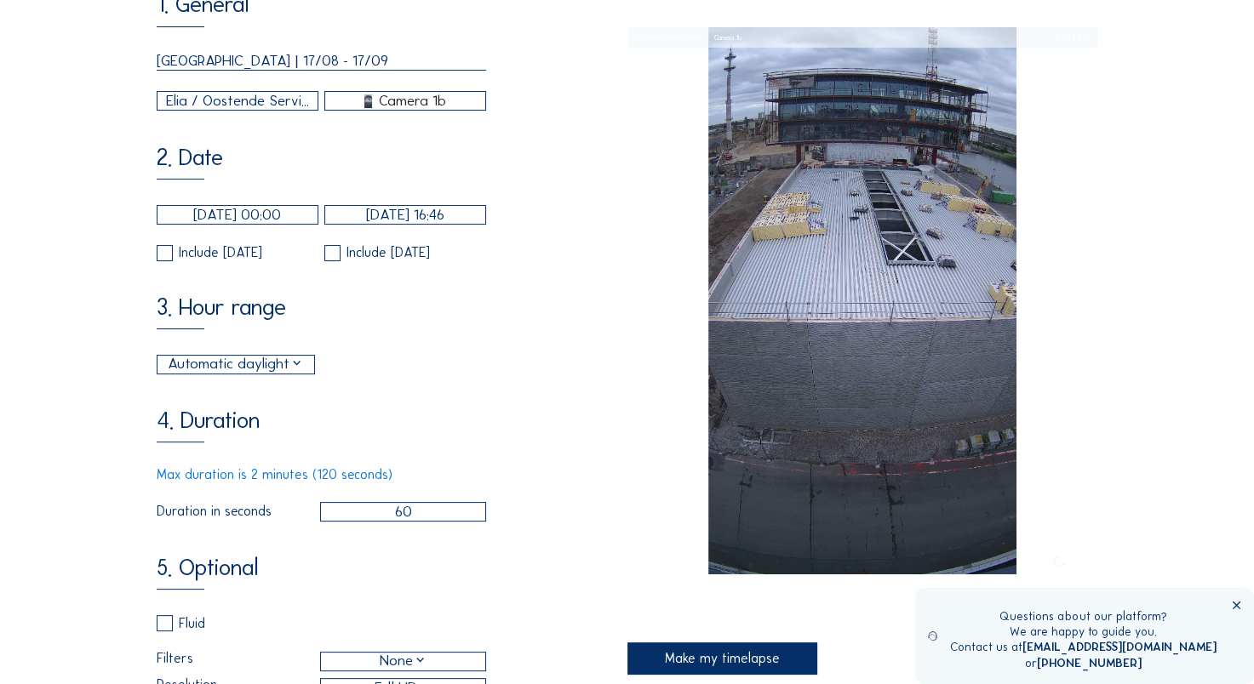
click at [520, 226] on div "2. Date [DATE] 00:00 [DATE] 16:46 Include [DATE] Include [DATE]" at bounding box center [392, 204] width 470 height 116
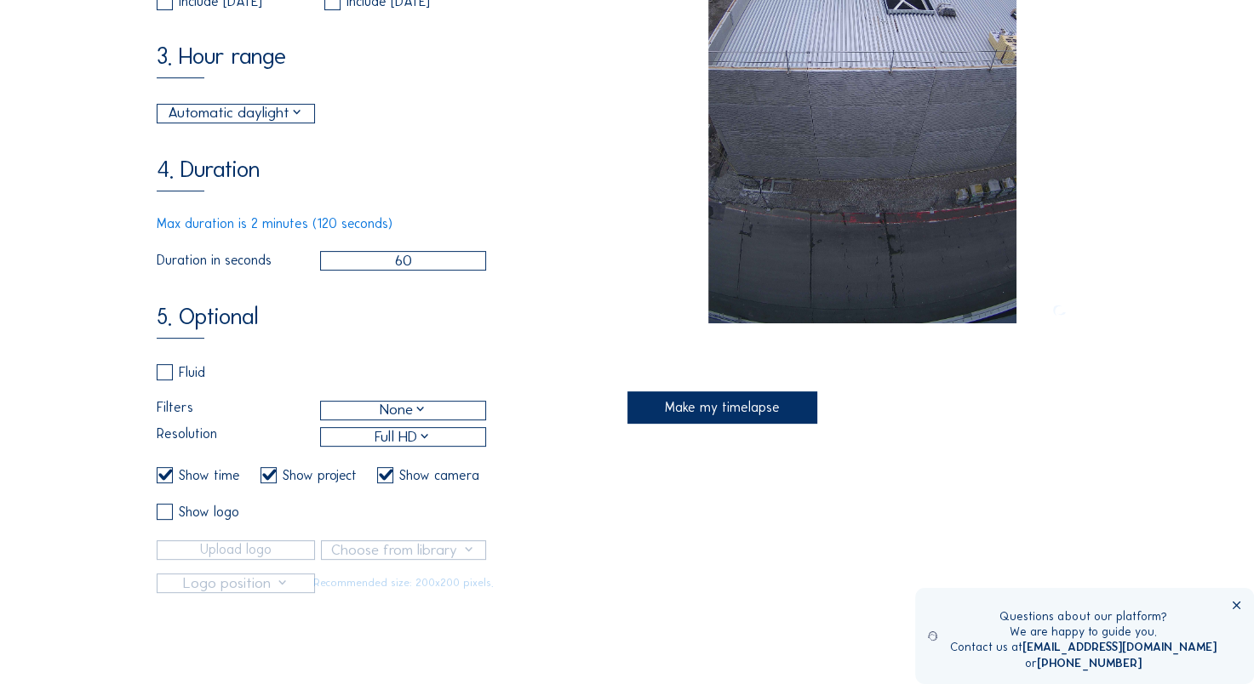
scroll to position [489, 0]
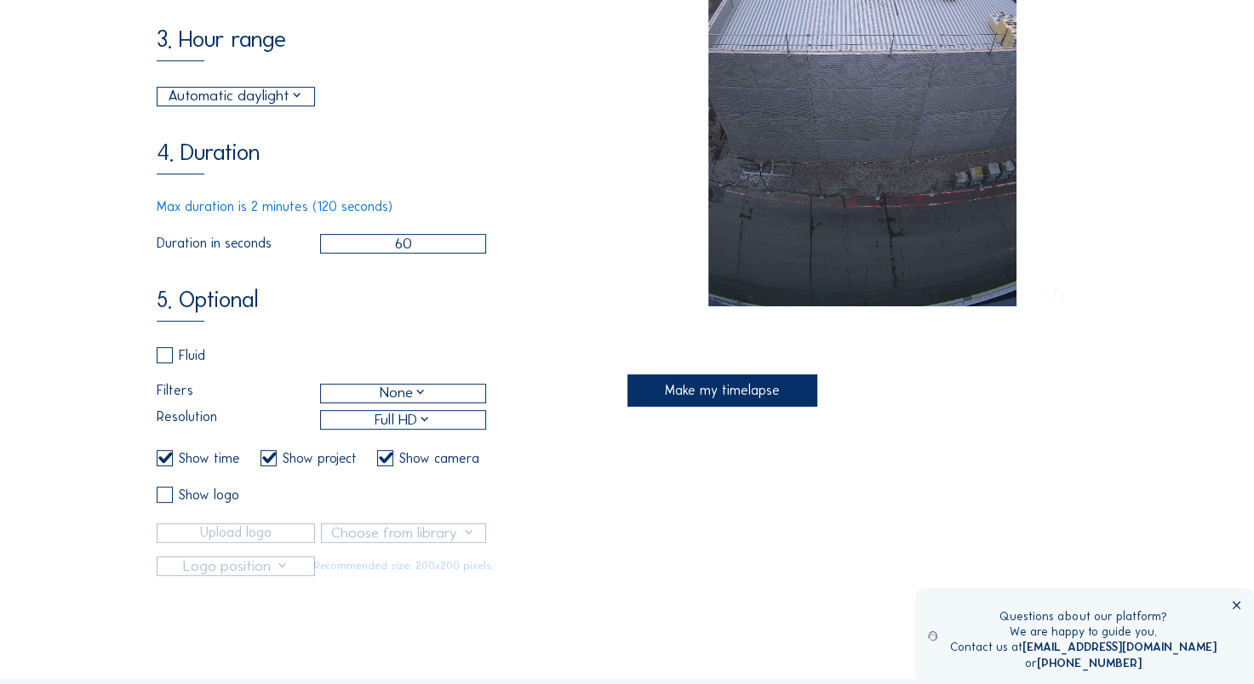
click at [392, 466] on label at bounding box center [385, 458] width 16 height 16
click at [388, 464] on input "checkbox" at bounding box center [382, 458] width 11 height 11
checkbox input "false"
click at [170, 503] on label at bounding box center [165, 495] width 16 height 16
click at [168, 501] on input "checkbox" at bounding box center [162, 494] width 11 height 11
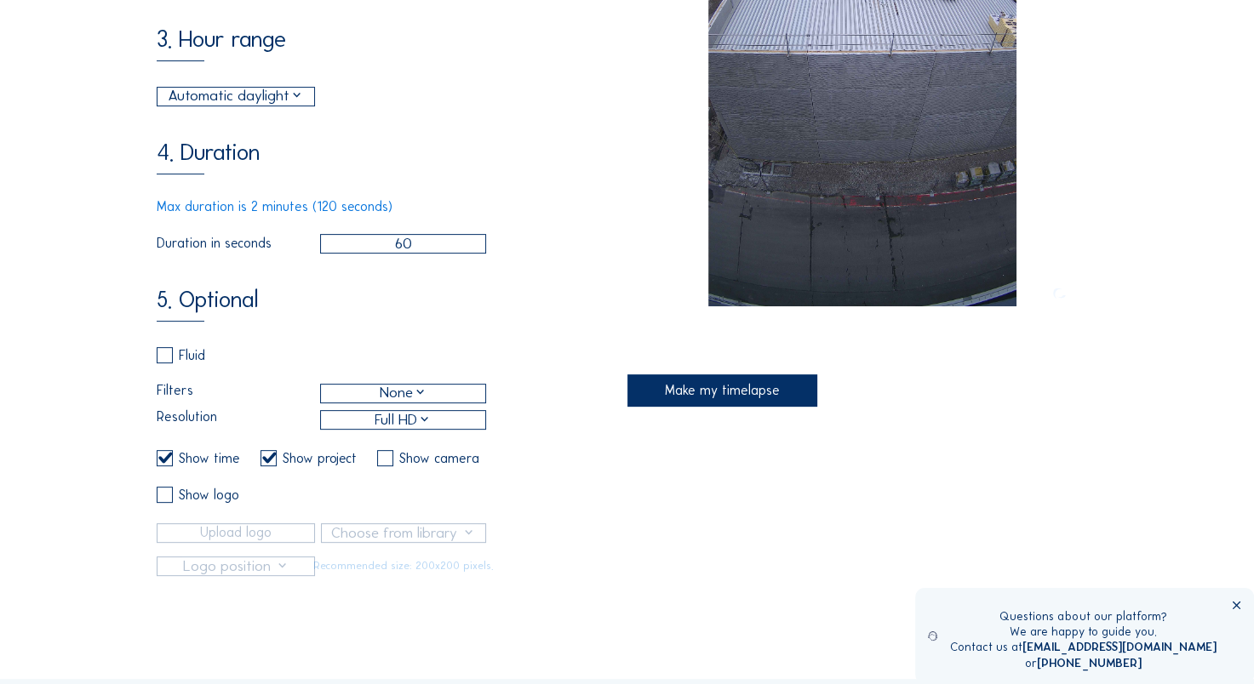
checkbox input "true"
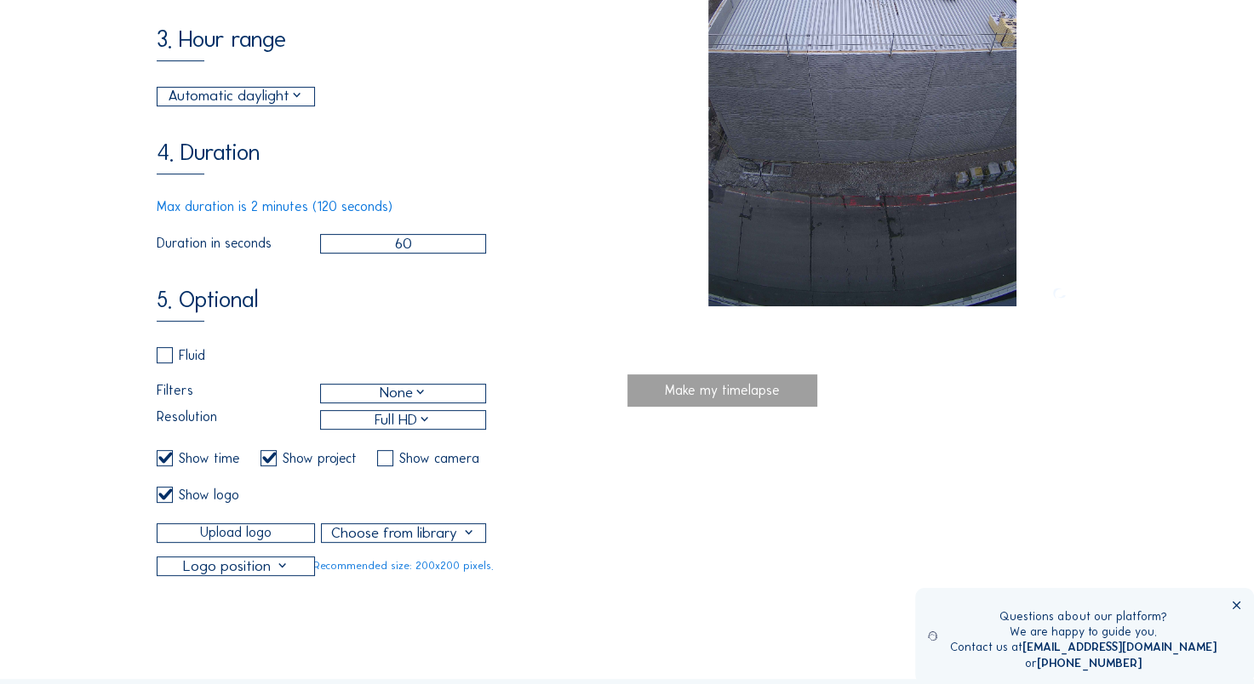
click at [246, 575] on div at bounding box center [235, 567] width 157 height 18
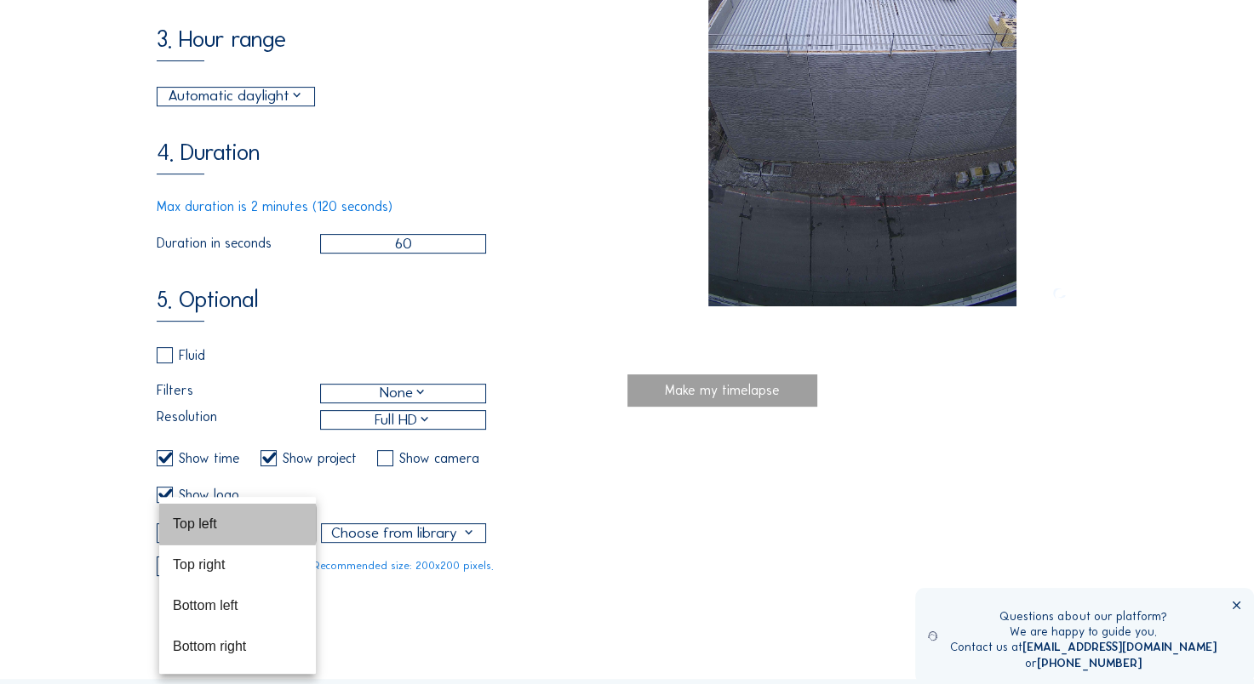
click at [220, 529] on div "Top left" at bounding box center [237, 524] width 129 height 16
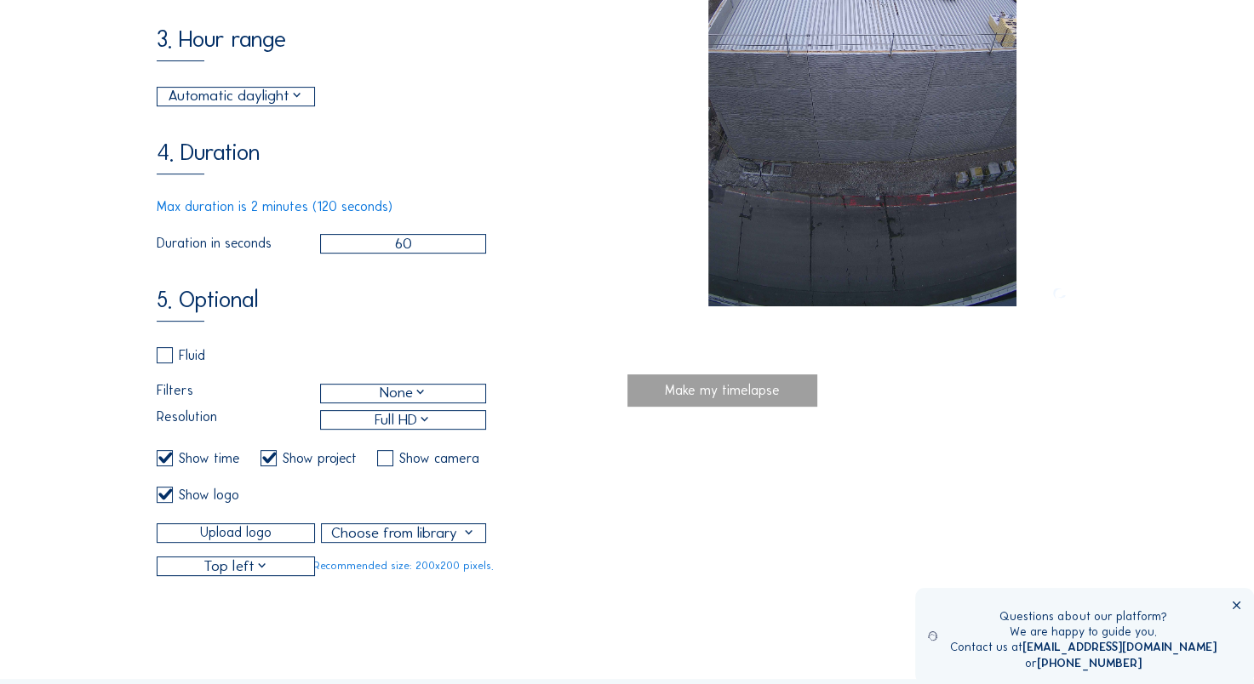
click at [392, 542] on div at bounding box center [403, 533] width 163 height 18
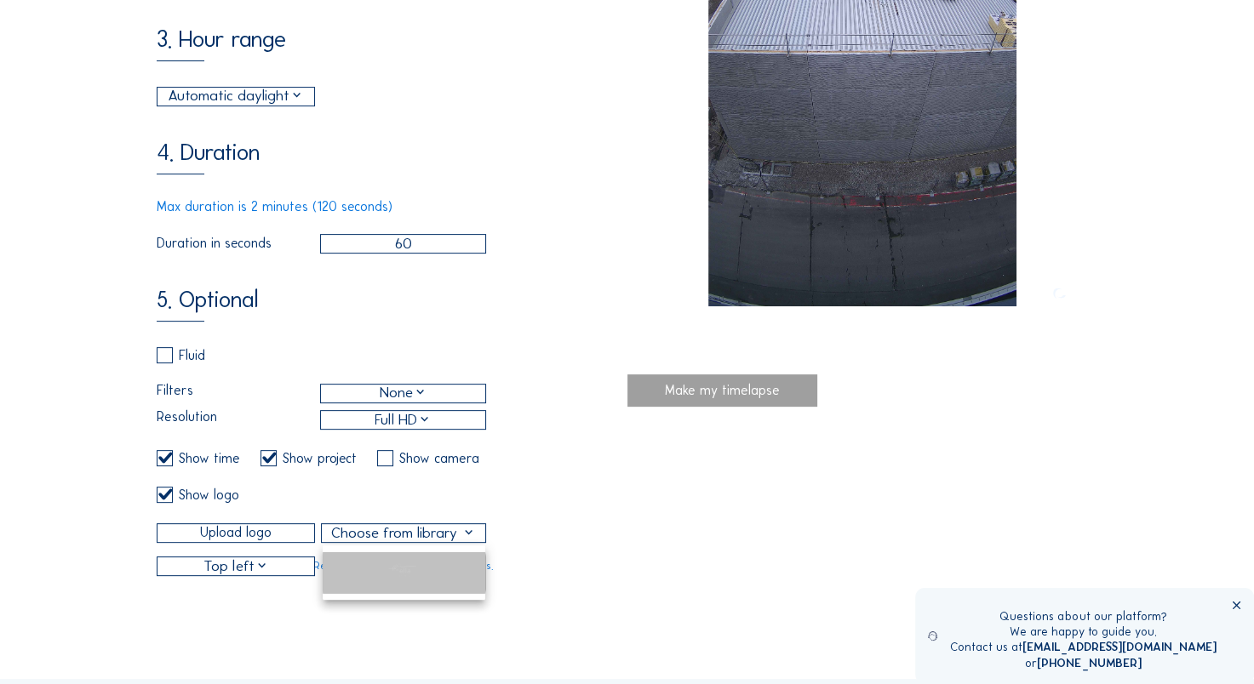
click at [398, 575] on img at bounding box center [403, 571] width 37 height 14
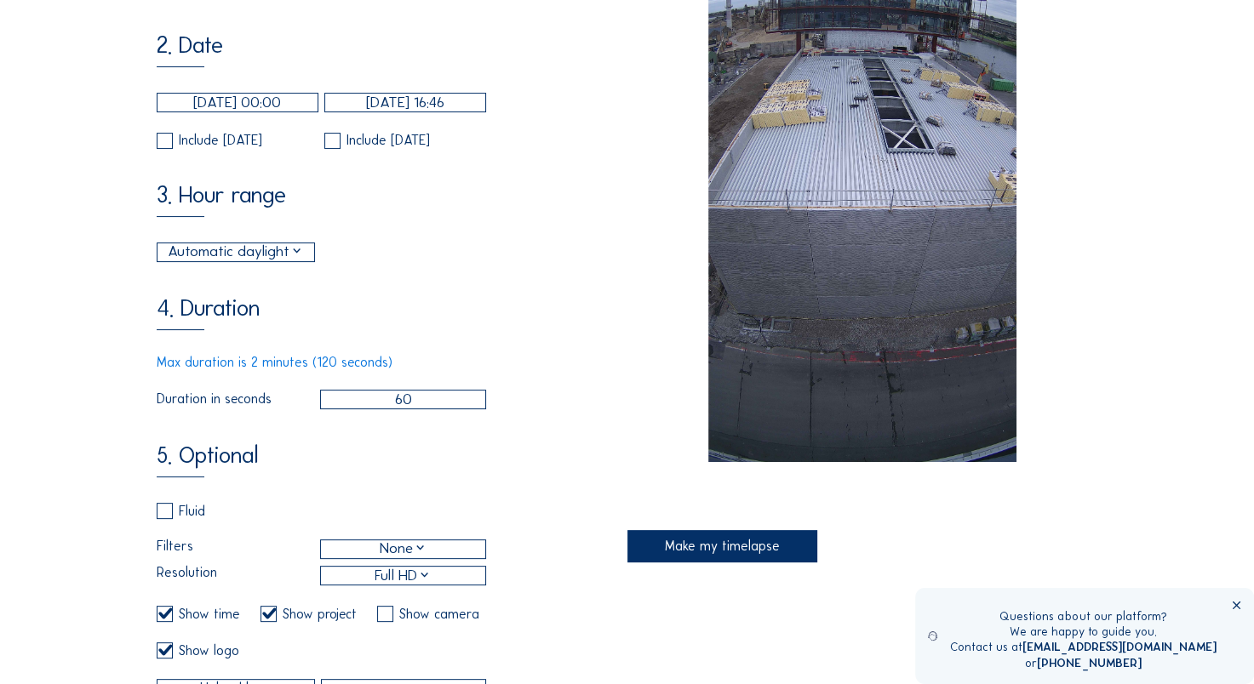
scroll to position [337, 0]
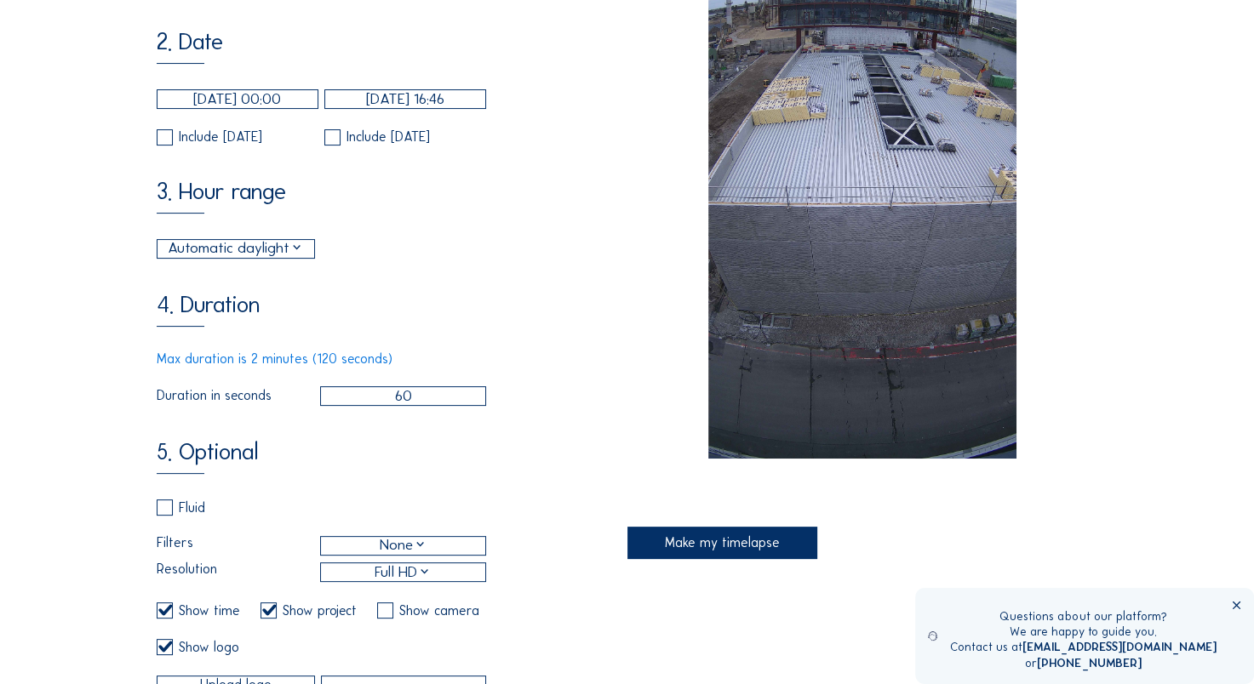
click at [680, 545] on div "Make my timelapse" at bounding box center [722, 543] width 190 height 32
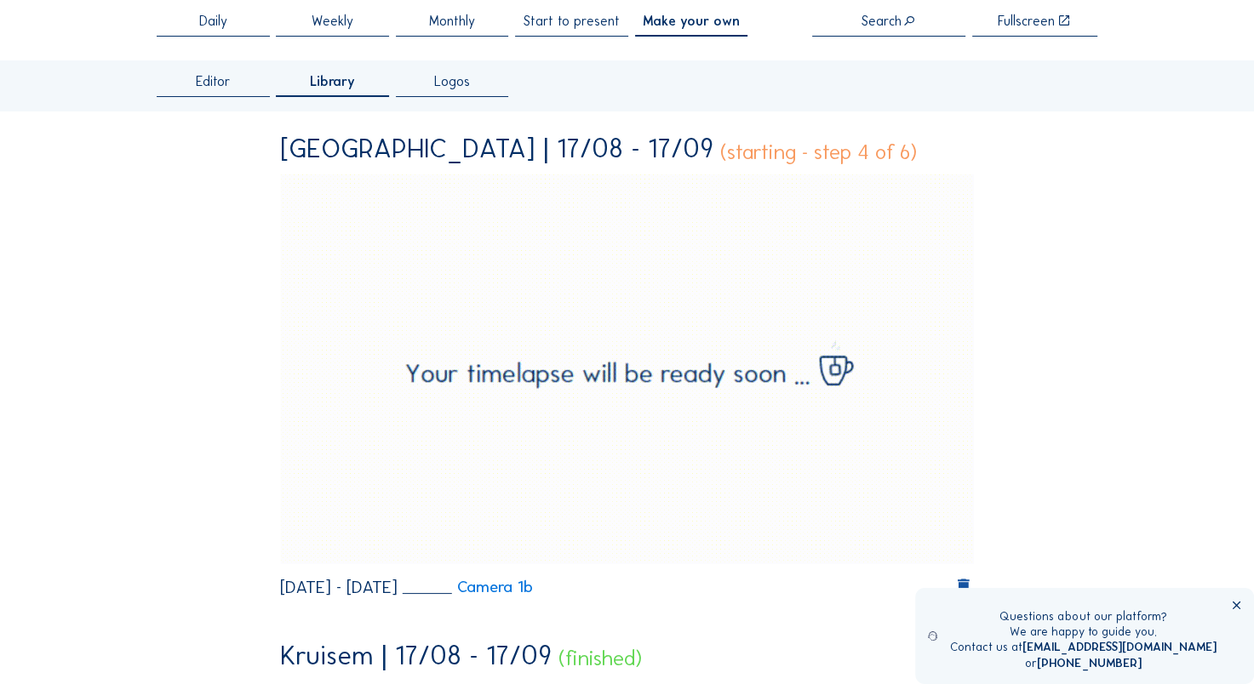
scroll to position [79, 0]
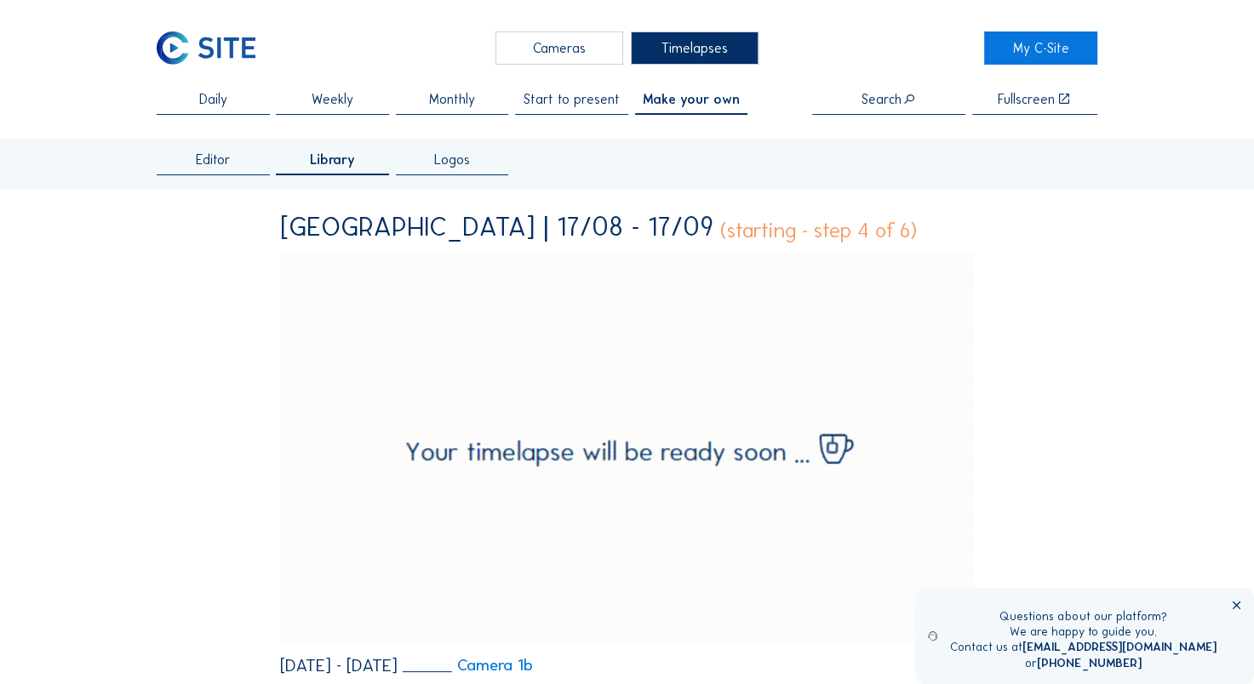
click at [336, 162] on span "Library" at bounding box center [332, 160] width 45 height 14
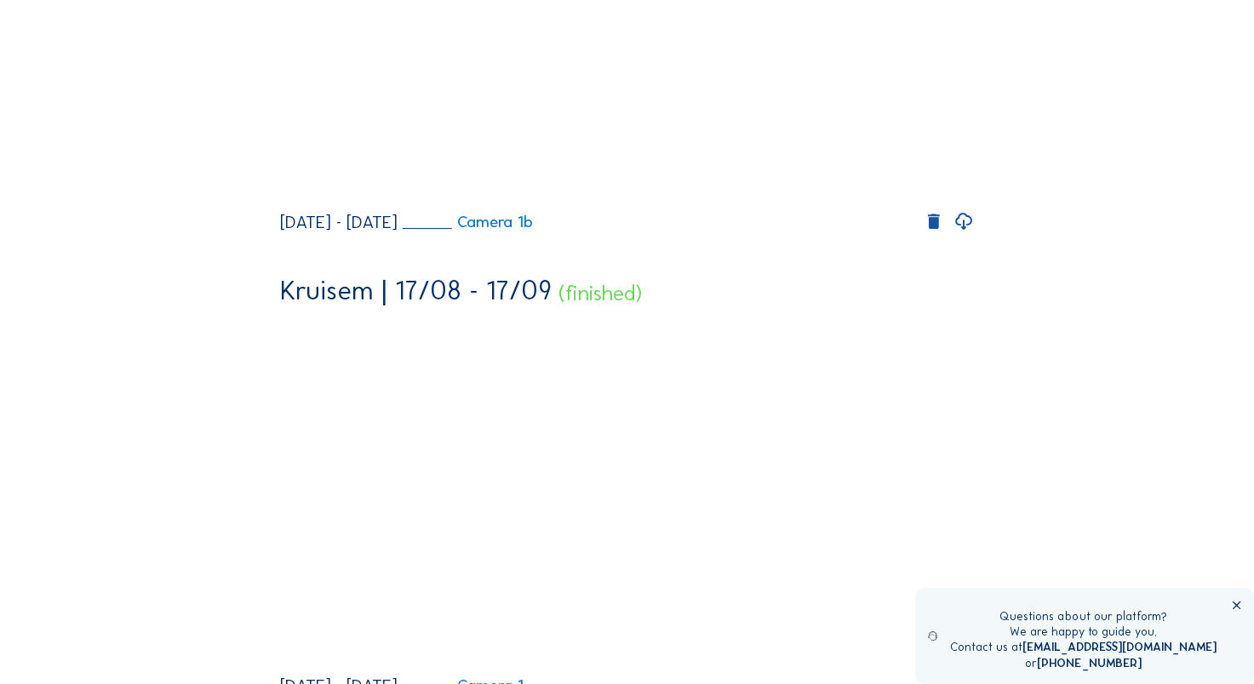
scroll to position [401, 0]
click at [968, 233] on icon at bounding box center [963, 221] width 20 height 24
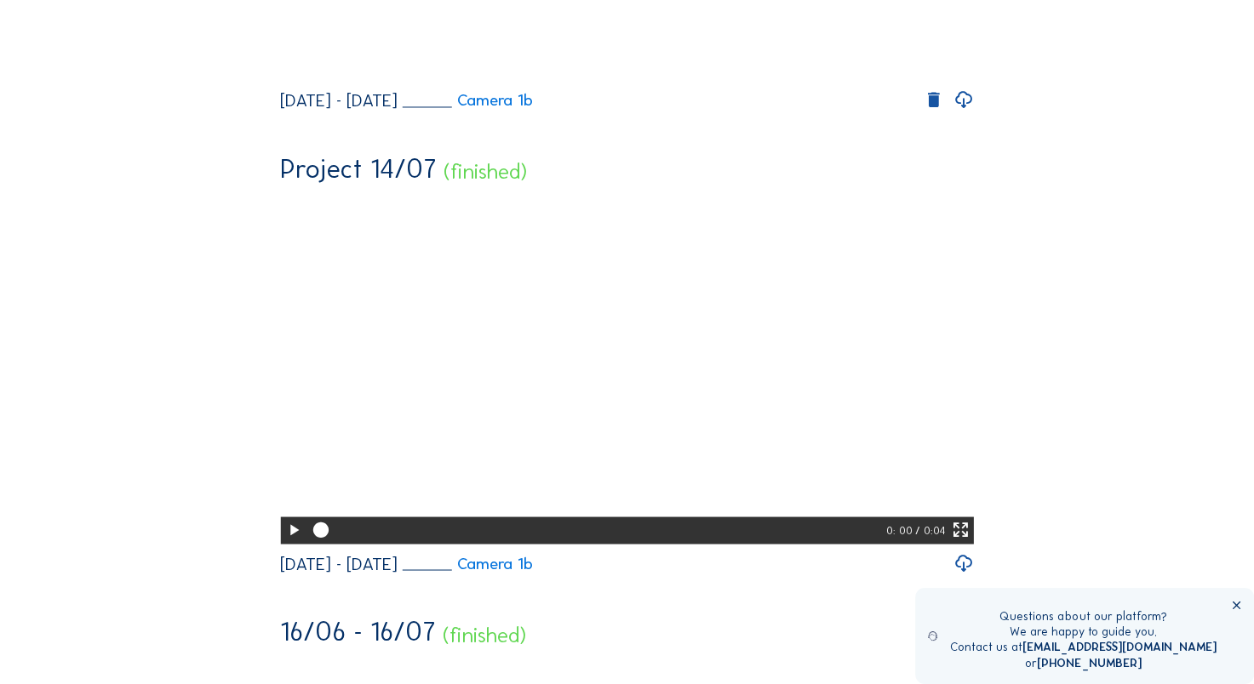
scroll to position [2704, 0]
